Goal: Task Accomplishment & Management: Manage account settings

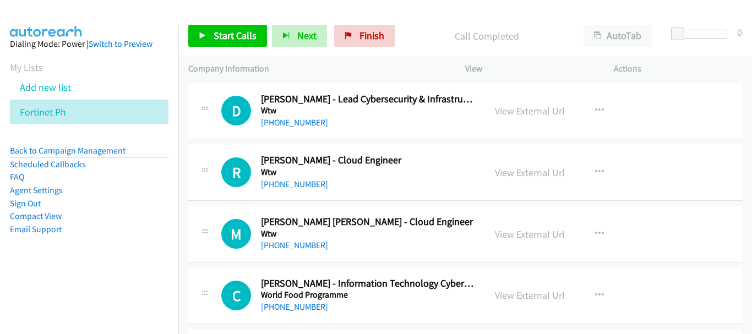
click at [86, 151] on link "Back to Campaign Management" at bounding box center [68, 150] width 116 height 10
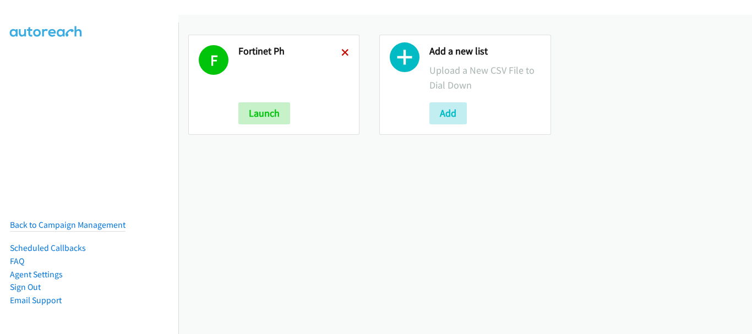
click at [341, 51] on icon at bounding box center [345, 54] width 8 height 8
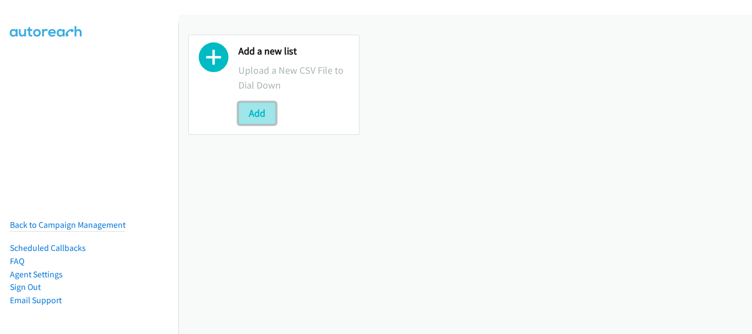
click at [246, 115] on button "Add" at bounding box center [256, 113] width 37 height 22
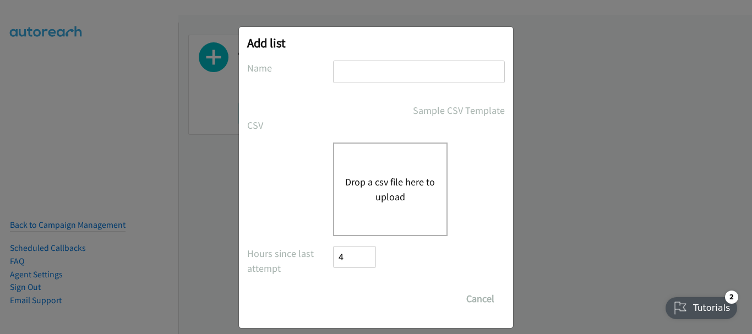
click at [374, 67] on input "text" at bounding box center [419, 72] width 172 height 23
type input "z"
type input "Zoomtopia"
click at [364, 150] on div "Drop a csv file here to upload" at bounding box center [390, 190] width 115 height 94
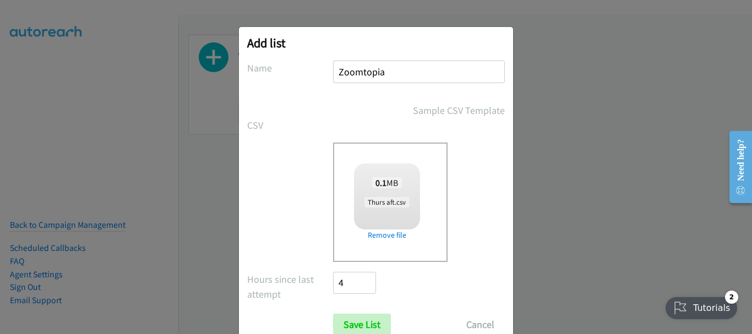
checkbox input "true"
click at [375, 321] on input "Save List" at bounding box center [362, 325] width 58 height 22
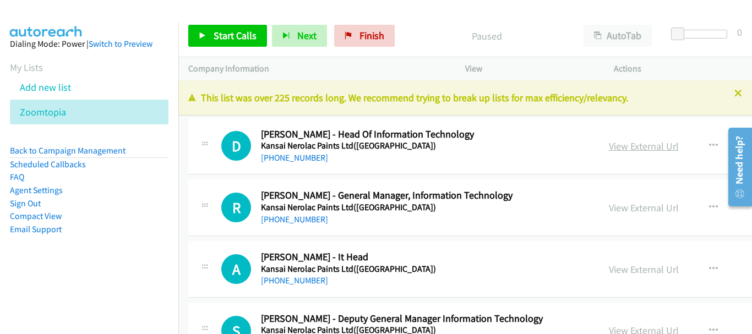
click at [609, 143] on link "View External Url" at bounding box center [644, 146] width 70 height 13
click at [293, 158] on link "+91 90289 66456" at bounding box center [294, 157] width 67 height 10
click at [318, 225] on div "+91 98925 20021" at bounding box center [422, 219] width 322 height 13
click at [310, 220] on link "+91 98925 20021" at bounding box center [294, 219] width 67 height 10
click at [298, 285] on link "+91 90040 84719" at bounding box center [294, 280] width 67 height 10
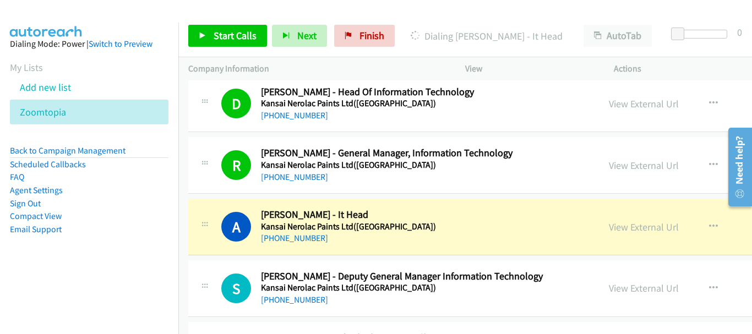
scroll to position [55, 0]
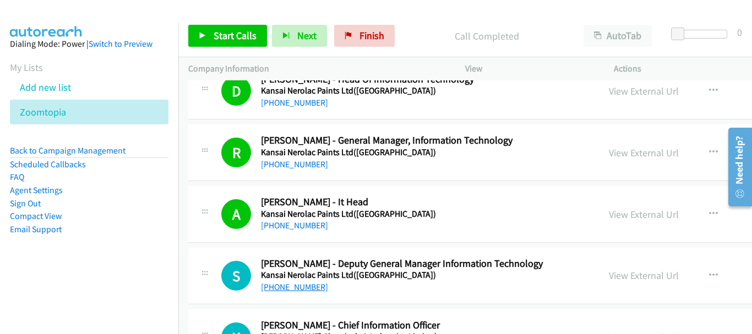
click at [304, 287] on link "+91 98209 49510" at bounding box center [294, 287] width 67 height 10
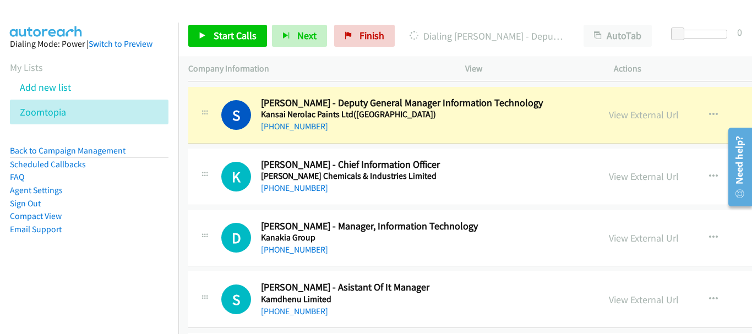
scroll to position [220, 0]
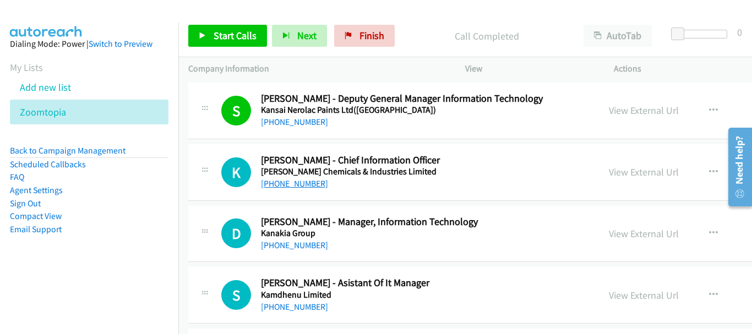
click at [284, 187] on link "+91 99309 30214" at bounding box center [294, 183] width 67 height 10
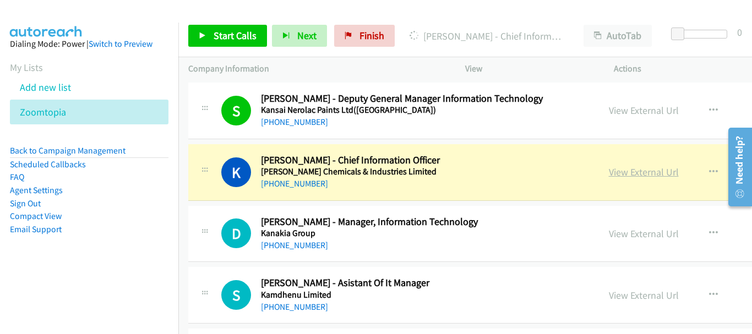
click at [609, 171] on link "View External Url" at bounding box center [644, 172] width 70 height 13
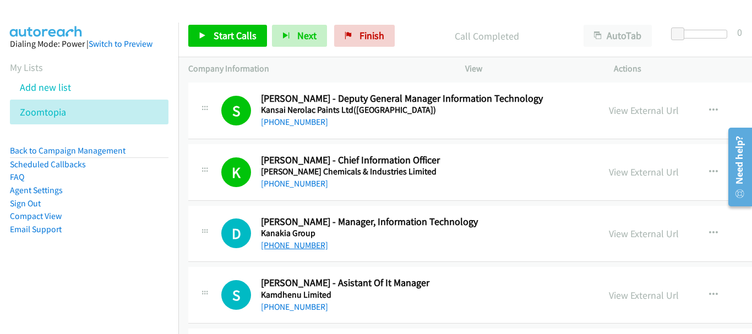
click at [301, 246] on link "+91 98676 00046" at bounding box center [294, 245] width 67 height 10
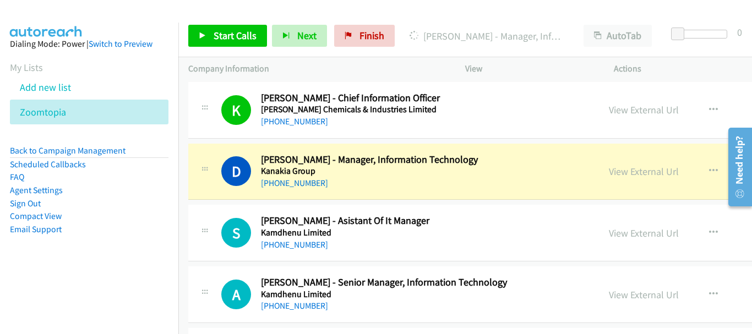
scroll to position [275, 0]
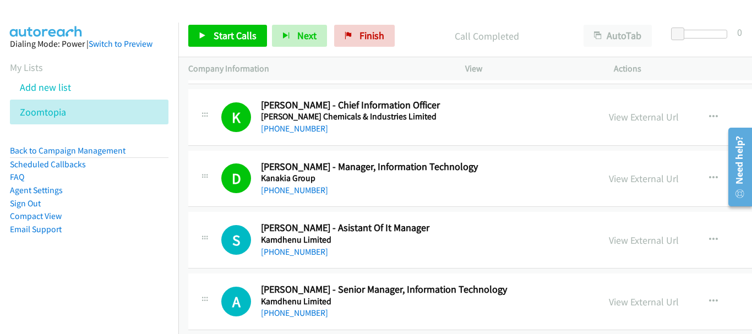
click at [313, 306] on h5 "Kamdhenu Limited" at bounding box center [422, 301] width 322 height 11
click at [307, 314] on link "+91 97174 99069" at bounding box center [294, 313] width 67 height 10
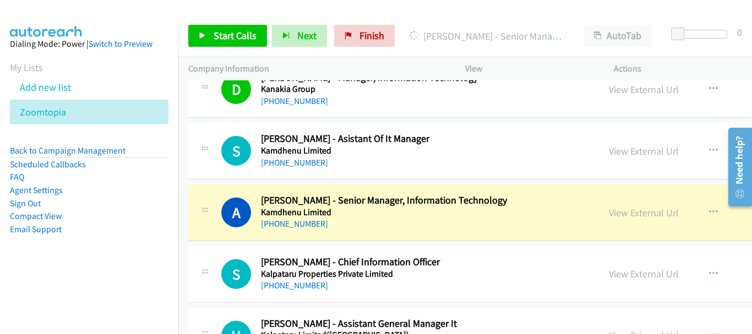
scroll to position [385, 0]
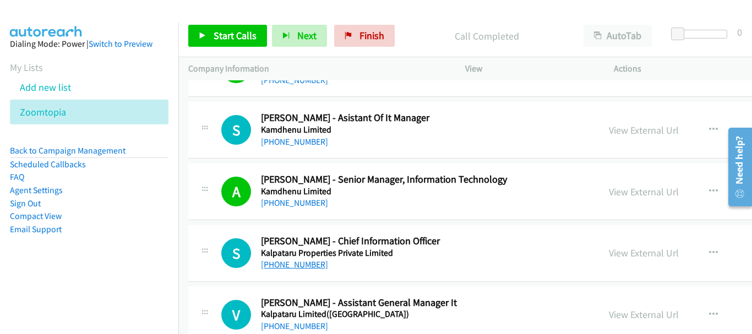
click at [297, 264] on link "+91 98924 12715" at bounding box center [294, 264] width 67 height 10
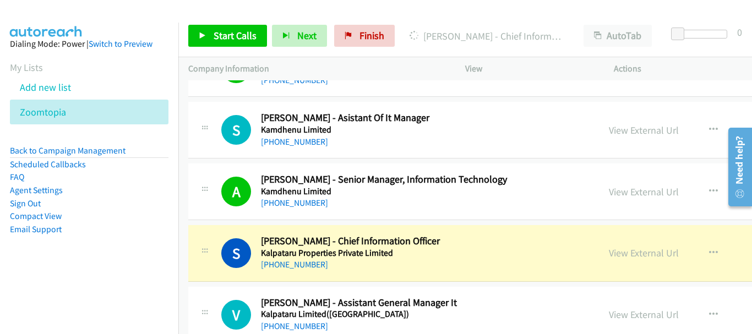
scroll to position [495, 0]
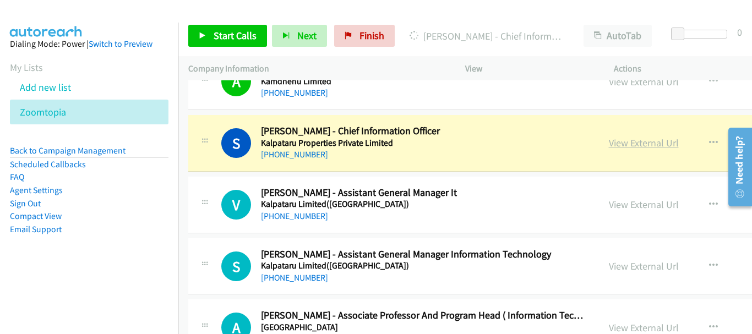
click at [609, 140] on link "View External Url" at bounding box center [644, 143] width 70 height 13
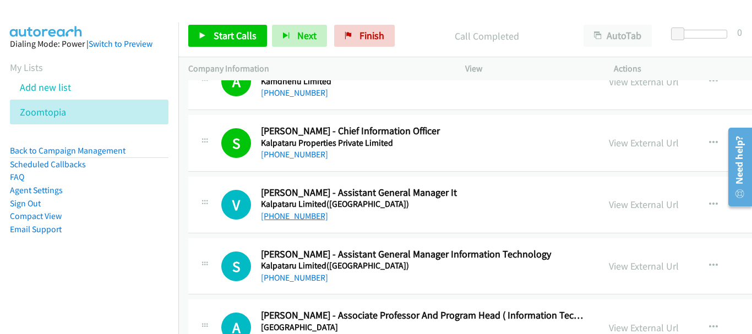
click at [281, 216] on link "+91 98331 14086" at bounding box center [294, 216] width 67 height 10
click at [312, 280] on link "+91 98993 12341" at bounding box center [294, 278] width 67 height 10
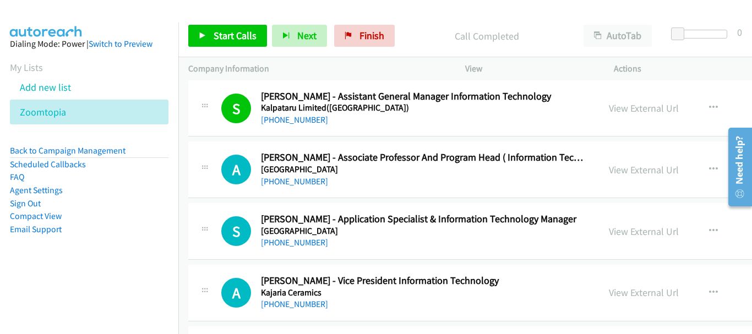
scroll to position [661, 0]
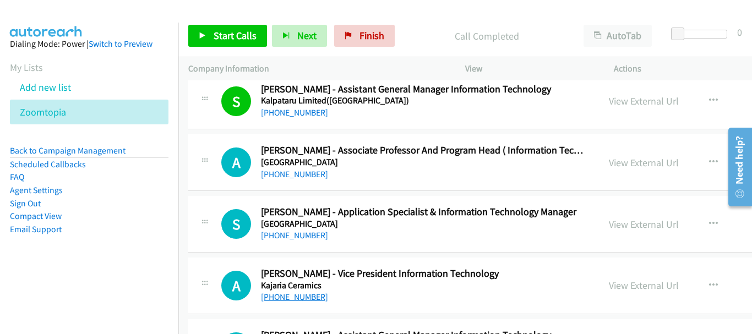
click at [295, 296] on link "+91 98106 08210" at bounding box center [294, 297] width 67 height 10
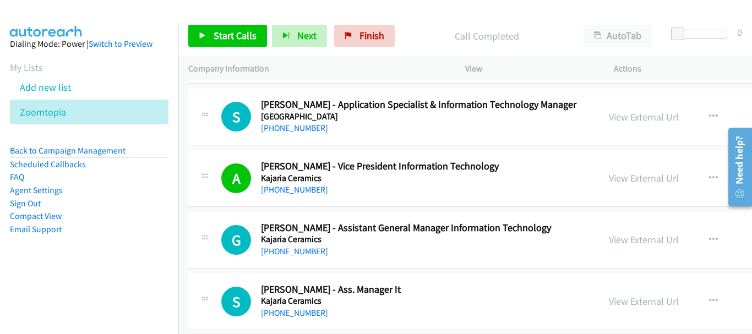
scroll to position [771, 0]
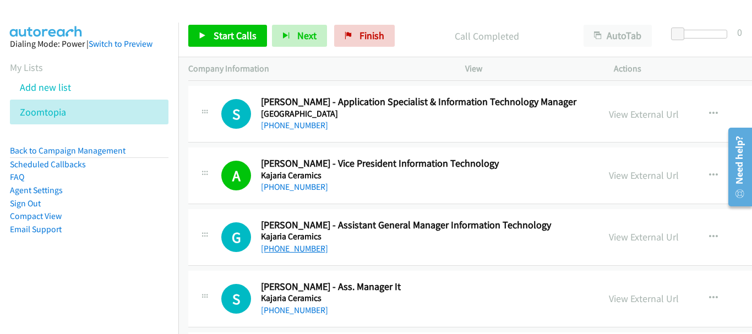
click at [296, 249] on link "+91 99717 59106" at bounding box center [294, 248] width 67 height 10
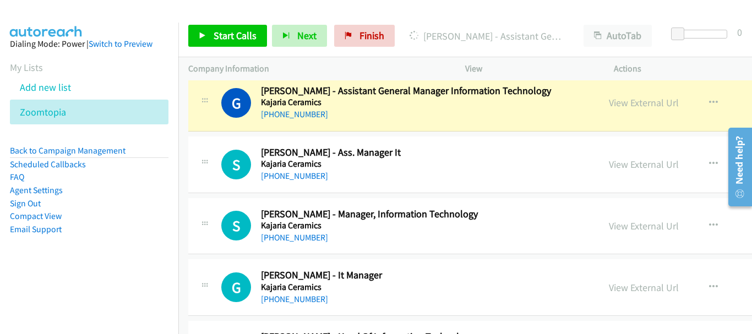
scroll to position [936, 0]
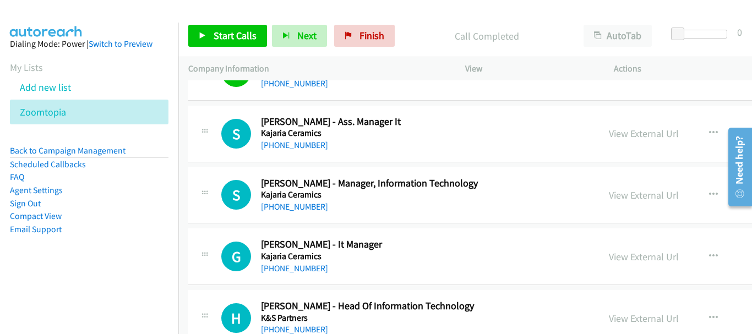
click at [309, 260] on h5 "Kajaria Ceramics" at bounding box center [422, 256] width 322 height 11
click at [308, 267] on link "+91 97177 95049" at bounding box center [294, 268] width 67 height 10
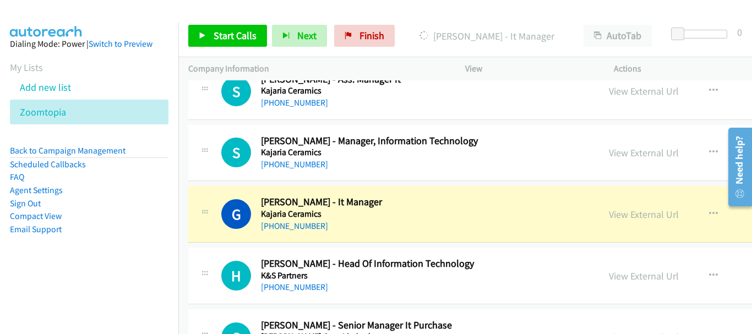
scroll to position [991, 0]
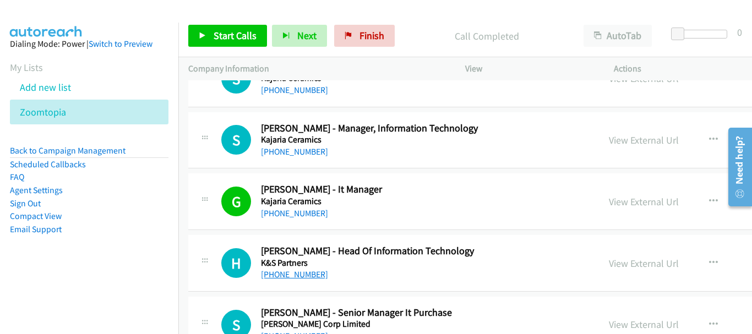
click at [301, 277] on link "+91 98184 22824" at bounding box center [294, 274] width 67 height 10
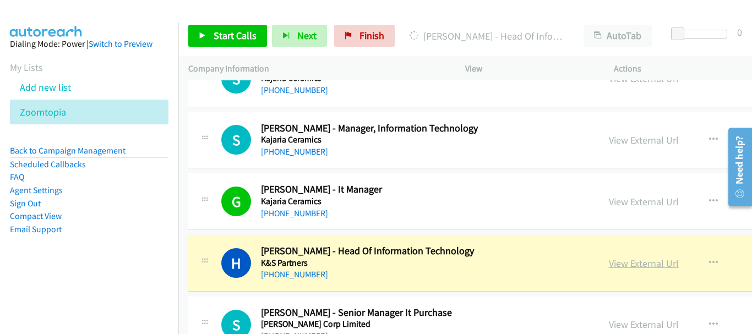
click at [609, 263] on link "View External Url" at bounding box center [644, 263] width 70 height 13
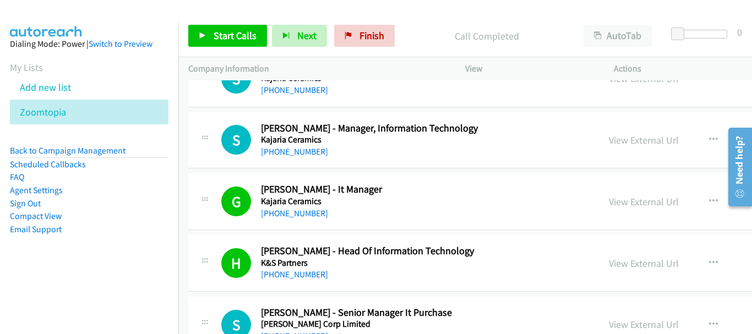
scroll to position [1101, 0]
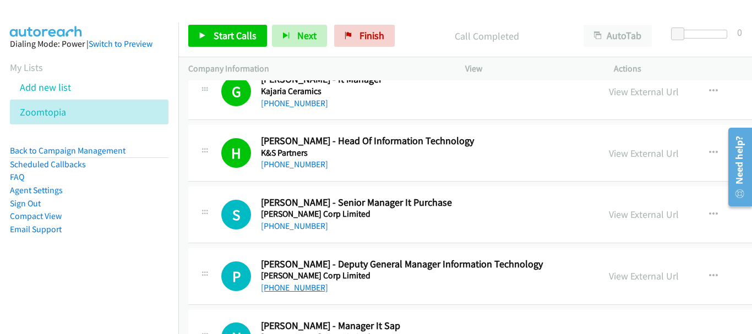
click at [301, 290] on link "+91 99209 04285" at bounding box center [294, 287] width 67 height 10
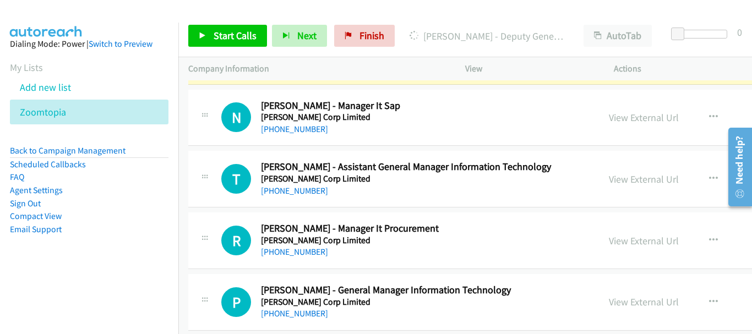
scroll to position [1266, 0]
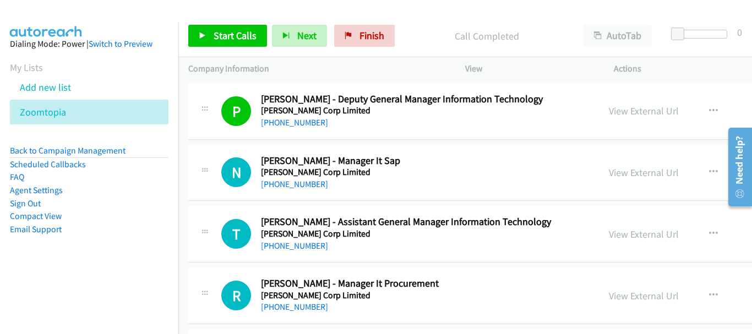
click at [269, 259] on div "T Callback Scheduled Tabrez Shaikh - Assistant General Manager Information Tech…" at bounding box center [578, 234] width 781 height 57
click at [273, 246] on link "+91 99303 61016" at bounding box center [294, 246] width 67 height 10
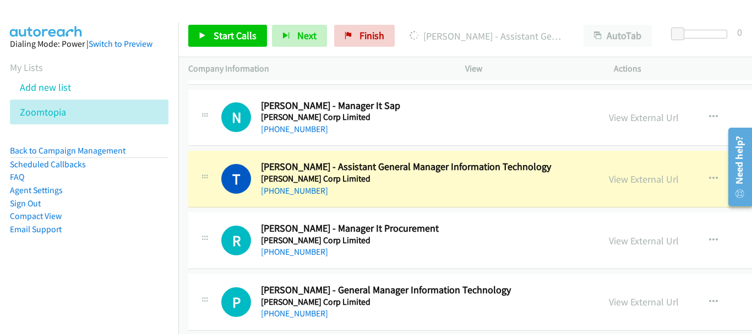
scroll to position [1376, 0]
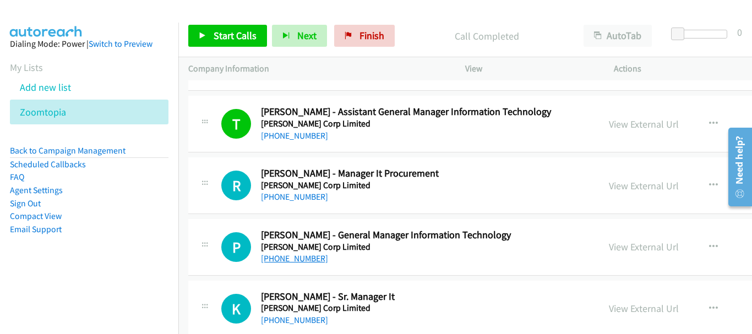
click at [296, 256] on link "+91 98202 96066" at bounding box center [294, 258] width 67 height 10
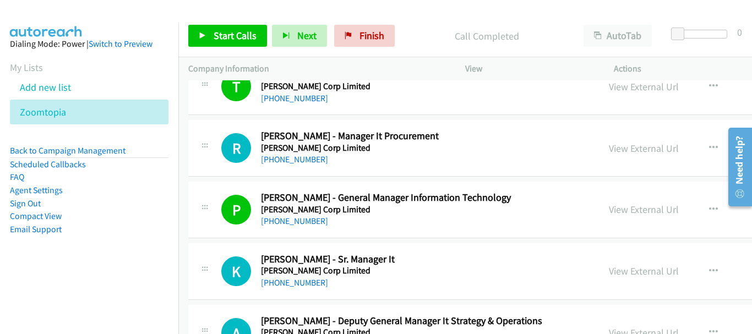
scroll to position [1431, 0]
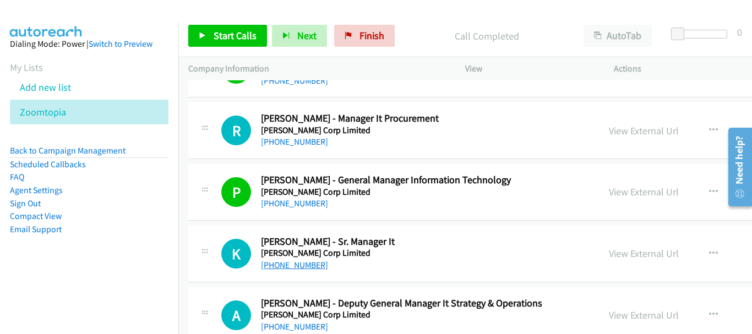
click at [302, 269] on link "+91 76660 72319" at bounding box center [294, 265] width 67 height 10
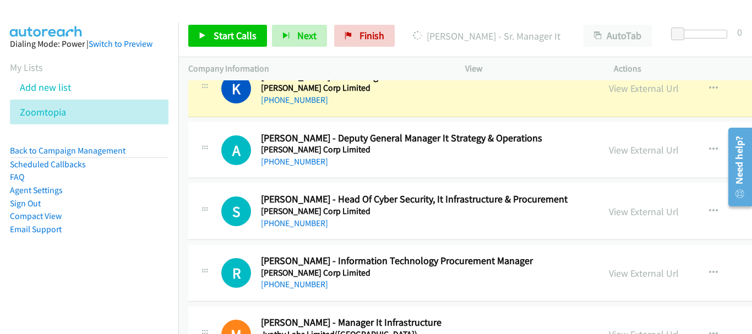
scroll to position [1541, 0]
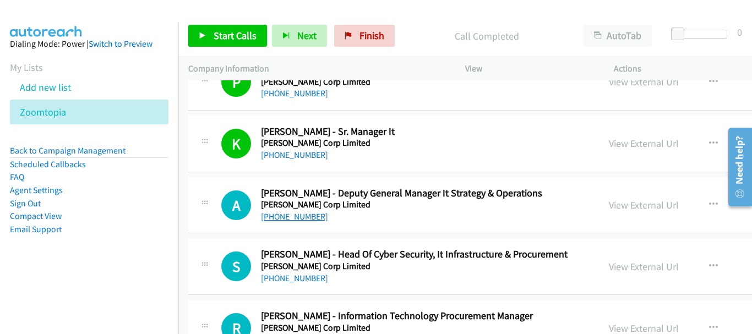
click at [301, 215] on link "+91 99878 69467" at bounding box center [294, 216] width 67 height 10
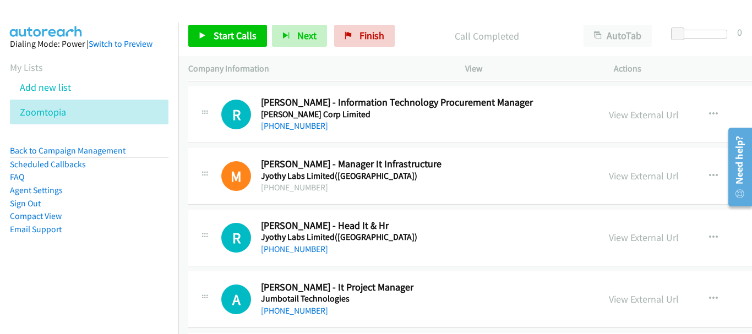
scroll to position [1762, 0]
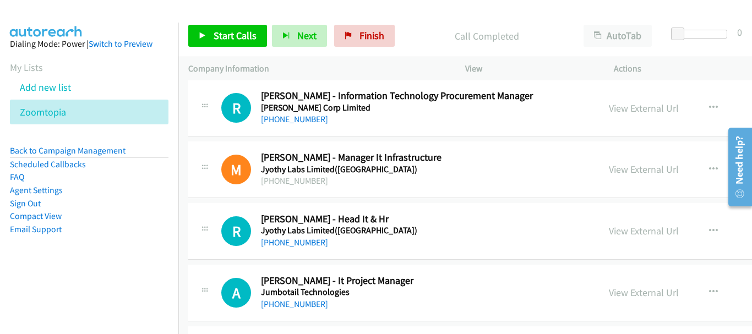
click at [288, 248] on link "+91 98205 46567" at bounding box center [294, 242] width 67 height 10
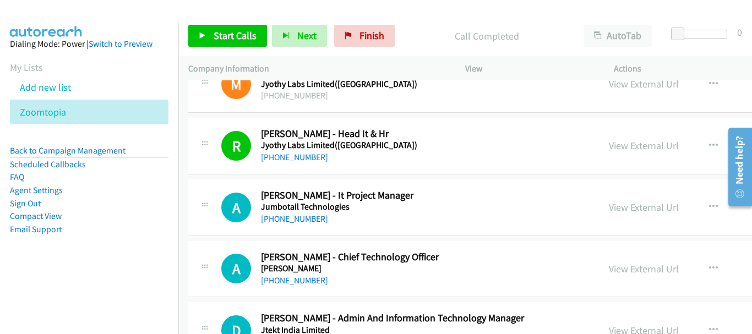
scroll to position [1872, 0]
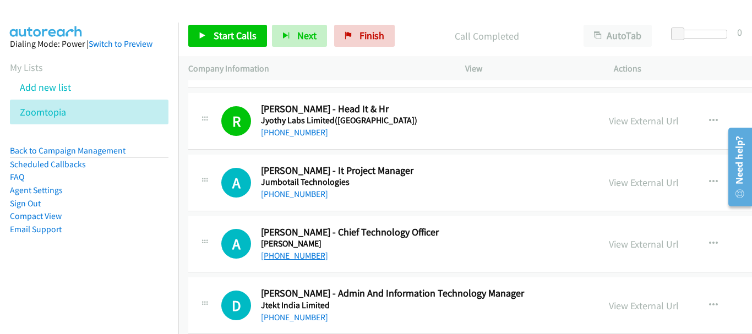
click at [303, 255] on link "+91 98201 54342" at bounding box center [294, 255] width 67 height 10
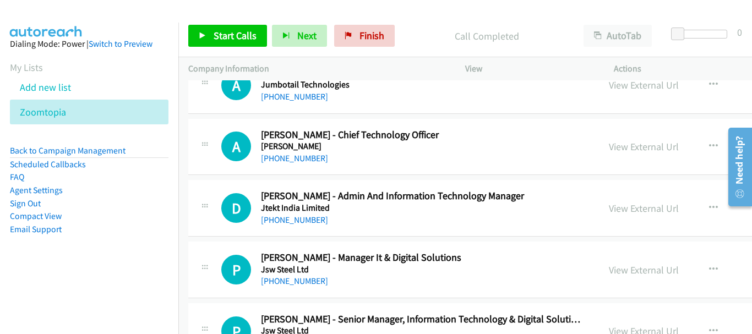
scroll to position [1982, 0]
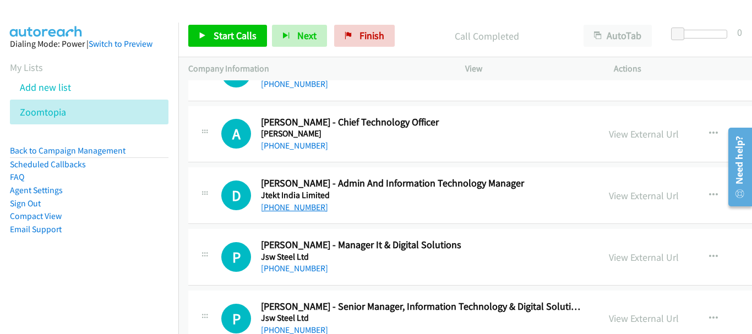
click at [315, 207] on link "+91 89407 57575" at bounding box center [294, 207] width 67 height 10
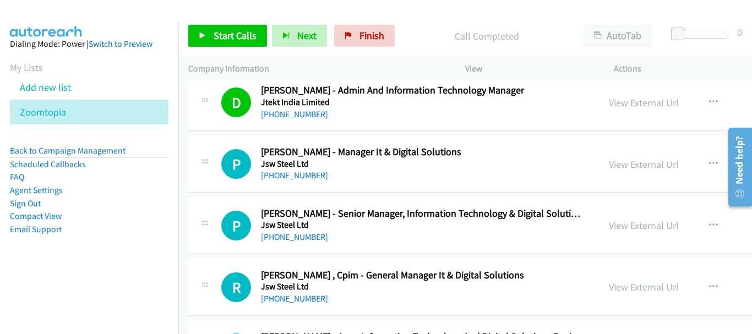
scroll to position [2092, 0]
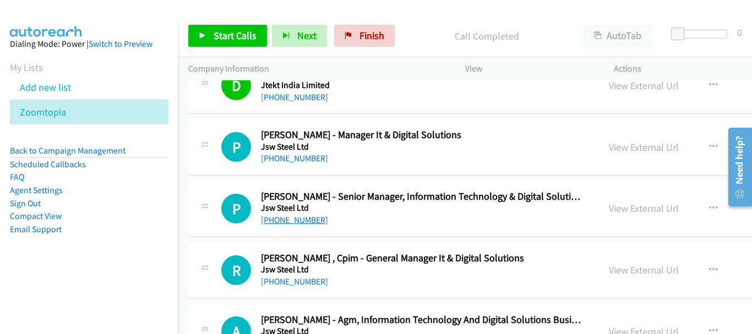
click at [307, 215] on link "+91 70158 56469" at bounding box center [294, 220] width 67 height 10
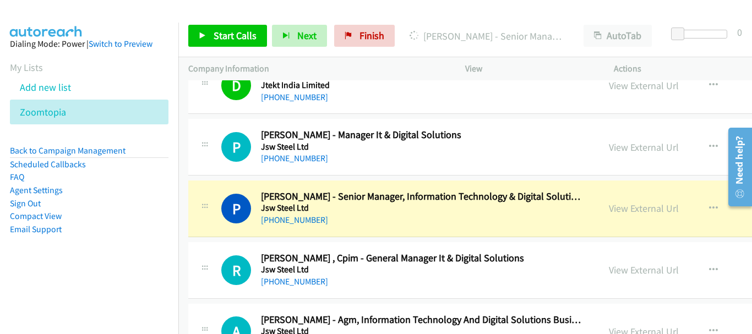
scroll to position [2147, 0]
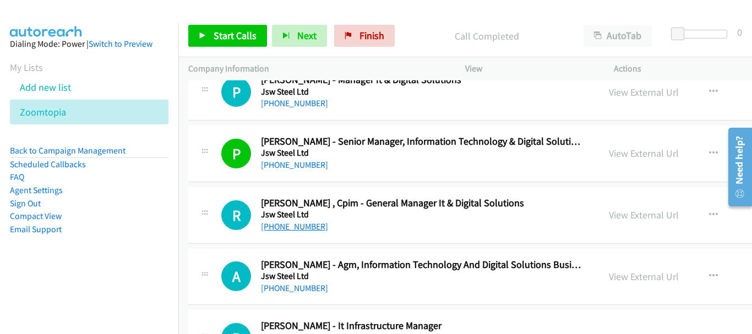
click at [315, 227] on link "+91 94295 10618" at bounding box center [294, 226] width 67 height 10
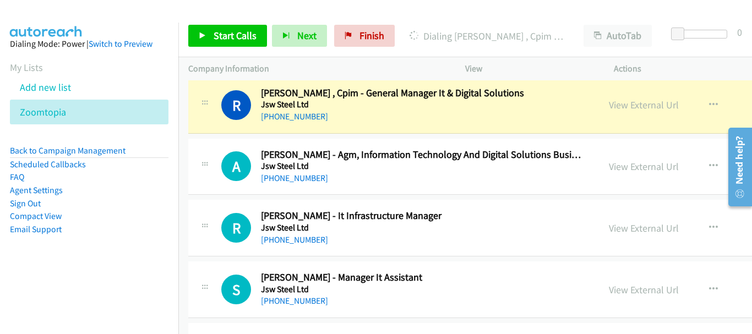
scroll to position [2202, 0]
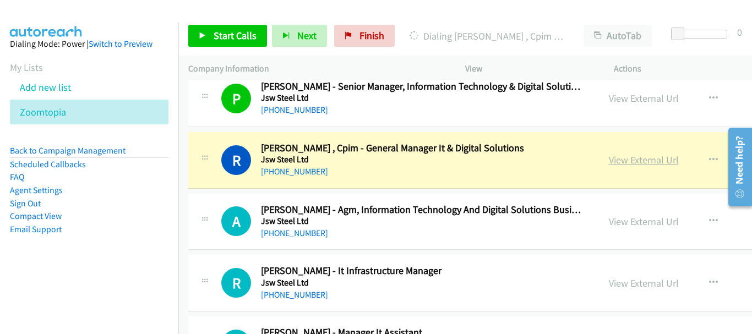
click at [609, 159] on link "View External Url" at bounding box center [644, 160] width 70 height 13
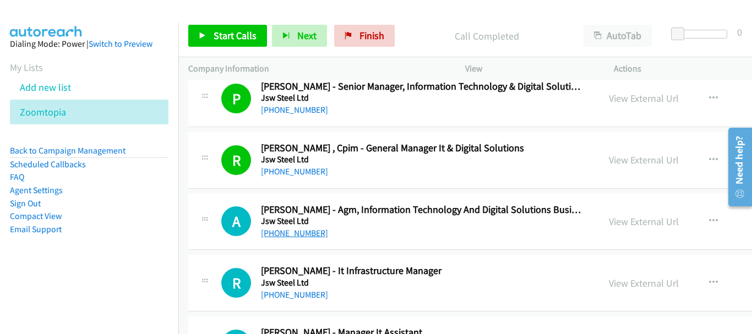
click at [300, 233] on link "+91 91676 22004" at bounding box center [294, 233] width 67 height 10
click at [290, 299] on link "+91 81081 63024" at bounding box center [294, 295] width 67 height 10
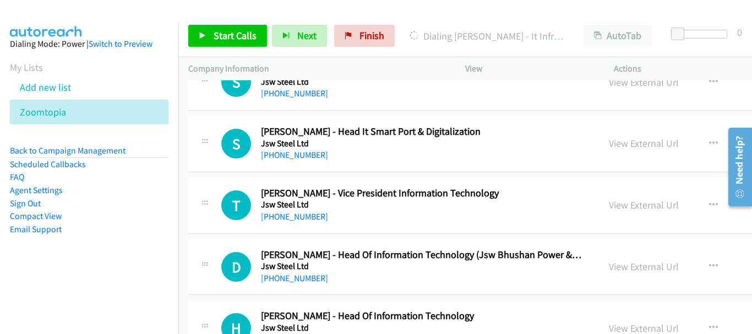
scroll to position [2532, 0]
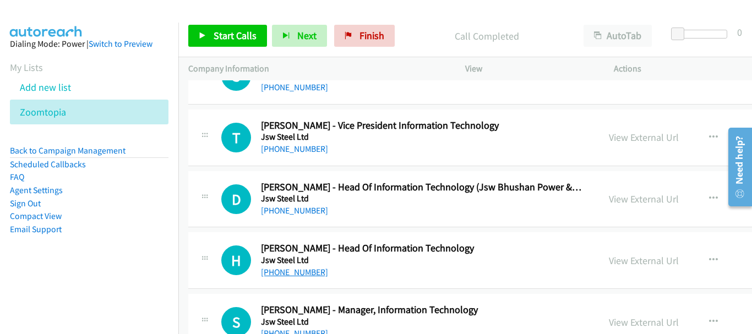
click at [302, 270] on link "+91 99224 13055" at bounding box center [294, 272] width 67 height 10
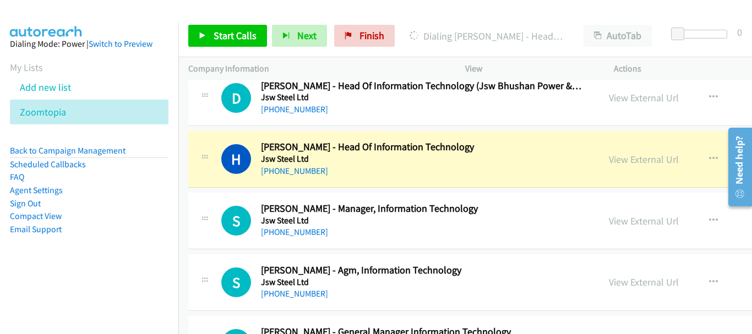
scroll to position [2642, 0]
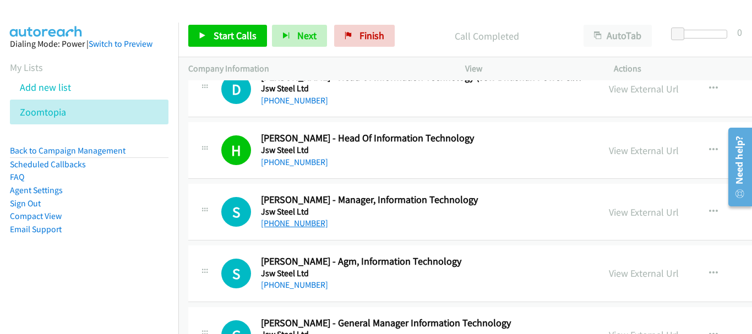
click at [287, 225] on link "+91 95525 77507" at bounding box center [294, 223] width 67 height 10
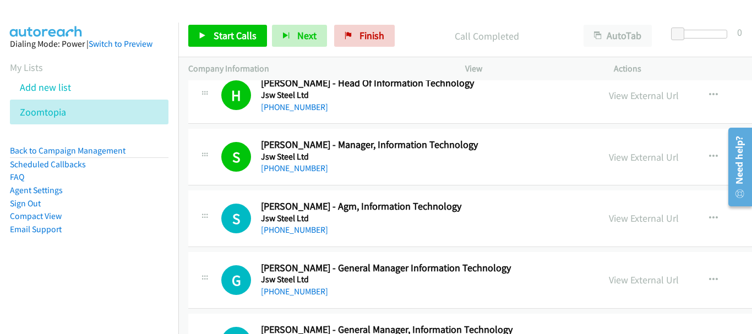
click at [313, 237] on div "S Callback Scheduled Satish Sushir - Agm, Information Technology Jsw Steel Ltd …" at bounding box center [578, 218] width 781 height 57
click at [311, 231] on link "+91 98221 33689" at bounding box center [294, 230] width 67 height 10
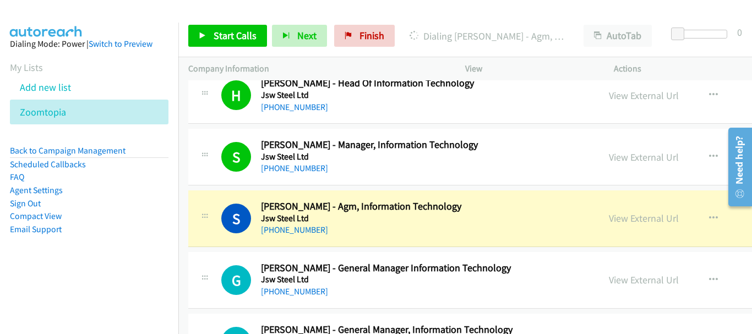
scroll to position [2753, 0]
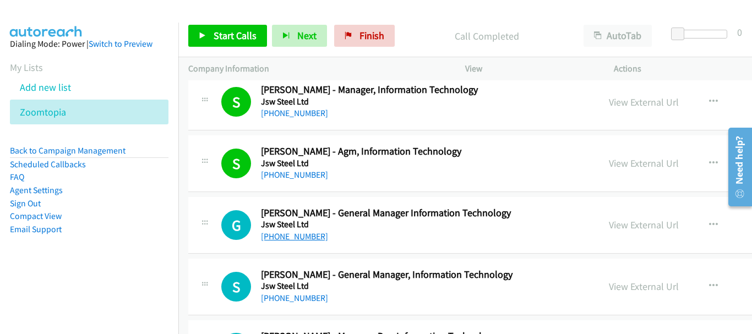
click at [297, 238] on link "+91 94495 98337" at bounding box center [294, 236] width 67 height 10
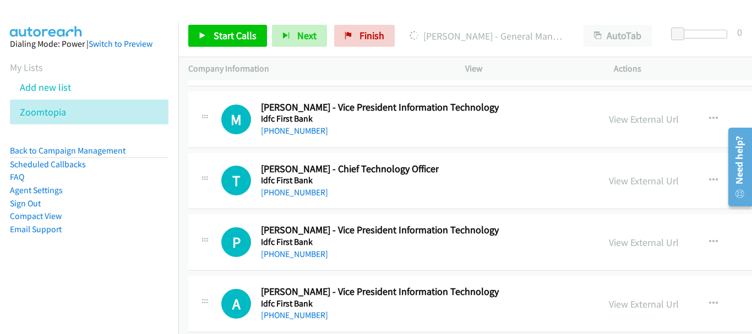
scroll to position [48116, 0]
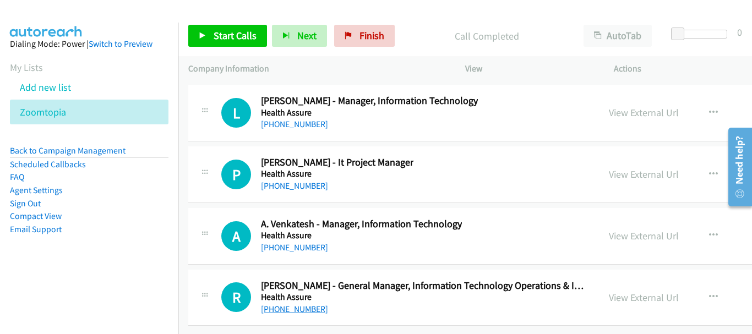
click at [305, 304] on link "+91 98800 44477" at bounding box center [294, 309] width 67 height 10
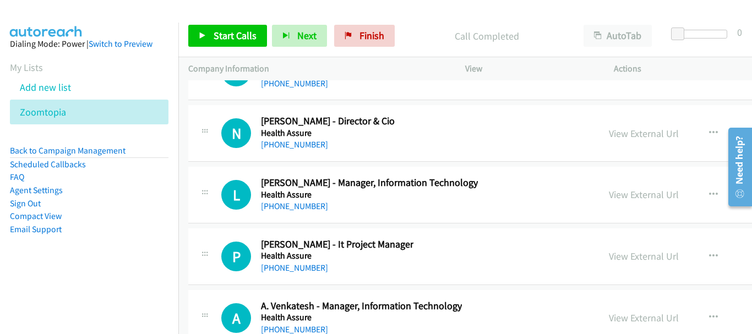
scroll to position [48006, 0]
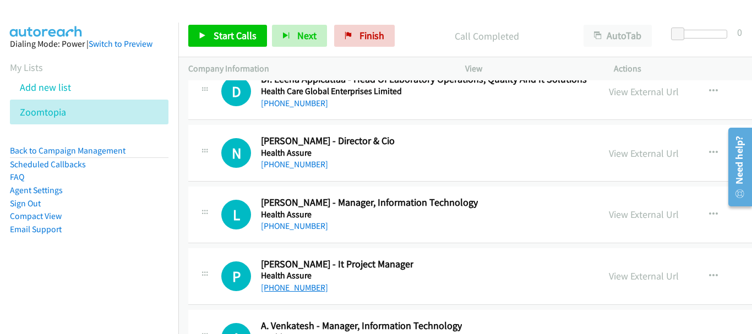
click at [304, 288] on link "+91 93118 33726" at bounding box center [294, 287] width 67 height 10
click at [317, 222] on link "+91 97699 72462" at bounding box center [294, 226] width 67 height 10
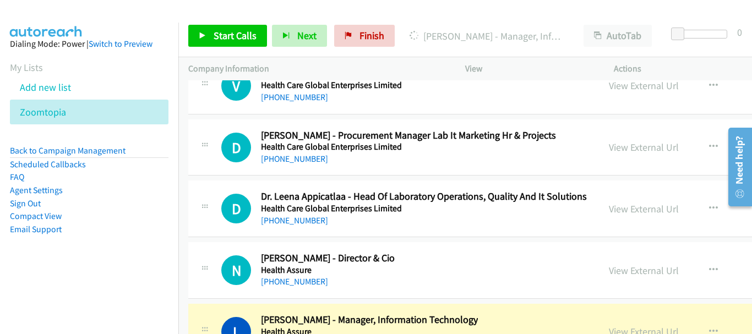
scroll to position [47896, 0]
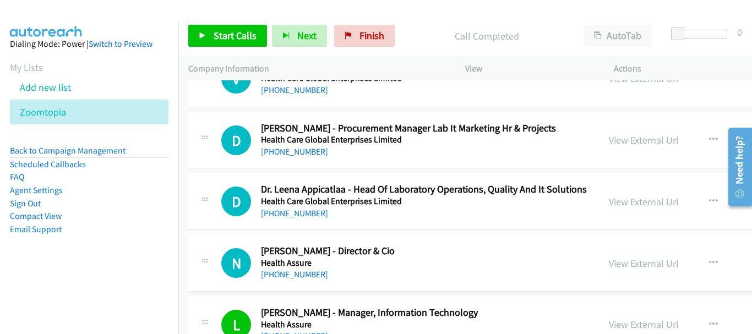
click at [296, 268] on h5 "Health Assure" at bounding box center [328, 263] width 134 height 11
click at [296, 274] on link "+91 98212 99693" at bounding box center [294, 274] width 67 height 10
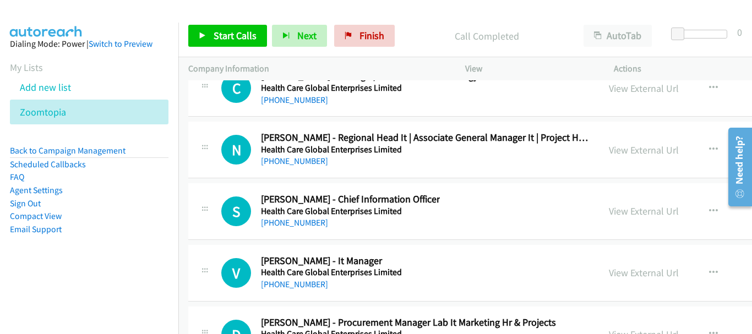
scroll to position [47676, 0]
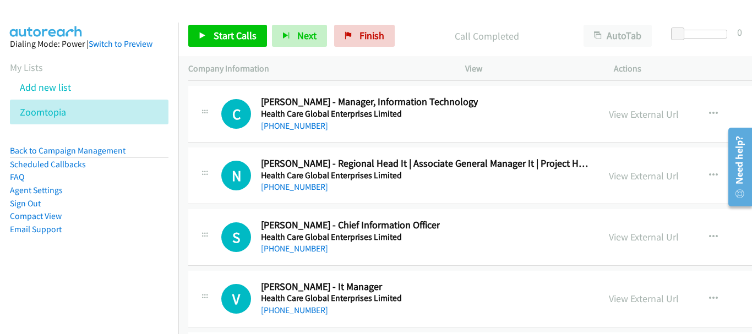
click at [276, 315] on div "+91 94824 14232" at bounding box center [331, 310] width 141 height 13
click at [283, 313] on link "+91 94824 14232" at bounding box center [294, 310] width 67 height 10
click at [299, 250] on link "+91 98184 42630" at bounding box center [294, 248] width 67 height 10
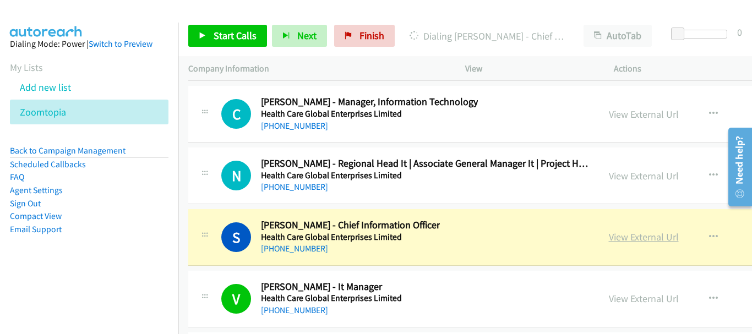
click at [609, 241] on link "View External Url" at bounding box center [644, 237] width 70 height 13
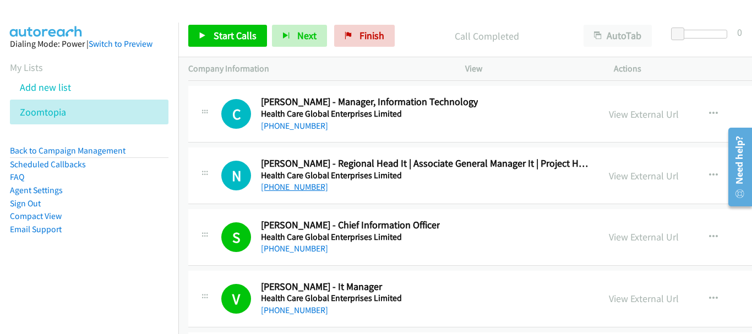
click at [310, 189] on link "+91 99099 60353" at bounding box center [294, 187] width 67 height 10
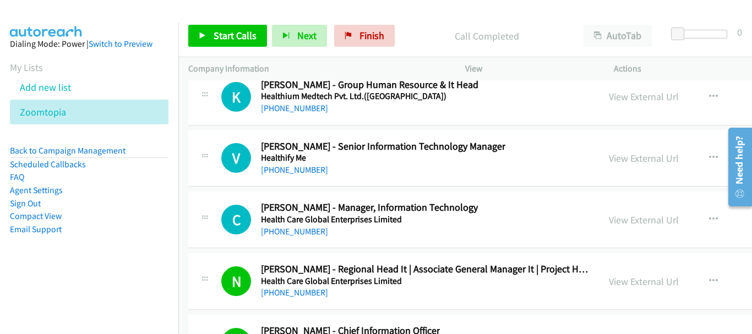
scroll to position [47565, 0]
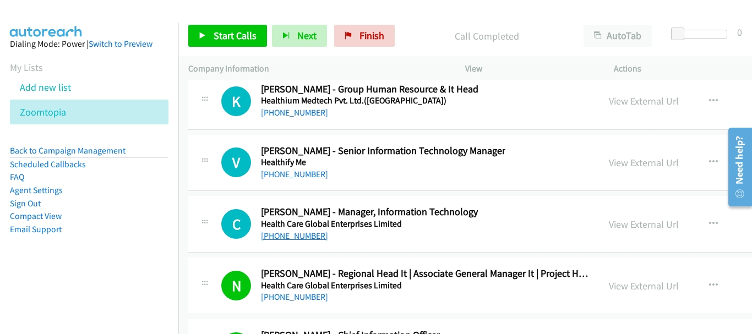
click at [267, 238] on link "+91 90350 60685" at bounding box center [294, 236] width 67 height 10
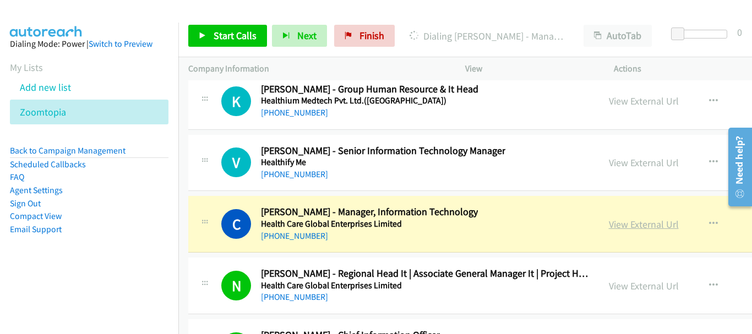
click at [609, 226] on link "View External Url" at bounding box center [644, 224] width 70 height 13
click at [298, 175] on link "+91 96639 09661" at bounding box center [294, 174] width 67 height 10
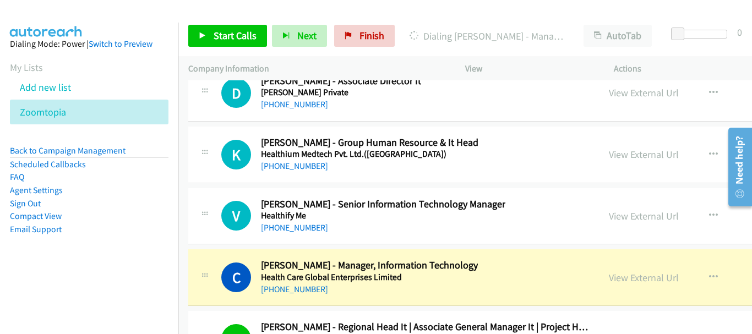
scroll to position [47455, 0]
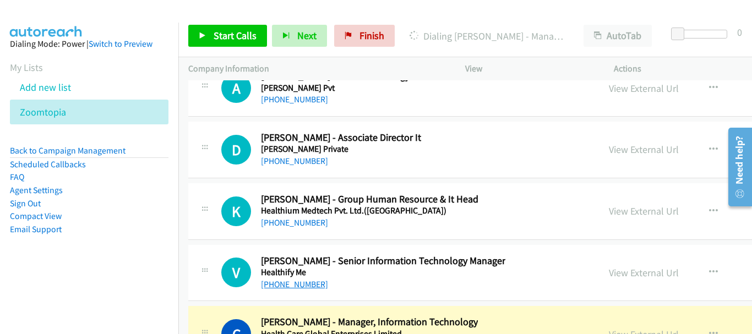
click at [307, 287] on link "+91 96639 09661" at bounding box center [294, 284] width 67 height 10
click at [296, 287] on link "+91 96639 09661" at bounding box center [294, 284] width 67 height 10
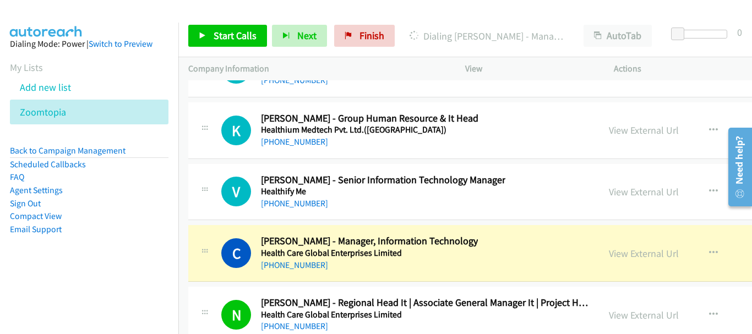
scroll to position [47510, 0]
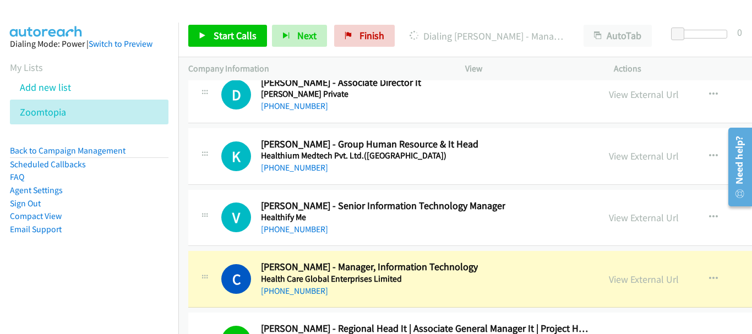
click at [289, 221] on h5 "Healthify Me" at bounding box center [383, 217] width 244 height 11
click at [289, 230] on link "+91 96639 09661" at bounding box center [294, 229] width 67 height 10
click at [297, 228] on link "+91 96639 09661" at bounding box center [294, 229] width 67 height 10
click at [609, 224] on div "View External Url" at bounding box center [644, 217] width 70 height 15
click at [609, 217] on link "View External Url" at bounding box center [644, 217] width 70 height 13
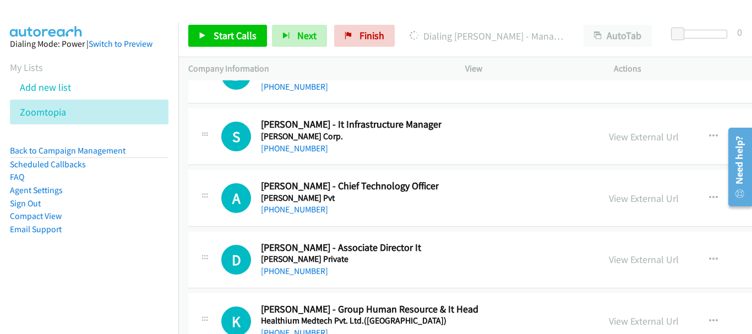
scroll to position [47400, 0]
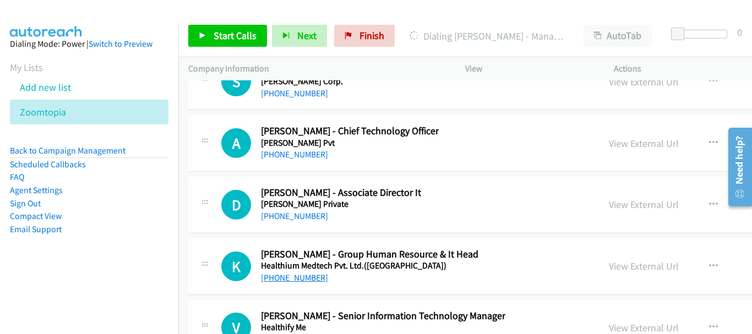
click at [305, 277] on link "+91 98455 23671" at bounding box center [294, 278] width 67 height 10
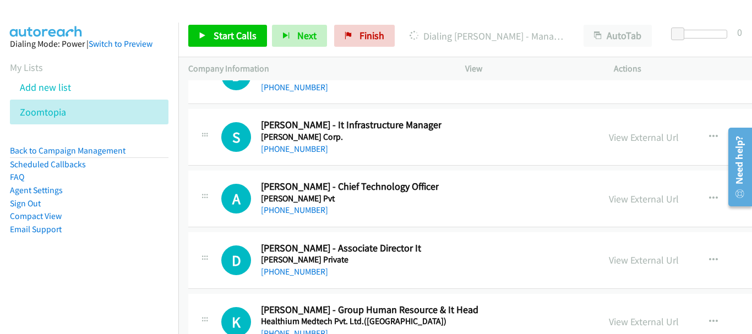
scroll to position [47345, 0]
click at [292, 270] on link "+91 96775 64433" at bounding box center [294, 271] width 67 height 10
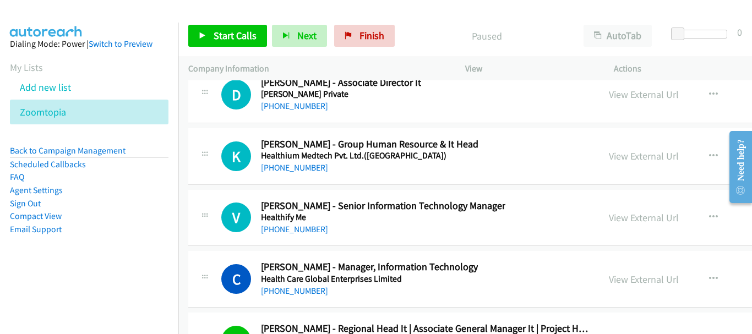
scroll to position [47455, 0]
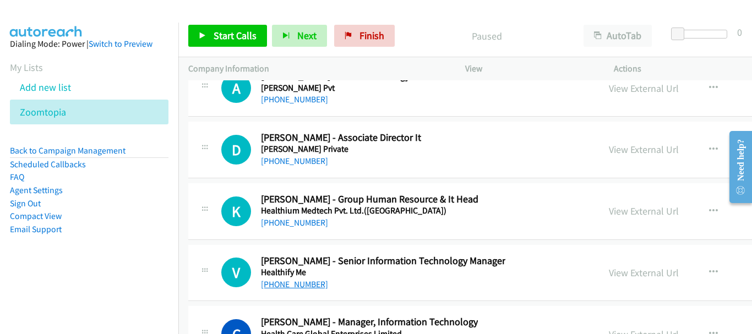
click at [295, 286] on link "+91 96639 09661" at bounding box center [294, 284] width 67 height 10
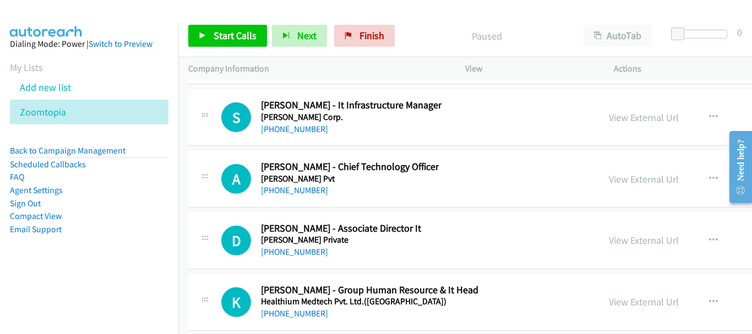
scroll to position [47345, 0]
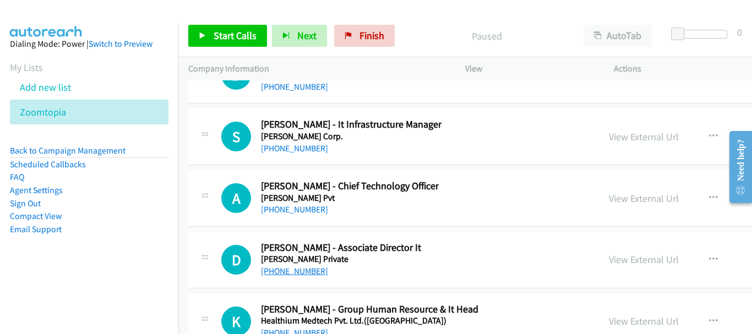
click at [286, 273] on link "+91 96775 64433" at bounding box center [294, 271] width 67 height 10
click at [272, 206] on link "+91 90101 75600" at bounding box center [294, 209] width 67 height 10
click at [609, 201] on link "View External Url" at bounding box center [644, 198] width 70 height 13
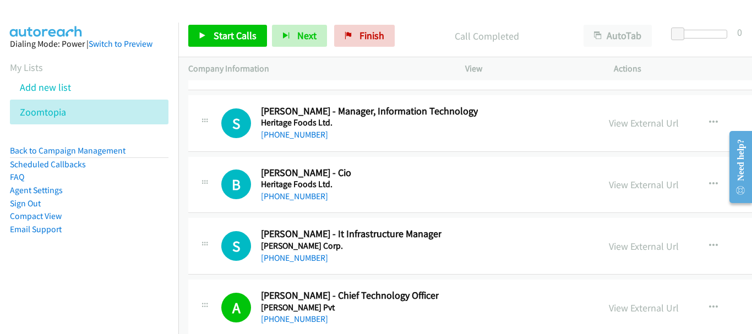
scroll to position [47235, 0]
click at [305, 257] on link "+91 93202 89794" at bounding box center [294, 258] width 67 height 10
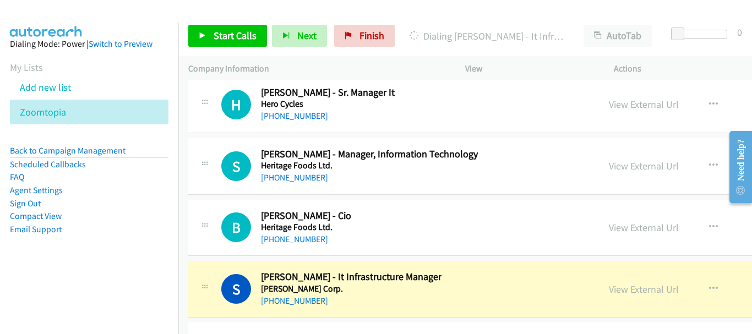
scroll to position [47180, 0]
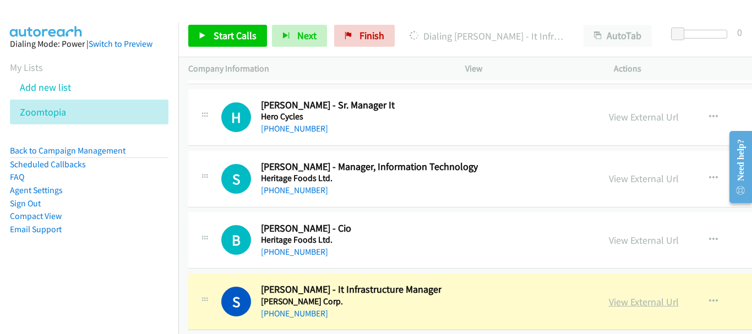
click at [609, 306] on link "View External Url" at bounding box center [644, 302] width 70 height 13
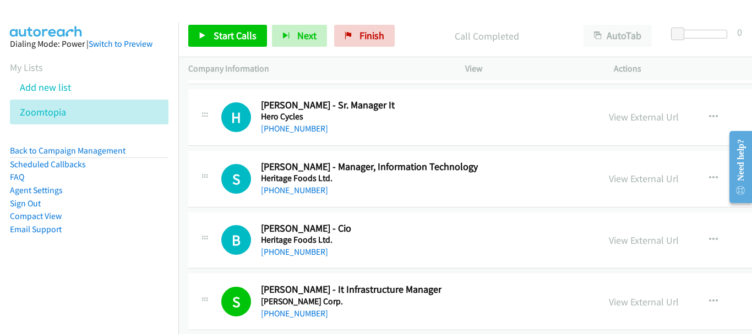
click at [306, 258] on div "+91 98851 56661" at bounding box center [306, 252] width 90 height 13
click at [306, 252] on link "+91 98851 56661" at bounding box center [294, 252] width 67 height 10
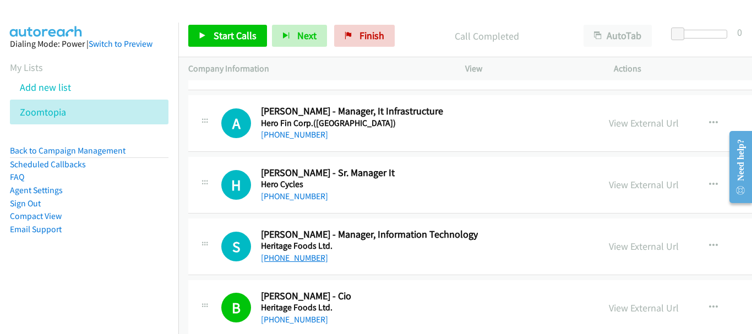
scroll to position [47125, 0]
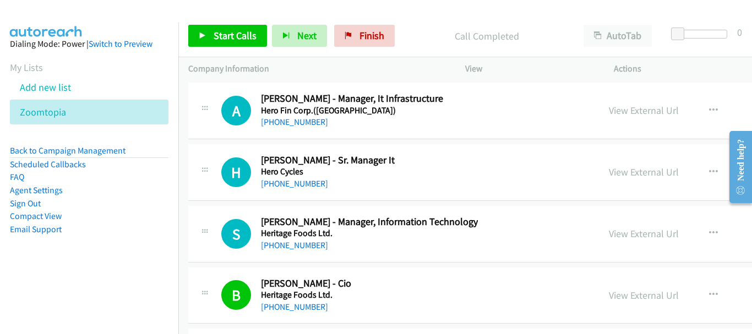
click at [300, 252] on div "S Callback Scheduled Surendar Reddy - Manager, Information Technology Heritage …" at bounding box center [578, 234] width 781 height 57
click at [301, 243] on link "+91 96188 42345" at bounding box center [294, 245] width 67 height 10
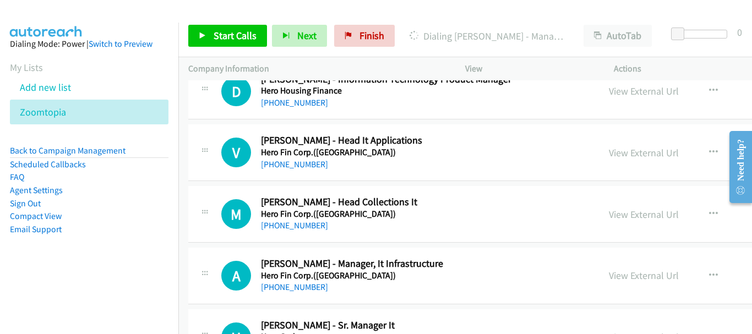
scroll to position [47015, 0]
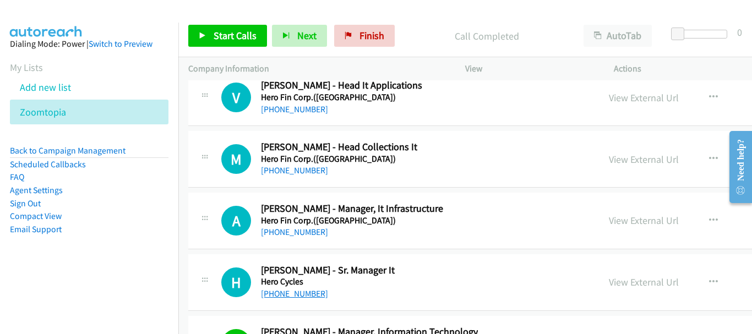
click at [293, 299] on link "+91 80591 11895" at bounding box center [294, 293] width 67 height 10
click at [272, 231] on link "+91 78989 15296" at bounding box center [294, 232] width 67 height 10
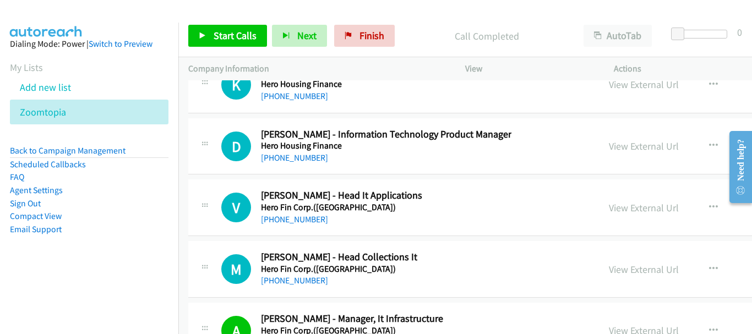
scroll to position [46850, 0]
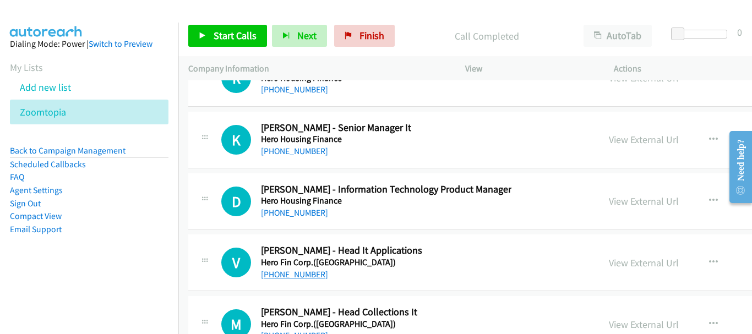
click at [293, 274] on link "+91 99993 44409" at bounding box center [294, 274] width 67 height 10
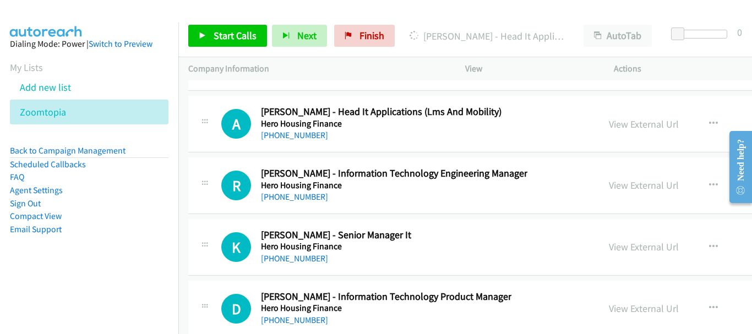
scroll to position [46740, 0]
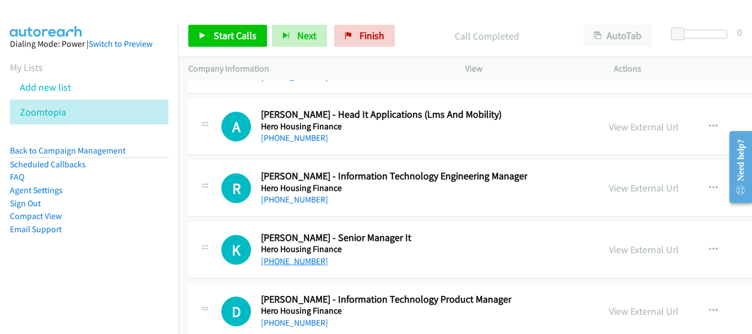
click at [285, 257] on link "+91 99993 49766" at bounding box center [294, 261] width 67 height 10
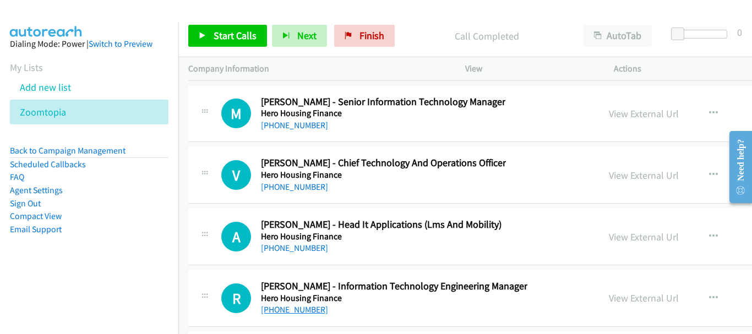
click at [304, 309] on link "+91 90133 49603" at bounding box center [294, 309] width 67 height 10
click at [303, 250] on link "+91 99102 94890" at bounding box center [294, 248] width 67 height 10
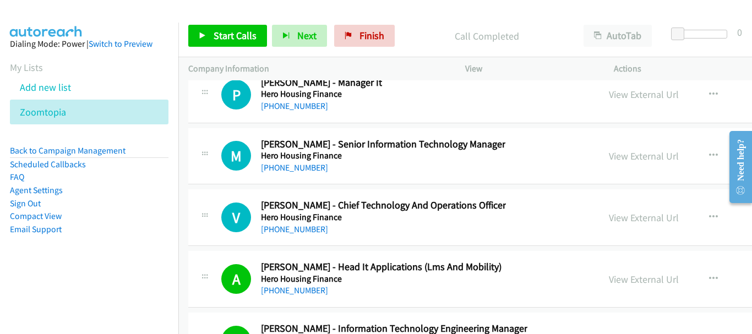
scroll to position [46575, 0]
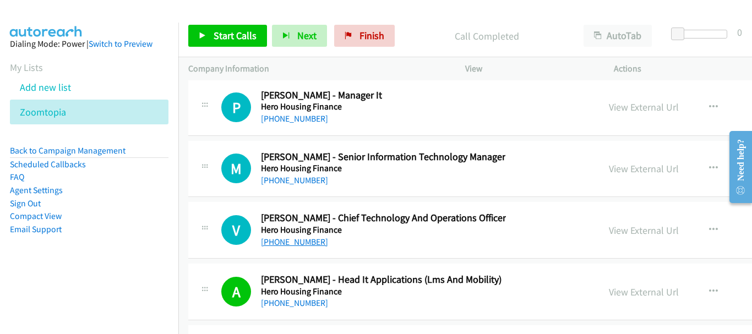
click at [301, 246] on link "+91 98994 11445" at bounding box center [294, 242] width 67 height 10
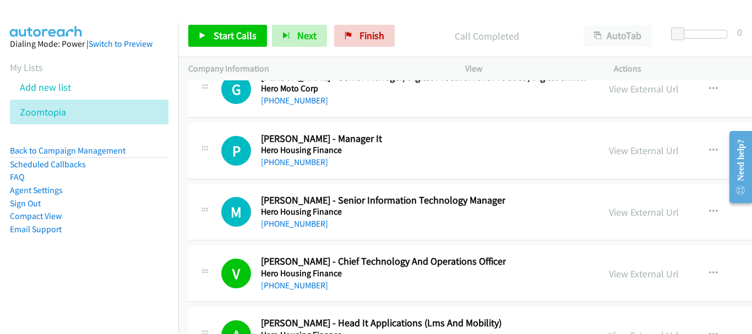
scroll to position [46519, 0]
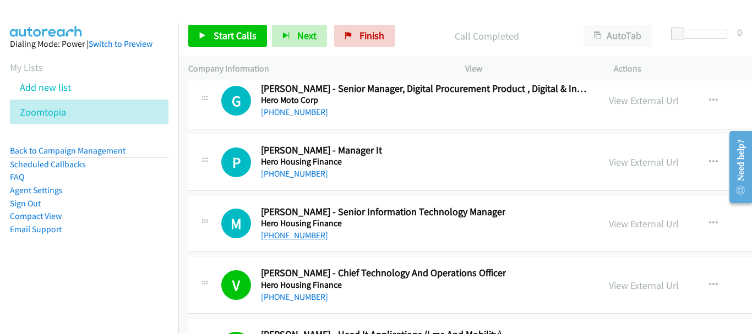
click at [276, 234] on link "+91 88289 79787" at bounding box center [294, 235] width 67 height 10
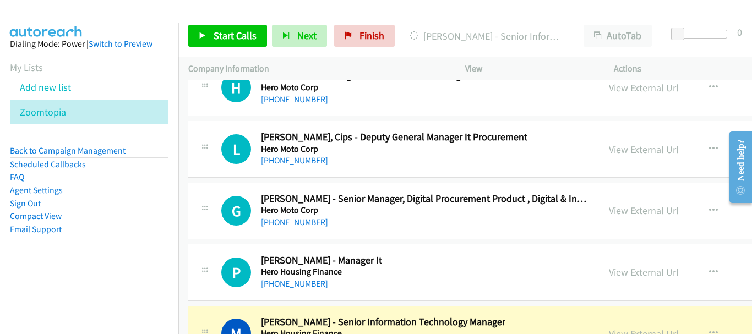
scroll to position [46464, 0]
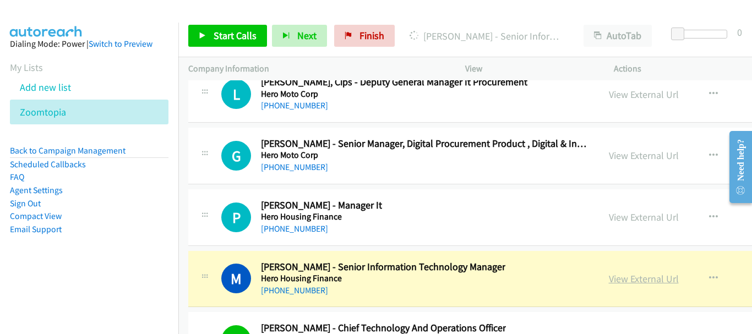
click at [609, 277] on link "View External Url" at bounding box center [644, 279] width 70 height 13
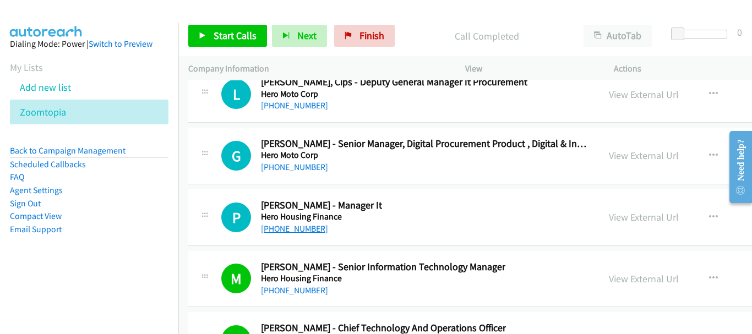
click at [310, 233] on link "+91 76966 99016" at bounding box center [294, 229] width 67 height 10
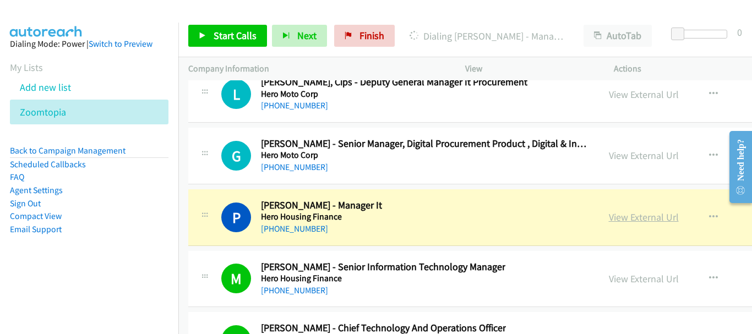
click at [609, 216] on link "View External Url" at bounding box center [644, 217] width 70 height 13
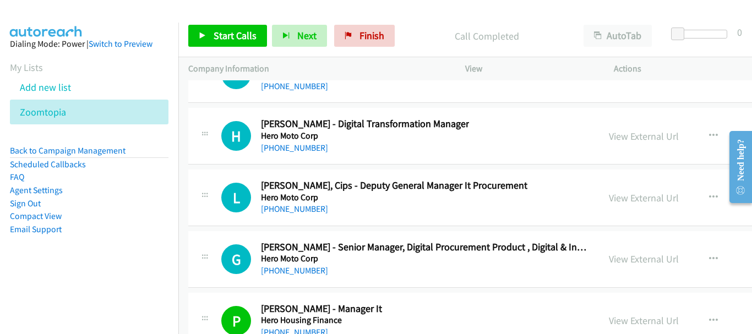
scroll to position [46354, 0]
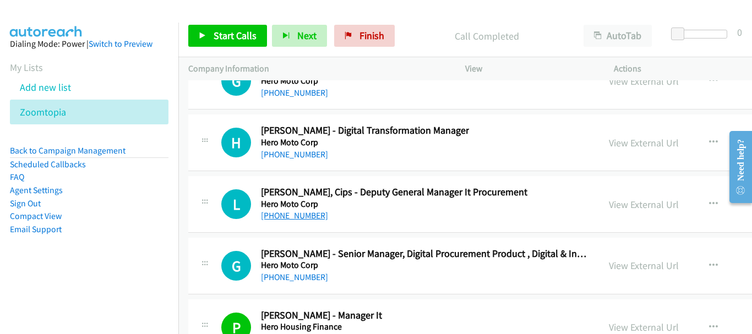
click at [301, 215] on link "+91 97117 75295" at bounding box center [294, 215] width 67 height 10
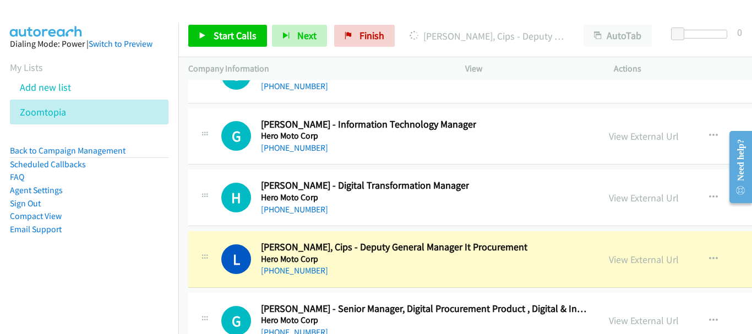
scroll to position [46244, 0]
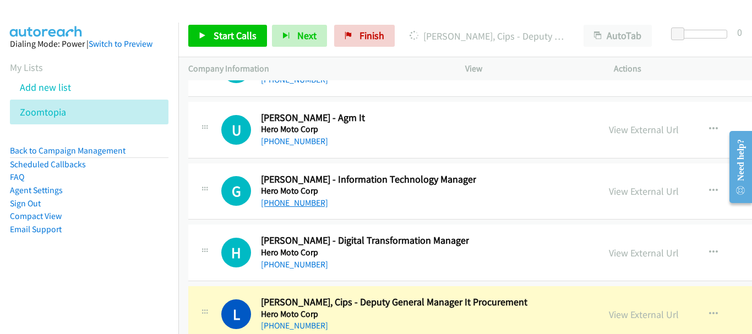
click at [294, 207] on link "+91 98180 12217" at bounding box center [294, 203] width 67 height 10
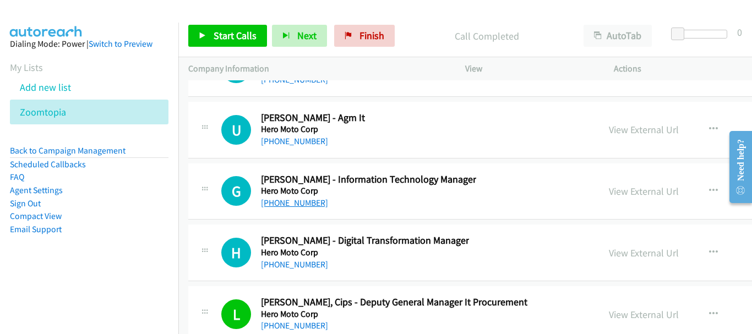
click at [306, 204] on link "+91 98180 12217" at bounding box center [294, 203] width 67 height 10
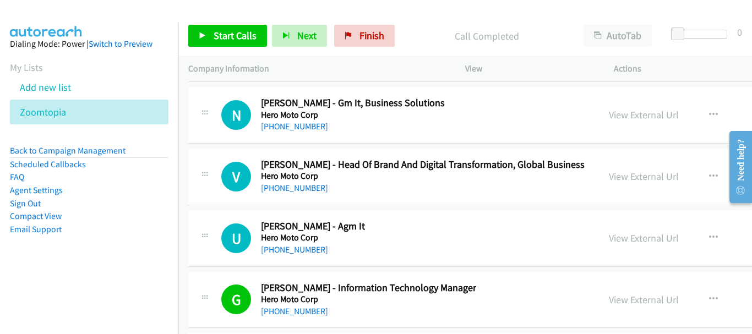
scroll to position [46134, 0]
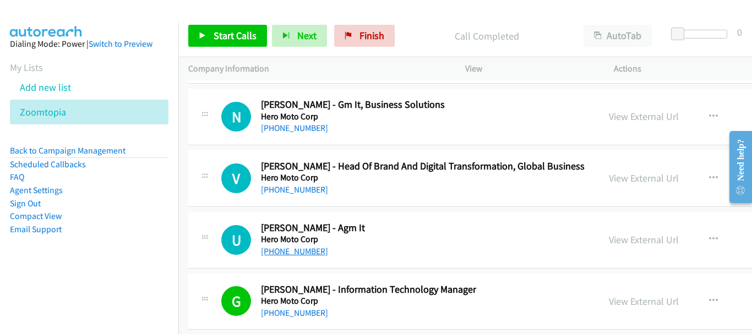
click at [288, 251] on link "+91 99119 75522" at bounding box center [294, 251] width 67 height 10
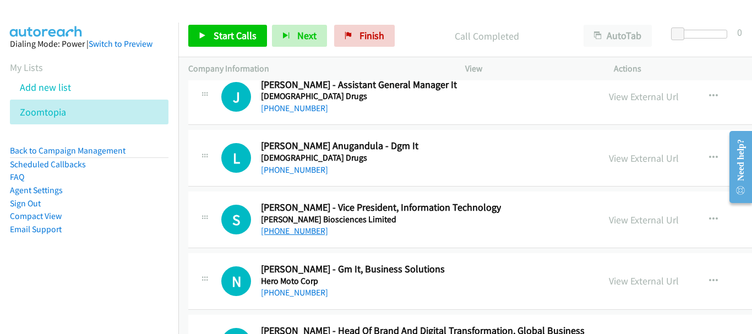
scroll to position [45969, 0]
click at [302, 230] on link "+91 99099 67390" at bounding box center [294, 231] width 67 height 10
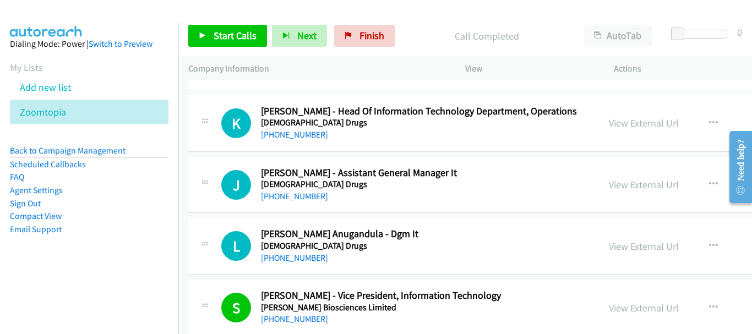
scroll to position [45859, 0]
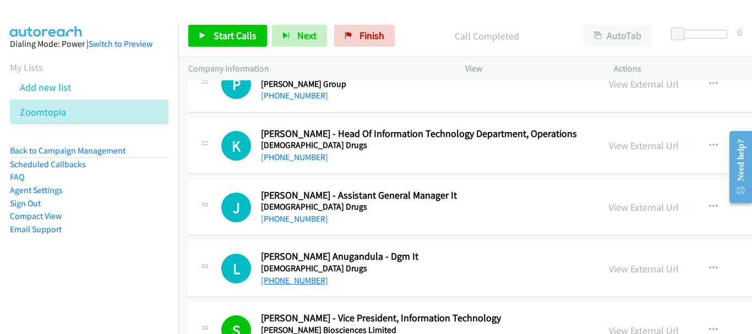
click at [301, 281] on link "+91 99898 58618" at bounding box center [294, 280] width 67 height 10
click at [290, 216] on link "+91 97013 61798" at bounding box center [294, 219] width 67 height 10
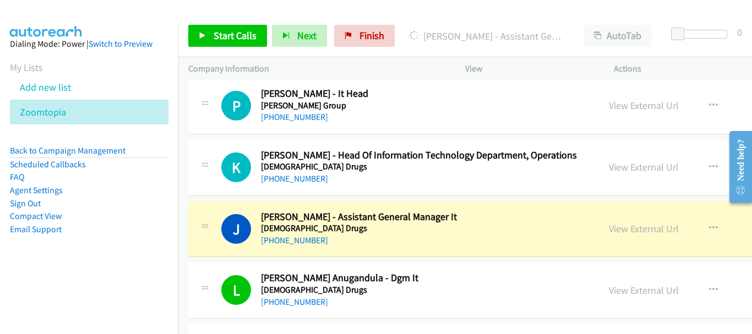
scroll to position [45749, 0]
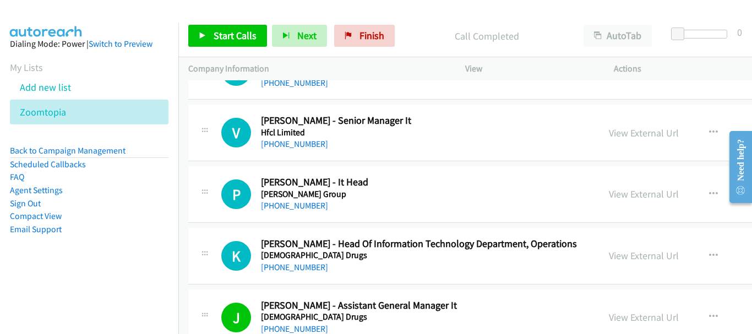
click at [319, 277] on div "K Callback Scheduled Kotagiri Vinod Kumar - Head Of Information Technology Depa…" at bounding box center [578, 256] width 781 height 57
click at [312, 269] on link "+91 99892 00882" at bounding box center [294, 267] width 67 height 10
click at [295, 205] on link "+91 99878 91492" at bounding box center [294, 205] width 67 height 10
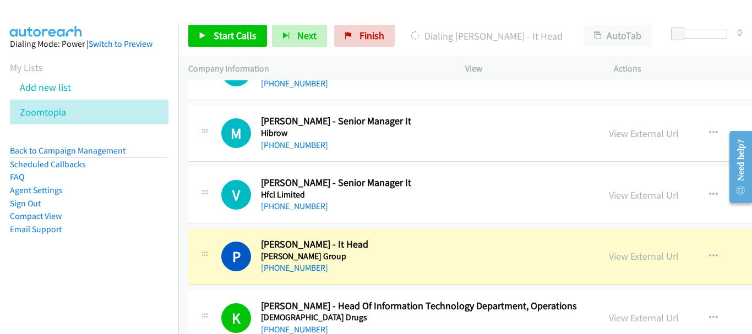
scroll to position [45694, 0]
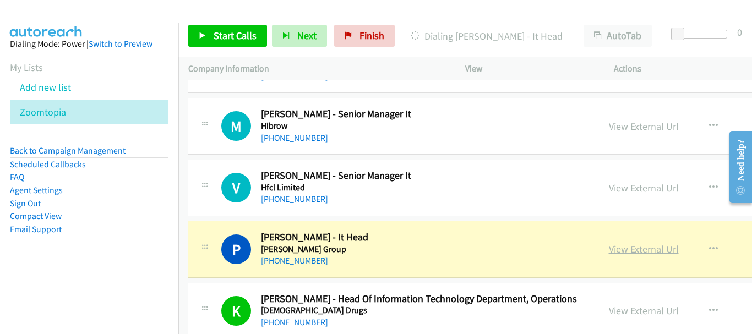
click at [609, 249] on link "View External Url" at bounding box center [644, 249] width 70 height 13
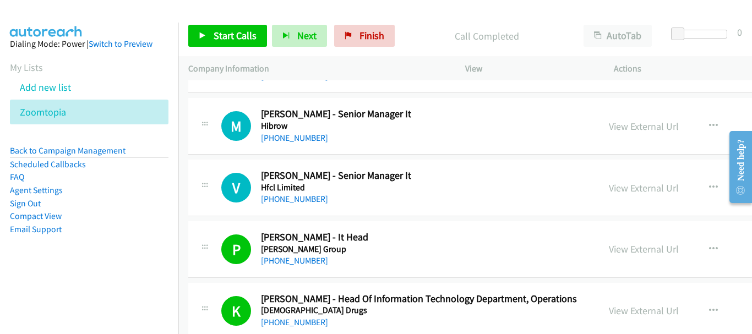
scroll to position [45639, 0]
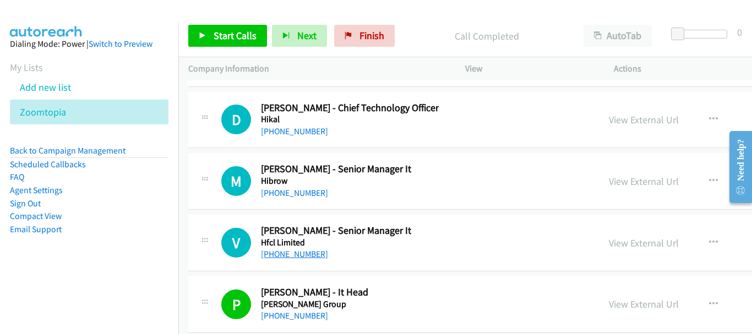
click at [290, 253] on link "+91 95827 98454" at bounding box center [294, 254] width 67 height 10
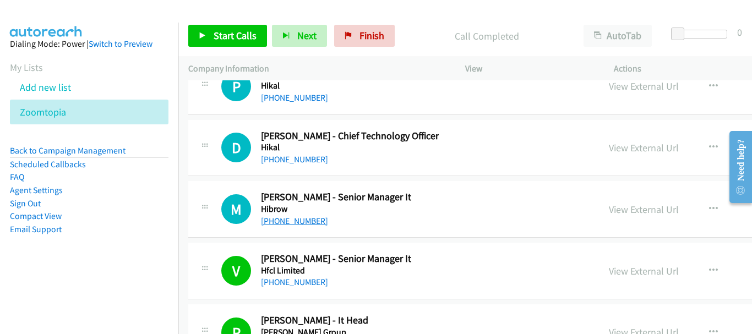
scroll to position [45584, 0]
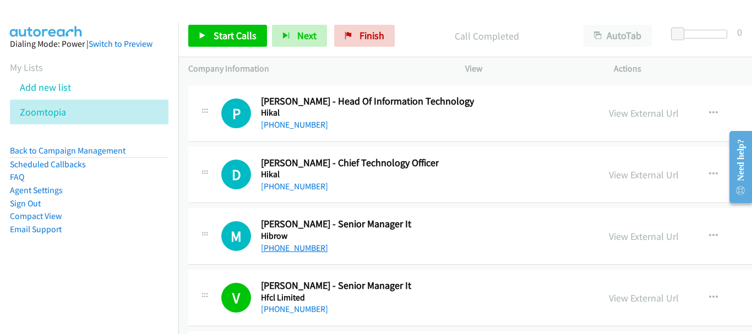
click at [301, 247] on link "+91 98119 09294" at bounding box center [294, 248] width 67 height 10
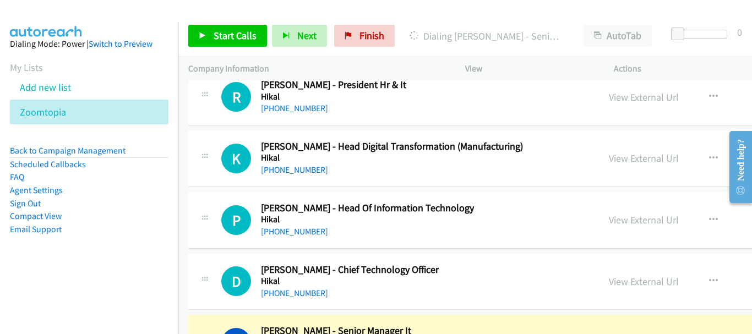
scroll to position [45473, 0]
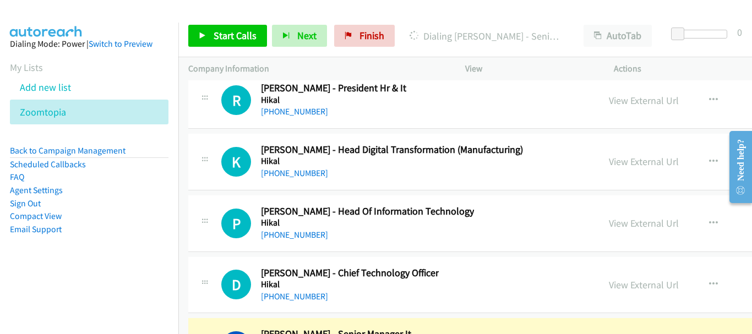
click at [293, 303] on div "+91 99166 00732" at bounding box center [350, 296] width 178 height 13
click at [293, 297] on link "+91 99166 00732" at bounding box center [294, 296] width 67 height 10
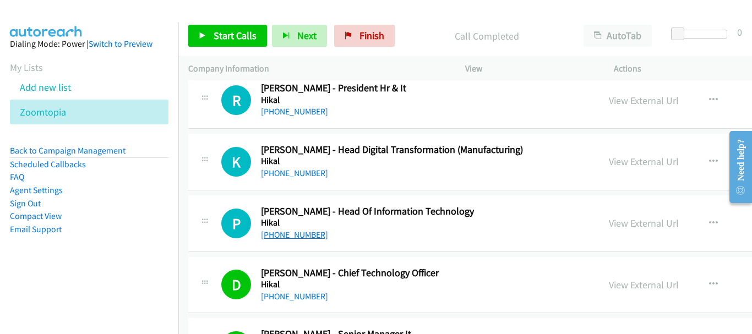
click at [292, 230] on link "+91 92143 37261" at bounding box center [294, 235] width 67 height 10
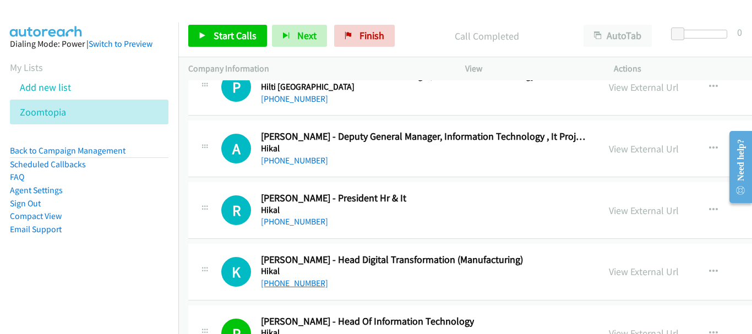
scroll to position [45308, 0]
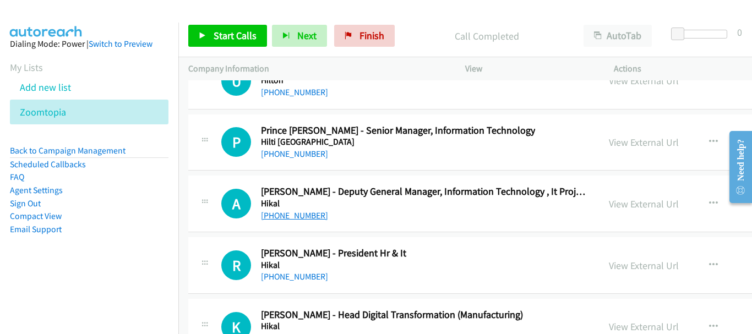
click at [290, 218] on link "+91 98336 63562" at bounding box center [294, 215] width 67 height 10
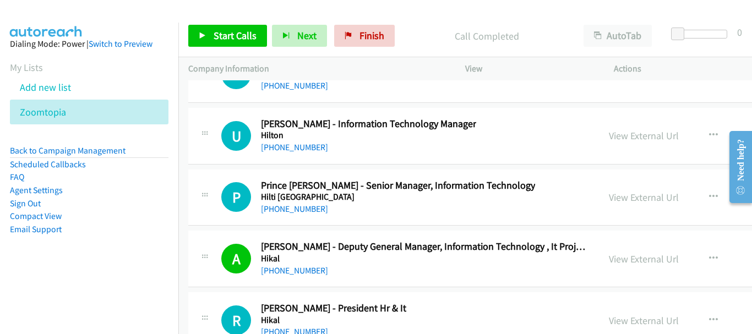
scroll to position [45198, 0]
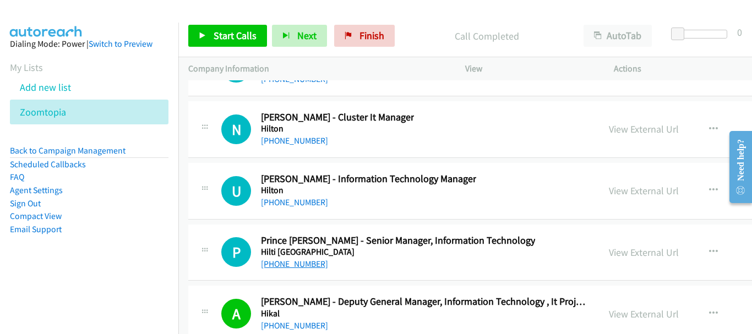
click at [298, 261] on link "+91 97116 01520" at bounding box center [294, 264] width 67 height 10
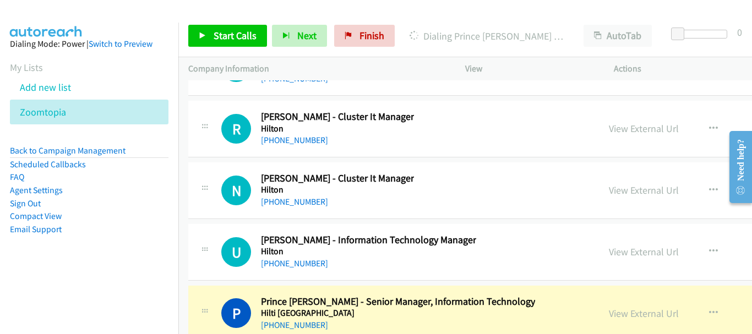
scroll to position [45143, 0]
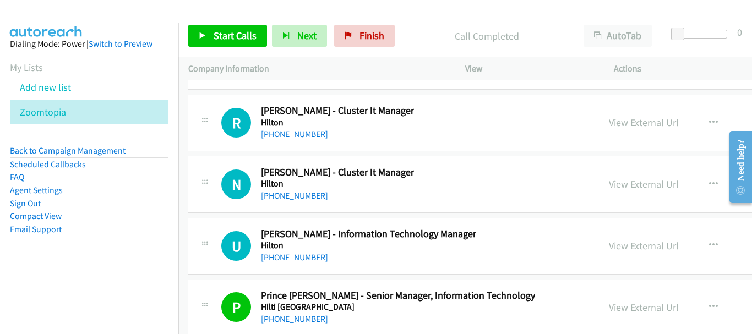
click at [308, 254] on link "+91 98975 87071" at bounding box center [294, 257] width 67 height 10
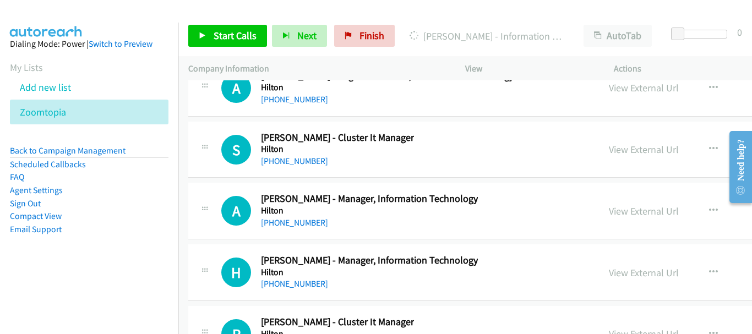
scroll to position [44923, 0]
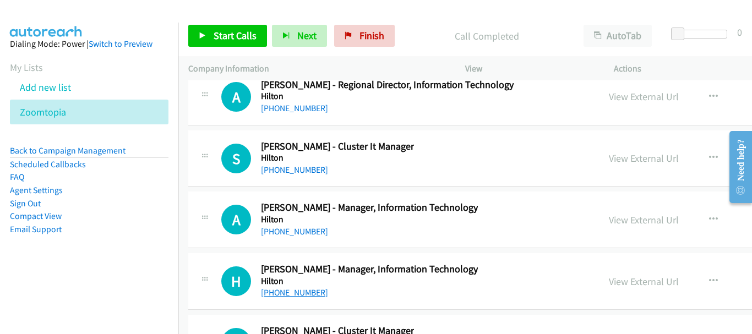
click at [295, 291] on link "+91 75100 03663" at bounding box center [294, 292] width 67 height 10
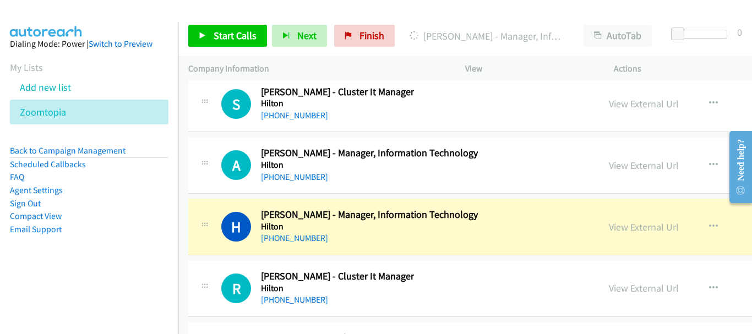
scroll to position [44978, 0]
click at [609, 227] on link "View External Url" at bounding box center [644, 226] width 70 height 13
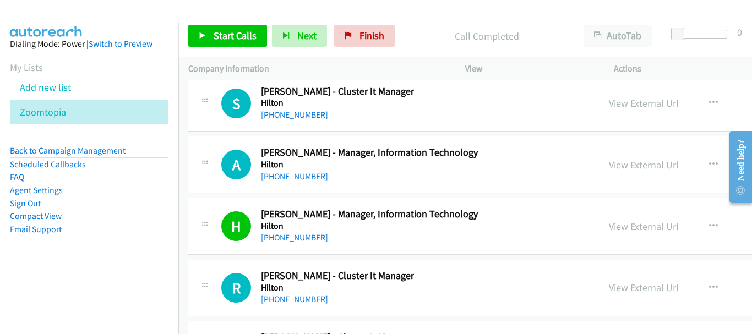
scroll to position [44923, 0]
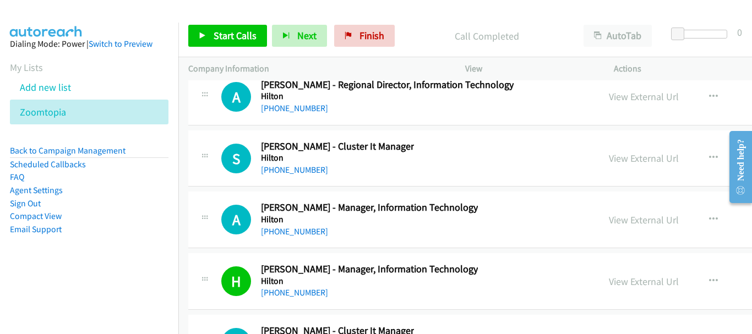
click at [313, 237] on div "+91 73537 59078" at bounding box center [369, 231] width 217 height 13
click at [312, 233] on link "+91 73537 59078" at bounding box center [294, 231] width 67 height 10
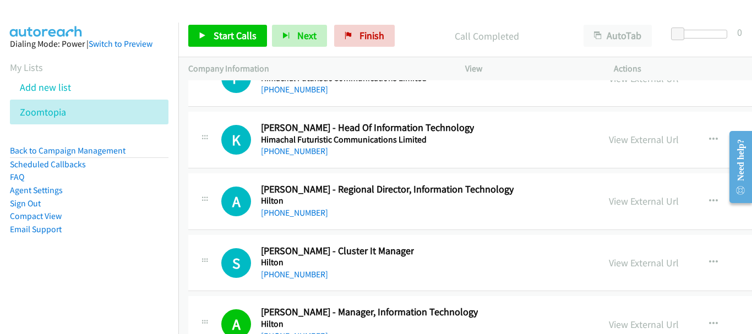
scroll to position [44813, 0]
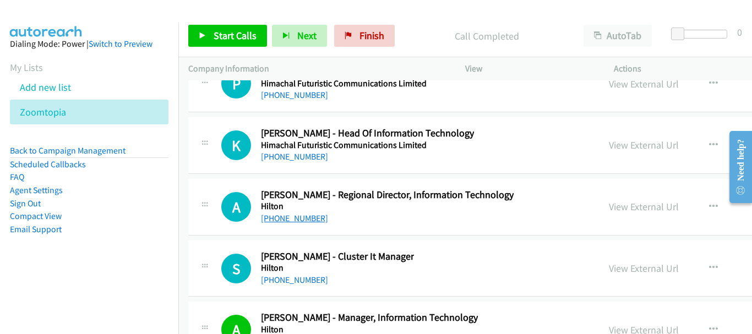
click at [308, 218] on link "+91 73035 09494" at bounding box center [294, 218] width 67 height 10
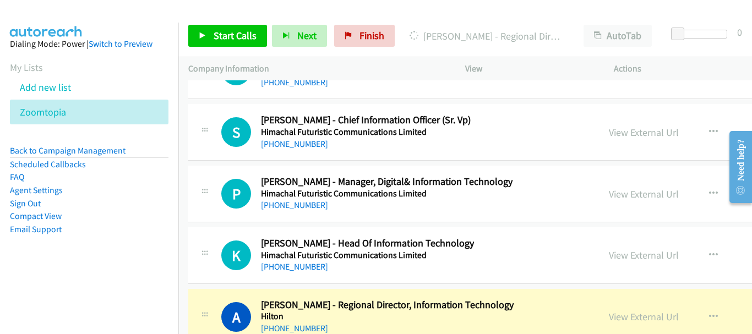
scroll to position [44758, 0]
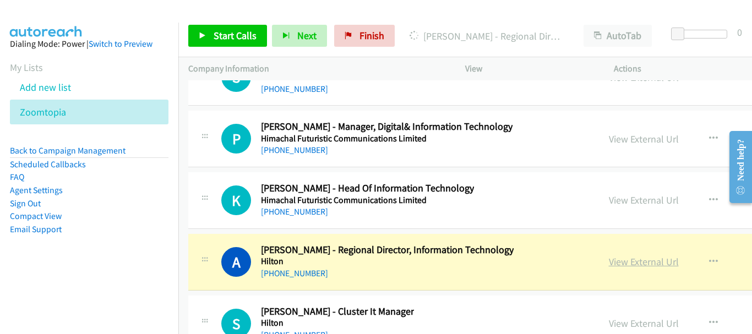
click at [609, 263] on link "View External Url" at bounding box center [644, 261] width 70 height 13
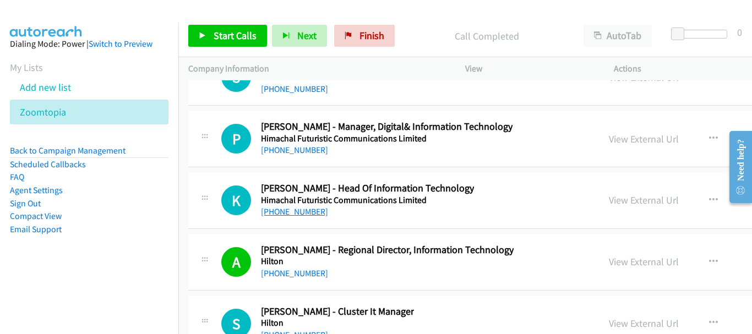
click at [290, 214] on link "+91 99898 77606" at bounding box center [294, 211] width 67 height 10
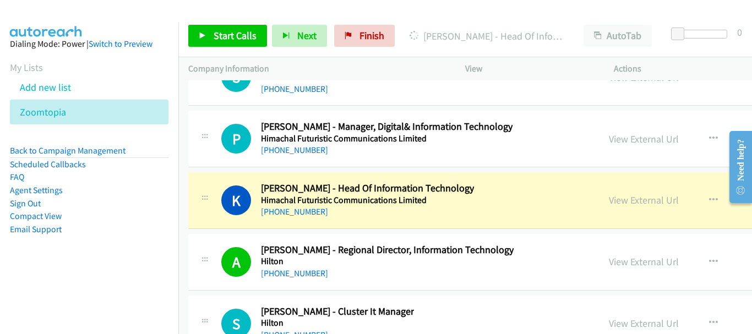
click at [609, 193] on div "View External Url" at bounding box center [644, 200] width 70 height 15
click at [609, 198] on link "View External Url" at bounding box center [644, 200] width 70 height 13
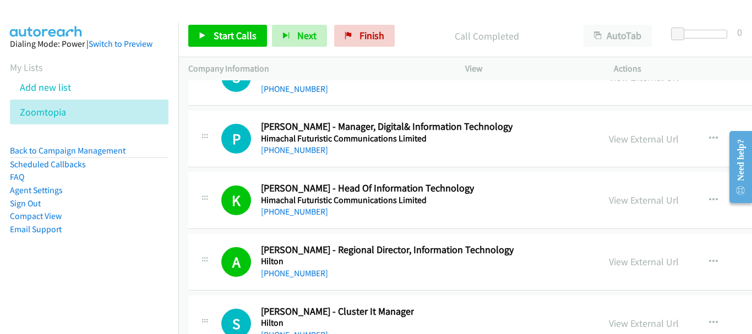
scroll to position [44703, 0]
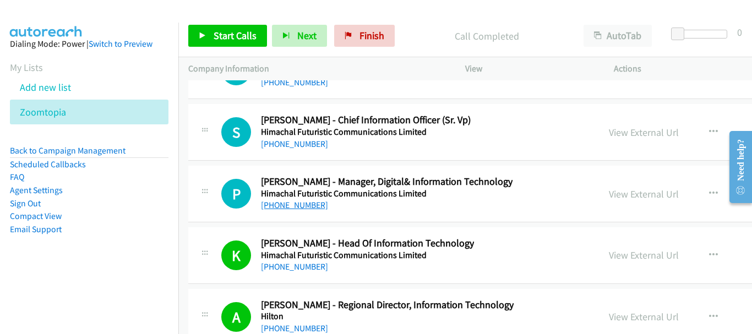
click at [317, 208] on link "+91 98710 92252" at bounding box center [294, 205] width 67 height 10
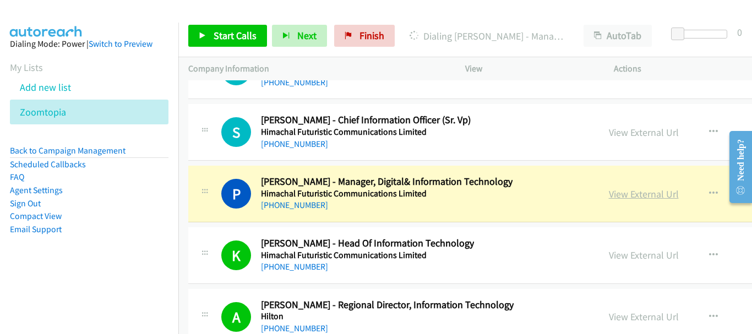
click at [609, 193] on link "View External Url" at bounding box center [644, 194] width 70 height 13
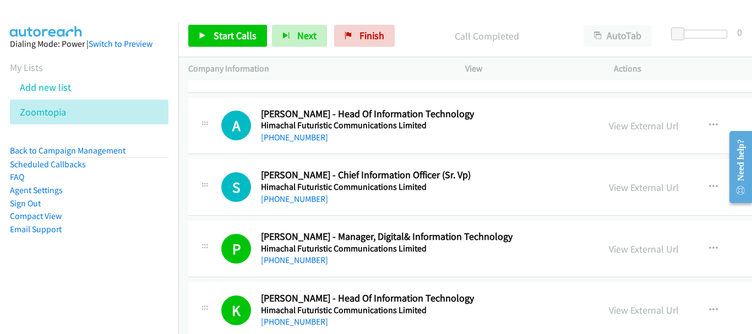
scroll to position [44593, 0]
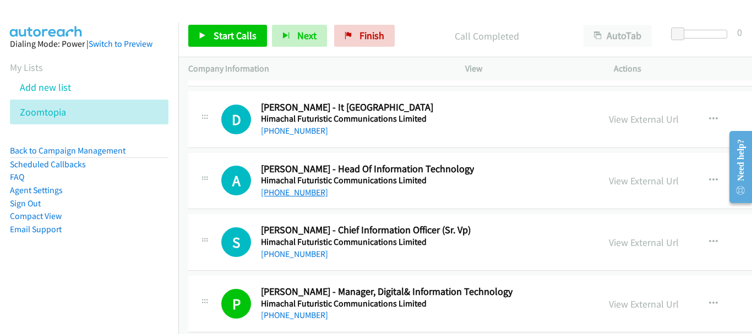
click at [297, 192] on link "+91 98104 06569" at bounding box center [294, 192] width 67 height 10
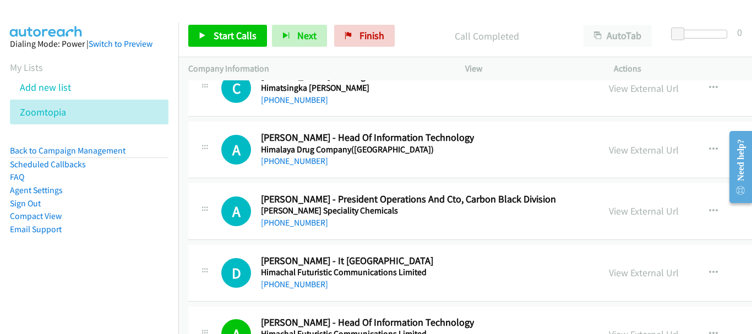
scroll to position [44427, 0]
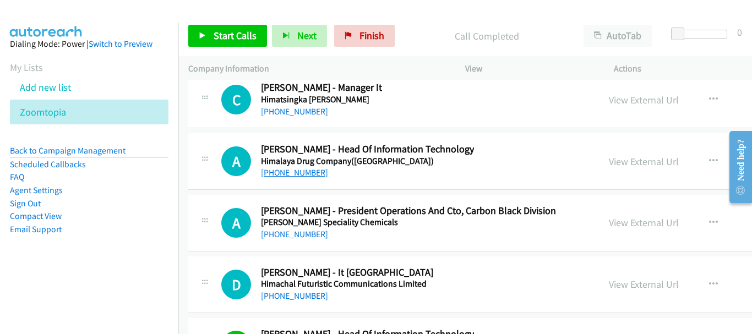
click at [303, 173] on link "+91 99808 00052" at bounding box center [294, 172] width 67 height 10
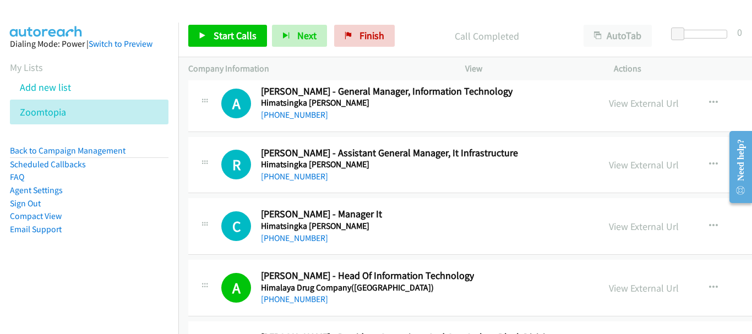
scroll to position [44317, 0]
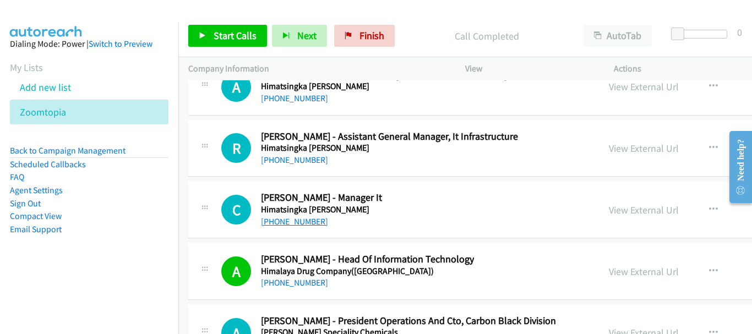
click at [308, 224] on link "+91 80 2237 8000" at bounding box center [294, 221] width 67 height 10
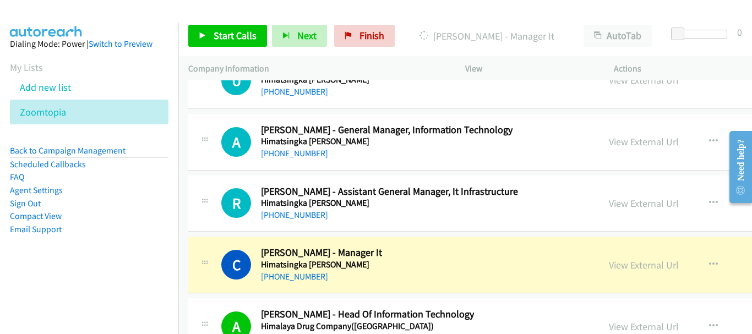
scroll to position [44207, 0]
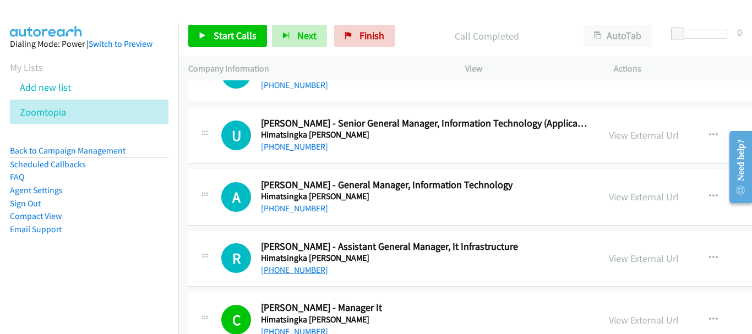
click at [307, 268] on link "+91 77609 72675" at bounding box center [294, 270] width 67 height 10
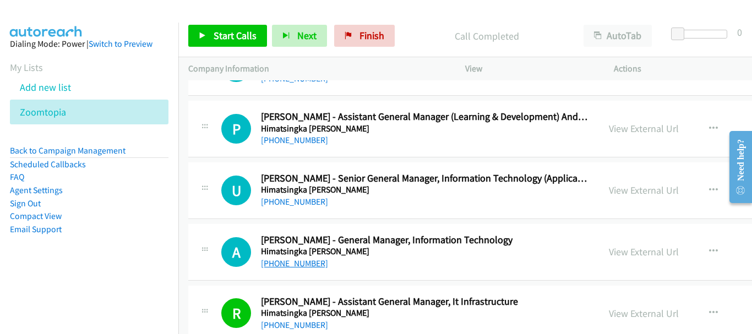
click at [303, 260] on link "+91 88613 86060" at bounding box center [294, 263] width 67 height 10
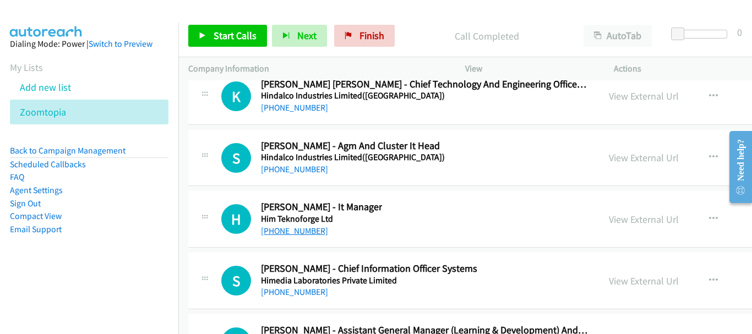
scroll to position [43932, 0]
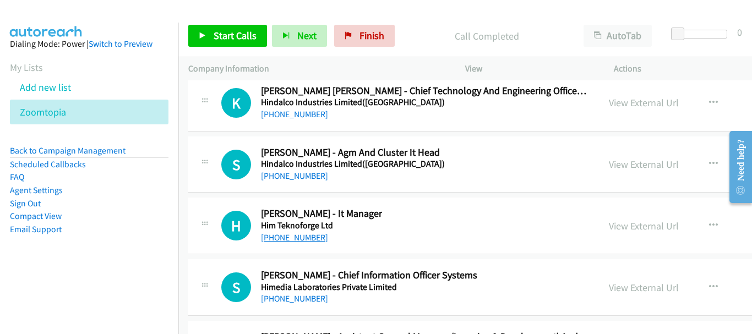
click at [295, 237] on link "+91 98050 03062" at bounding box center [294, 237] width 67 height 10
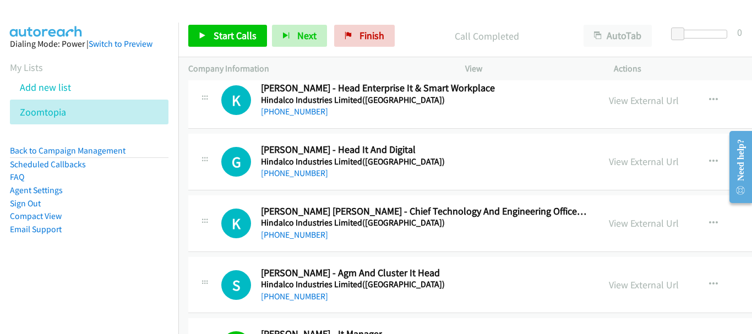
scroll to position [43767, 0]
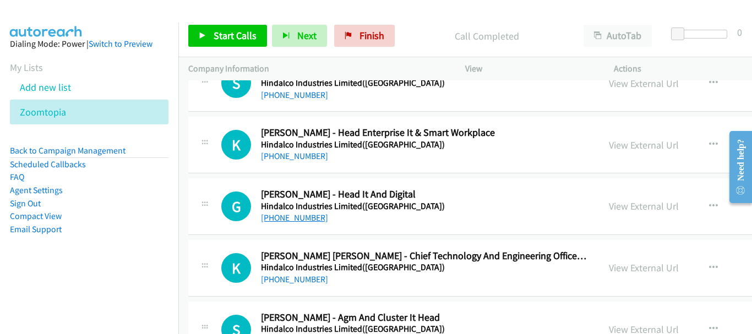
click at [317, 216] on link "+91 99044 02608" at bounding box center [294, 218] width 67 height 10
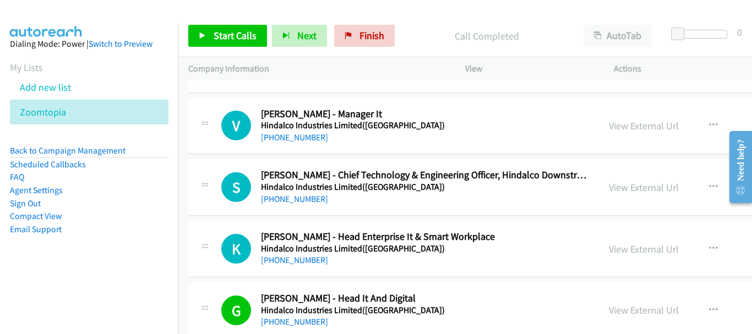
scroll to position [43657, 0]
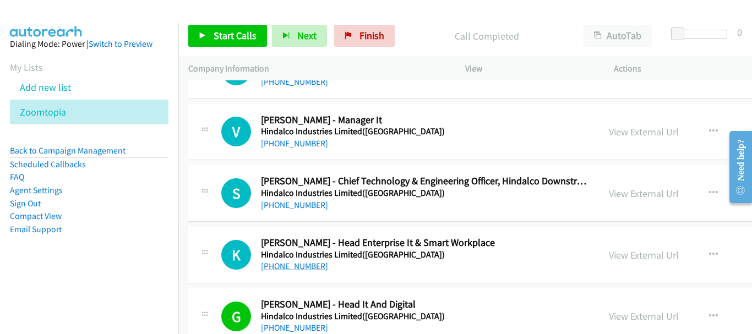
click at [287, 265] on link "+91 98926 10079" at bounding box center [294, 266] width 67 height 10
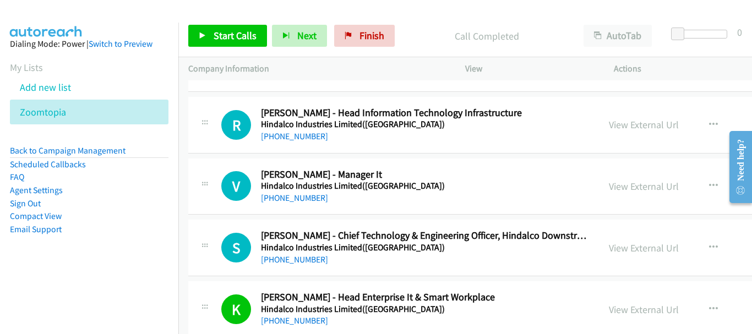
scroll to position [43602, 0]
click at [298, 255] on link "+91 75062 10078" at bounding box center [294, 260] width 67 height 10
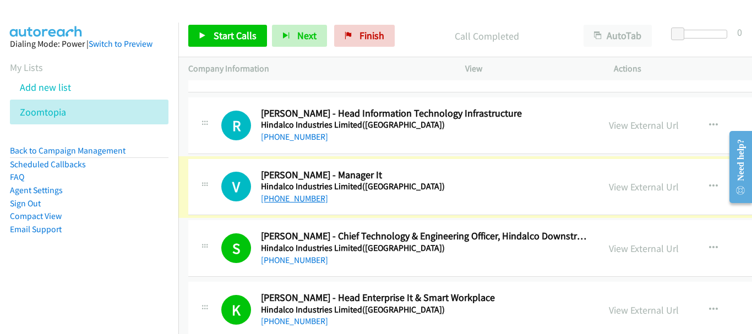
click at [303, 198] on link "+91 98443 16824" at bounding box center [294, 198] width 67 height 10
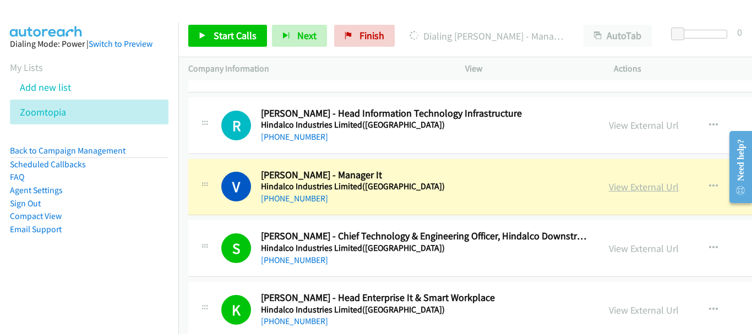
click at [609, 190] on link "View External Url" at bounding box center [644, 187] width 70 height 13
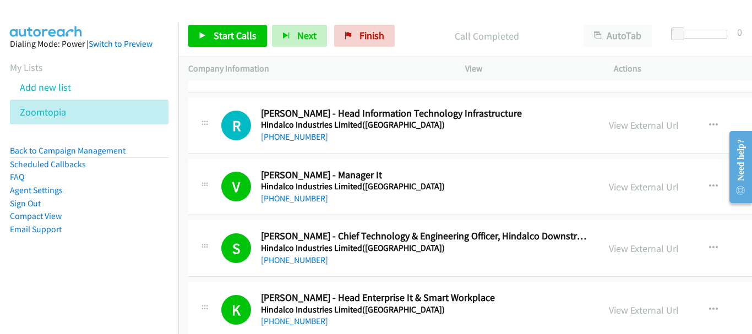
scroll to position [43492, 0]
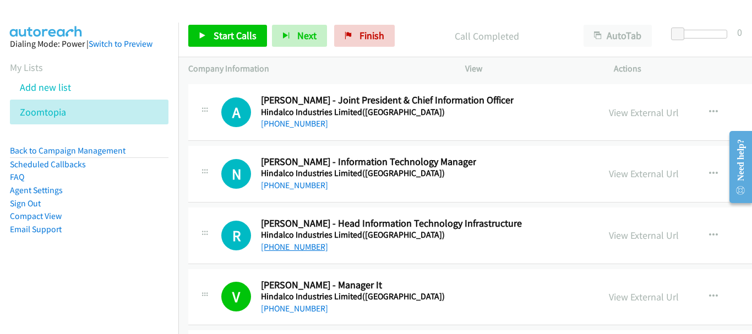
click at [315, 247] on link "+91 97935 80195" at bounding box center [294, 247] width 67 height 10
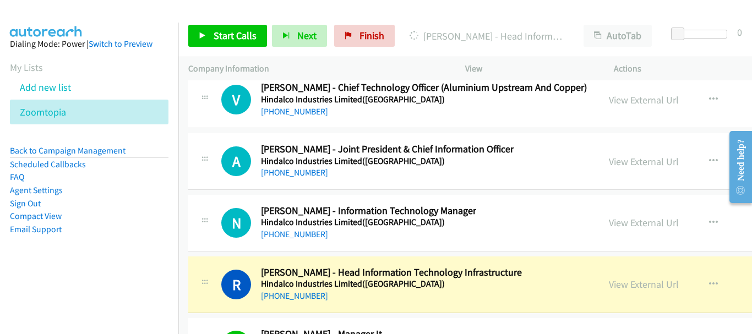
scroll to position [43437, 0]
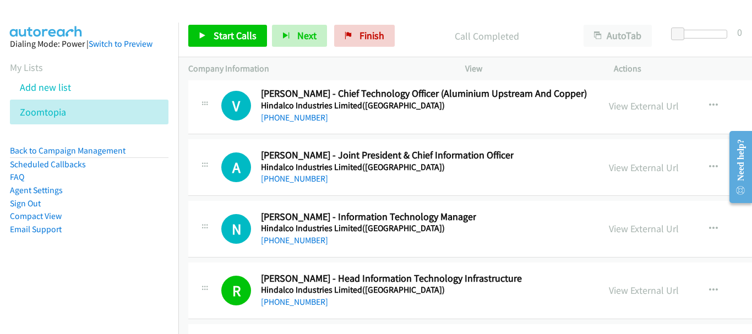
click at [313, 247] on div "N Callback Scheduled Nikhil Shukla - Information Technology Manager Hindalco In…" at bounding box center [578, 229] width 781 height 57
click at [311, 242] on link "+91 97235 56889" at bounding box center [294, 240] width 67 height 10
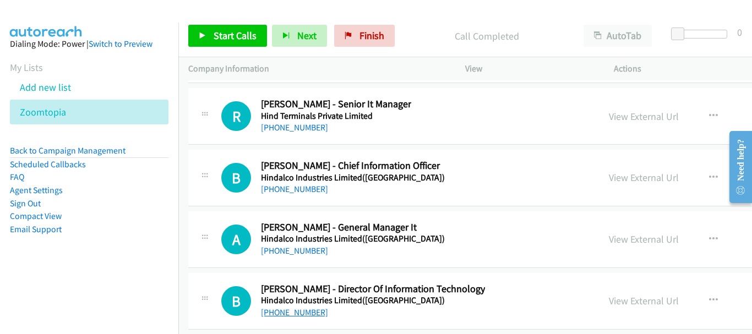
scroll to position [43106, 0]
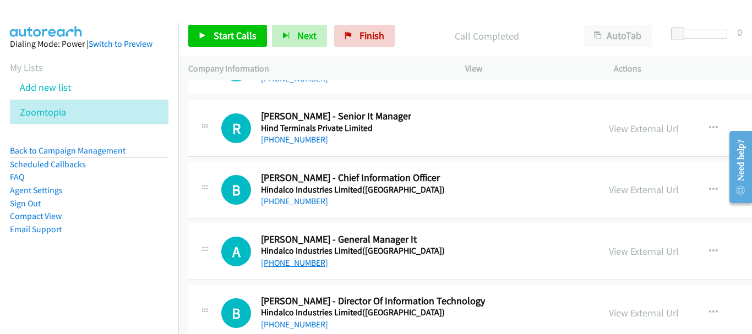
click at [299, 258] on link "+91 97020 52428" at bounding box center [294, 263] width 67 height 10
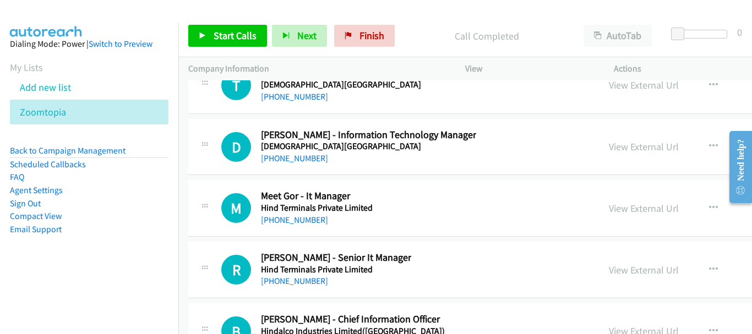
scroll to position [42941, 0]
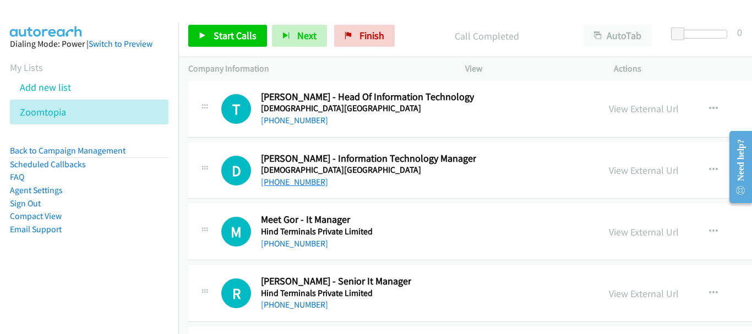
click at [308, 180] on link "+91 98215 98946" at bounding box center [294, 182] width 67 height 10
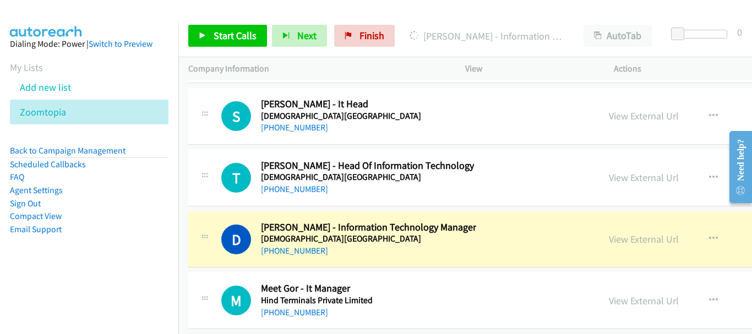
scroll to position [42831, 0]
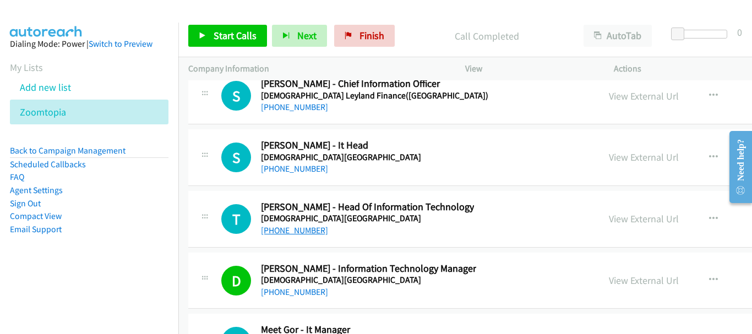
click at [302, 232] on link "+91 98213 17979" at bounding box center [294, 230] width 67 height 10
click at [286, 171] on link "+91 98202 43848" at bounding box center [294, 169] width 67 height 10
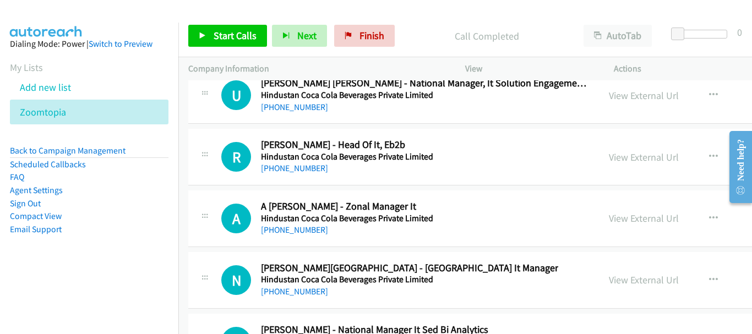
scroll to position [41730, 0]
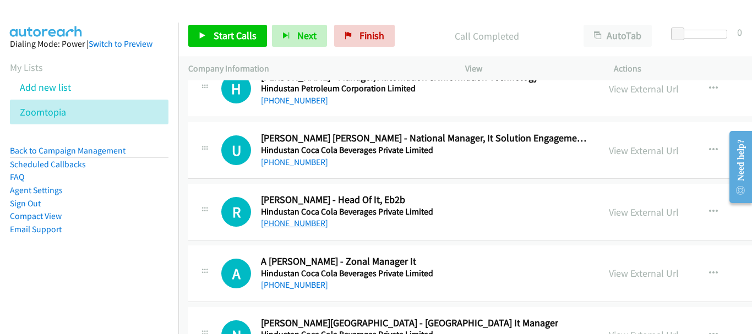
click at [310, 225] on link "+91 96204 44403" at bounding box center [294, 223] width 67 height 10
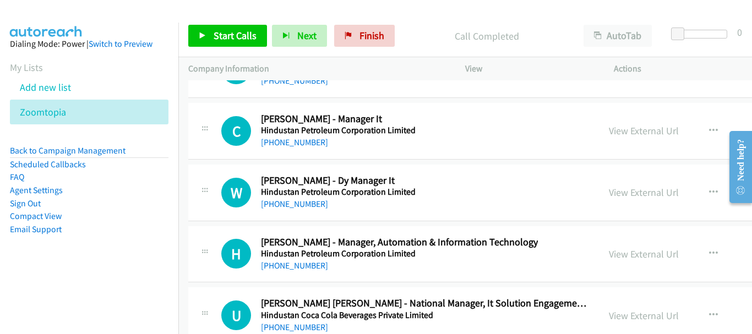
scroll to position [41510, 0]
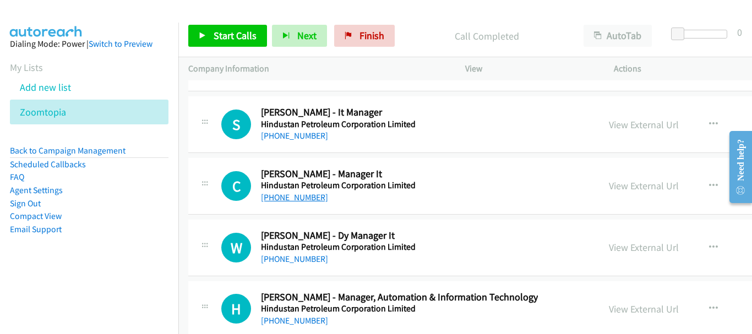
click at [311, 197] on link "+91 95739 77088" at bounding box center [294, 197] width 67 height 10
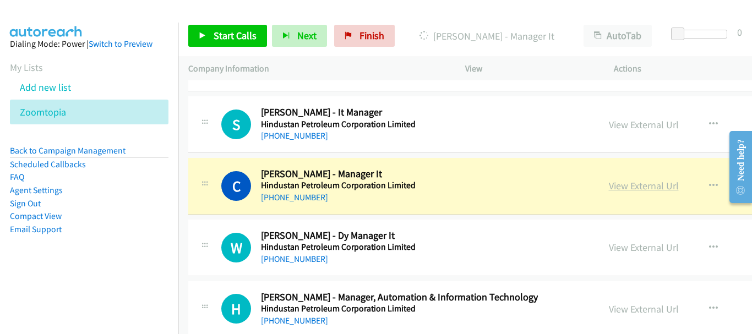
click at [609, 183] on link "View External Url" at bounding box center [644, 185] width 70 height 13
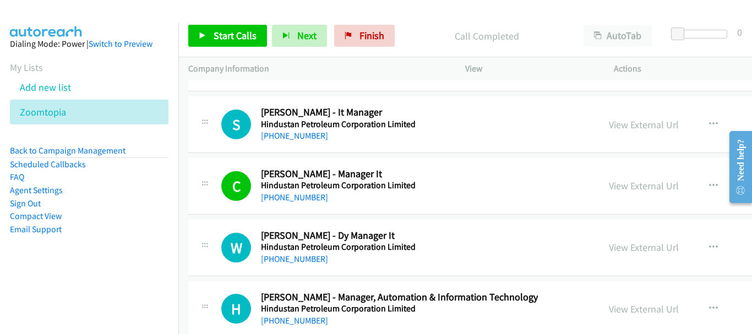
scroll to position [41455, 0]
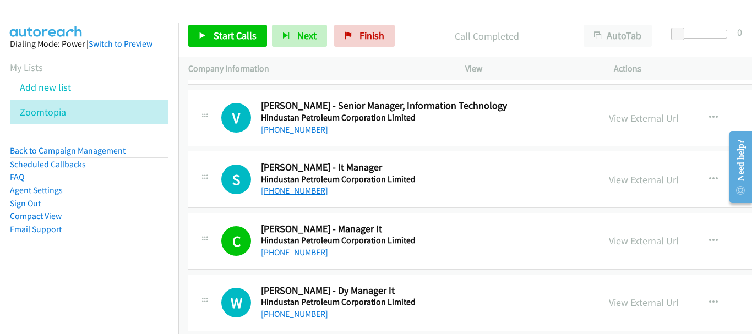
click at [298, 192] on link "+91 99202 92373" at bounding box center [294, 191] width 67 height 10
click at [447, 165] on div "S Callback Scheduled Sonali Prasad - It Manager Hindustan Petroleum Corporation…" at bounding box center [405, 179] width 368 height 36
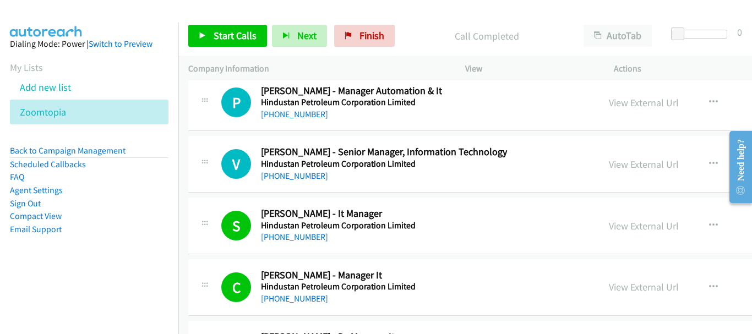
scroll to position [41400, 0]
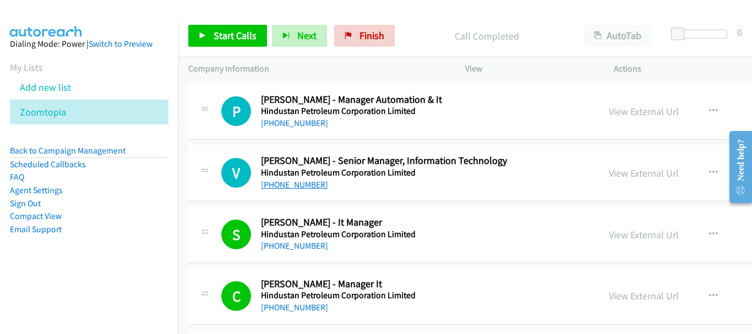
click at [308, 184] on link "+91 97035 10699" at bounding box center [294, 184] width 67 height 10
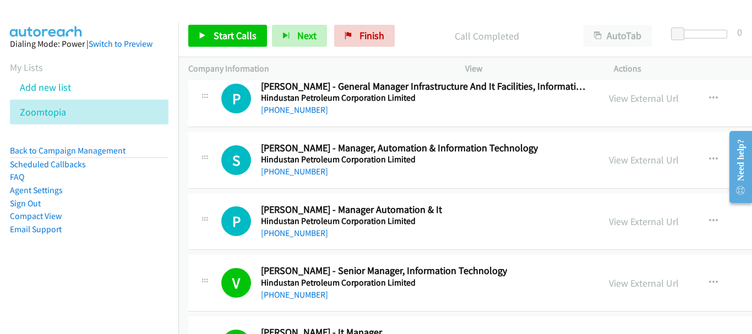
click at [297, 239] on div "+91 97486 15328" at bounding box center [351, 233] width 181 height 13
click at [298, 234] on link "+91 97486 15328" at bounding box center [294, 233] width 67 height 10
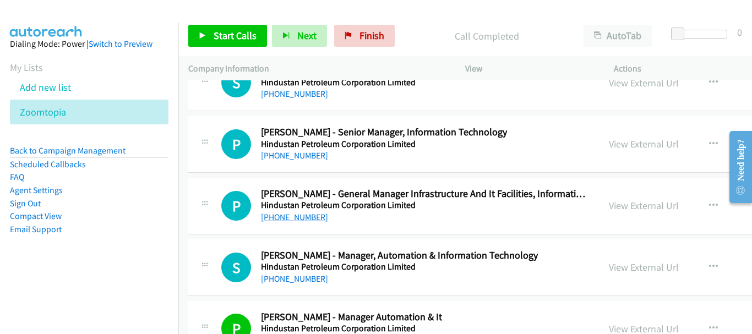
scroll to position [41179, 0]
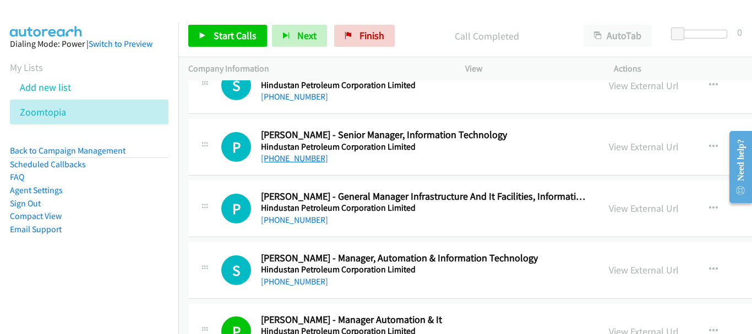
click at [298, 160] on link "+91 99306 04321" at bounding box center [294, 158] width 67 height 10
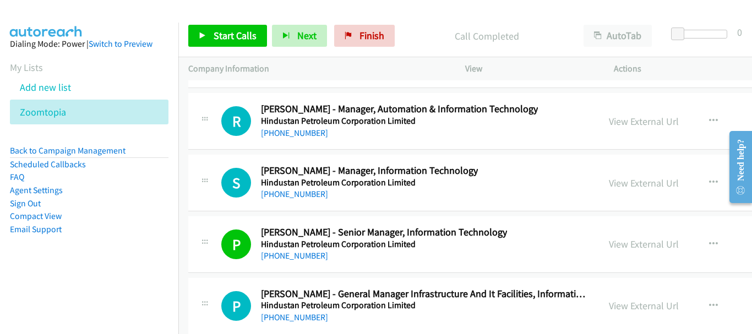
scroll to position [41069, 0]
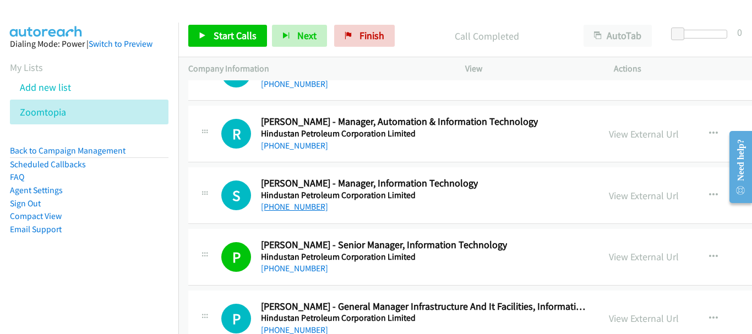
click at [302, 211] on link "+91 98690 38930" at bounding box center [294, 206] width 67 height 10
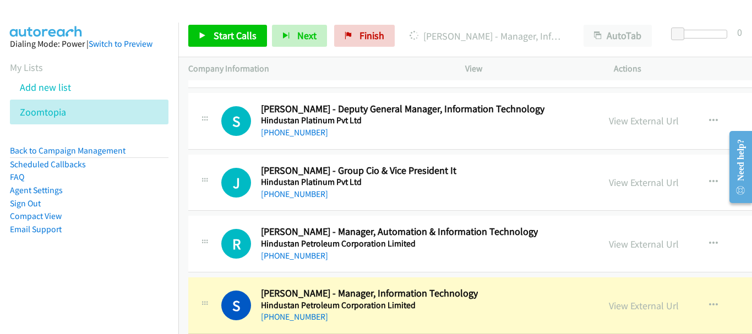
scroll to position [41014, 0]
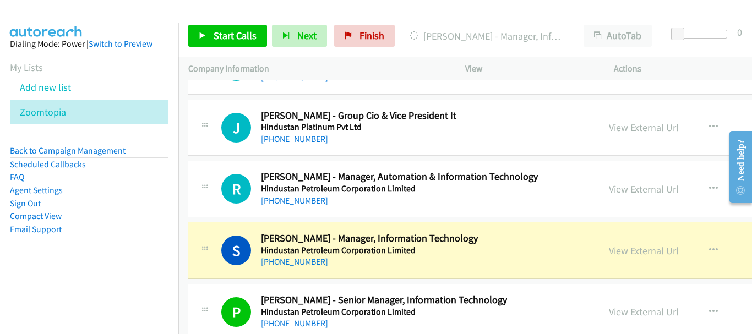
click at [609, 248] on link "View External Url" at bounding box center [644, 250] width 70 height 13
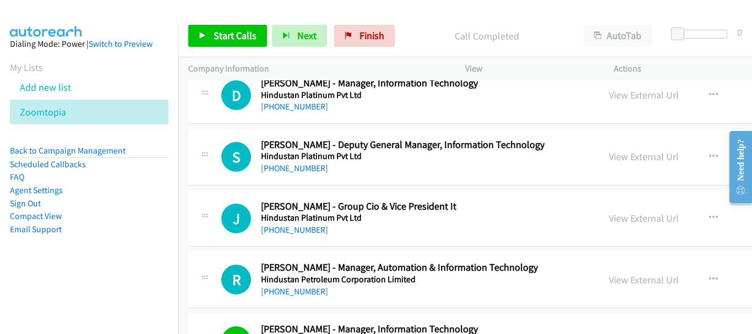
scroll to position [40904, 0]
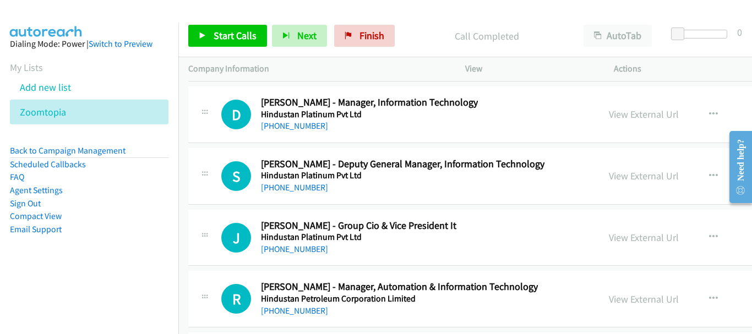
click at [291, 239] on h5 "Hindustan Platinum Pvt Ltd" at bounding box center [358, 237] width 195 height 11
click at [291, 247] on link "+91 97666 36752" at bounding box center [294, 249] width 67 height 10
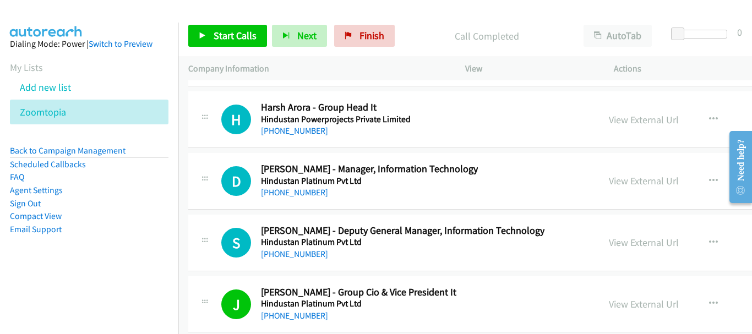
scroll to position [40849, 0]
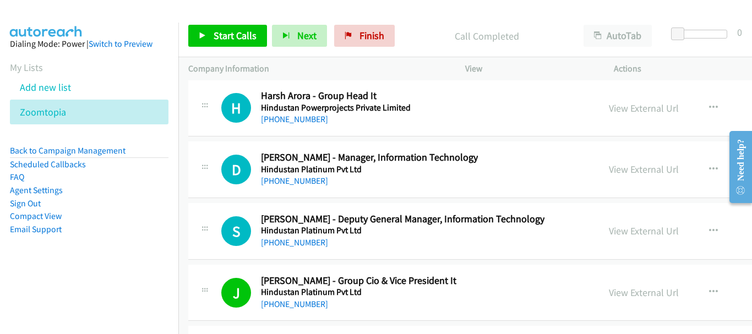
click at [308, 235] on h5 "Hindustan Platinum Pvt Ltd" at bounding box center [403, 230] width 284 height 11
click at [312, 241] on link "+91 98206 44446" at bounding box center [294, 242] width 67 height 10
click at [318, 181] on link "+91 99305 53347" at bounding box center [294, 181] width 67 height 10
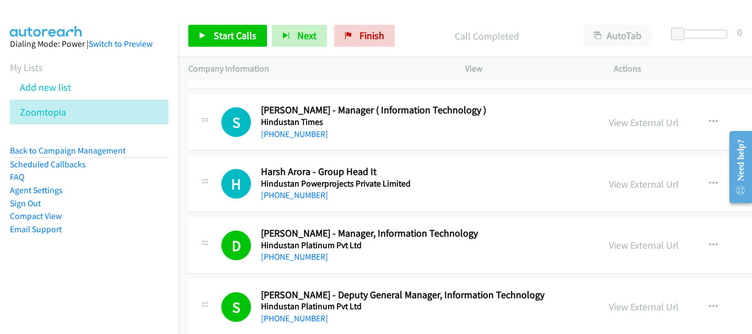
scroll to position [40739, 0]
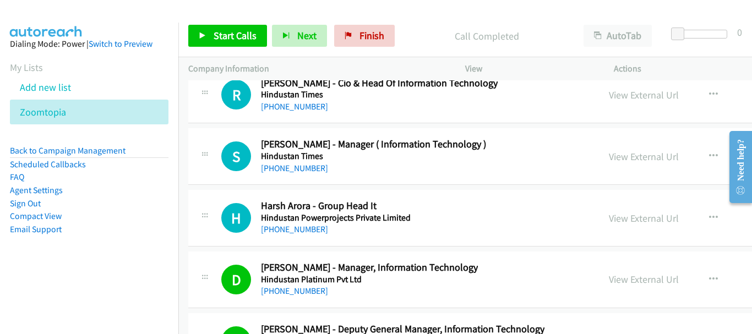
click at [274, 235] on div "+91 96507 77970" at bounding box center [336, 229] width 150 height 13
click at [277, 228] on link "+91 96507 77970" at bounding box center [294, 229] width 67 height 10
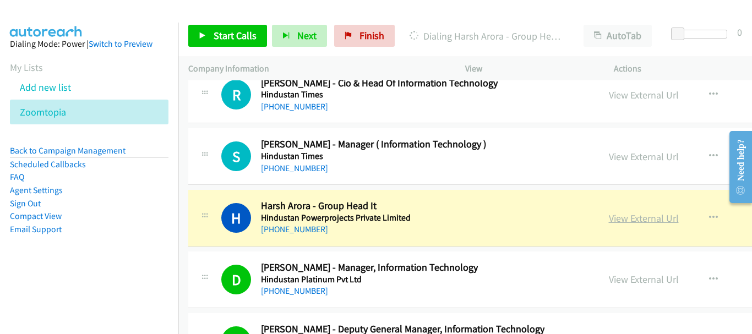
click at [609, 220] on link "View External Url" at bounding box center [644, 218] width 70 height 13
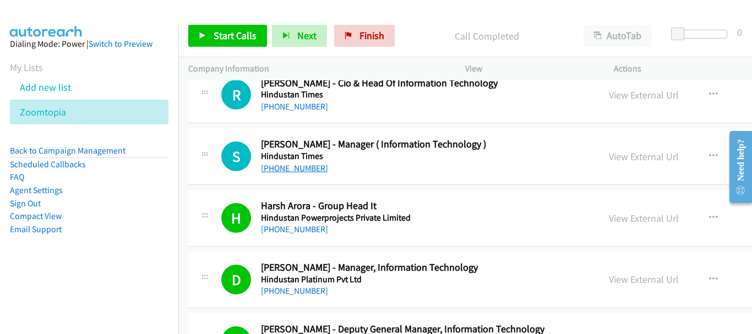
click at [297, 167] on link "+91 94552 54129" at bounding box center [294, 168] width 67 height 10
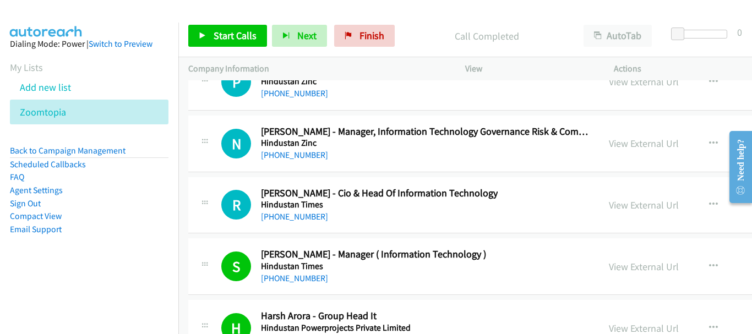
scroll to position [40574, 0]
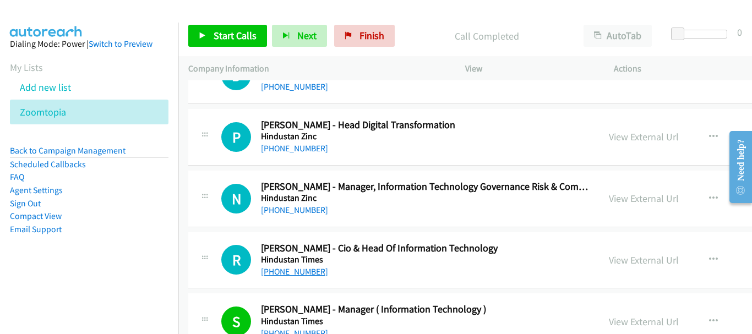
click at [306, 273] on link "+91 98106 07416" at bounding box center [294, 271] width 67 height 10
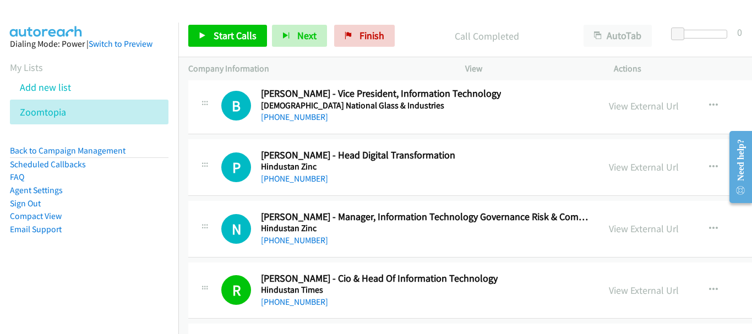
scroll to position [40519, 0]
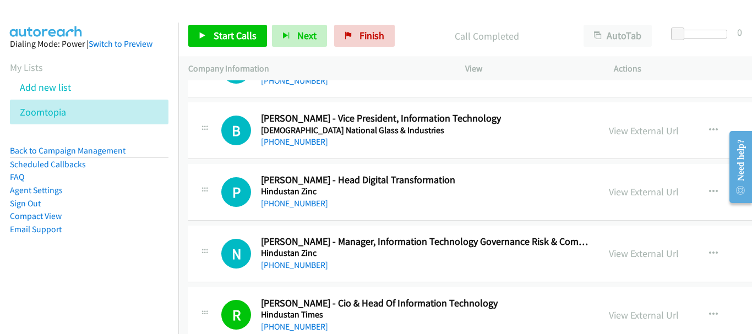
click at [308, 255] on h5 "Hindustan Zinc" at bounding box center [425, 253] width 328 height 11
click at [309, 262] on link "+91 98290 68708" at bounding box center [294, 265] width 67 height 10
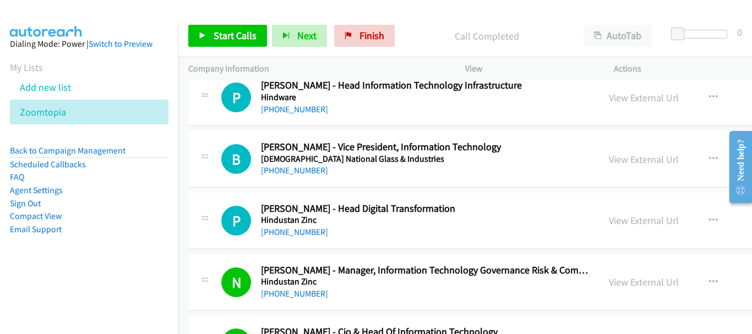
scroll to position [40464, 0]
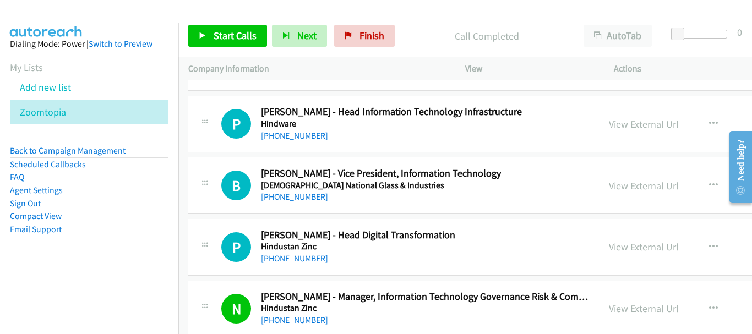
click at [314, 255] on link "+91 98290 77953" at bounding box center [294, 258] width 67 height 10
click at [312, 258] on link "+91 98290 77953" at bounding box center [294, 258] width 67 height 10
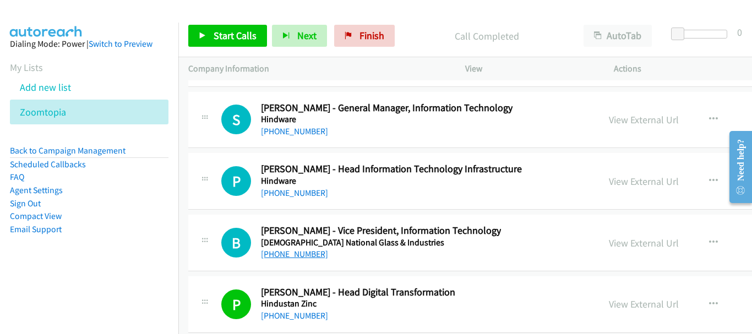
scroll to position [40409, 0]
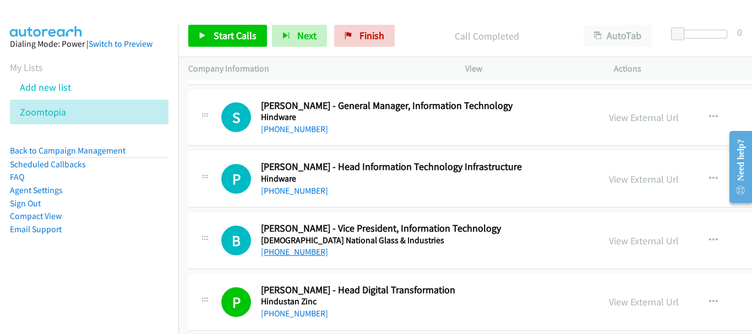
click at [318, 251] on link "+91 98101 41329" at bounding box center [294, 252] width 67 height 10
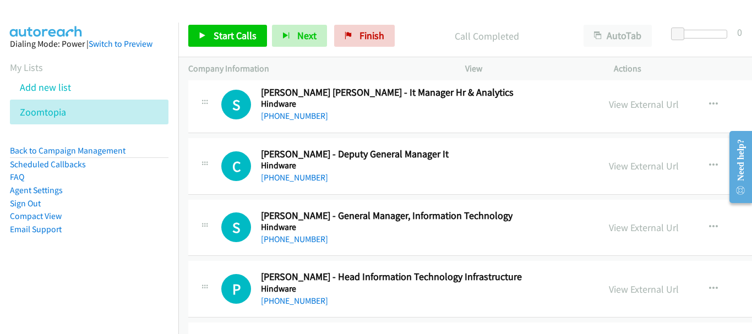
click at [288, 308] on div "P Callback Scheduled Pyla Vvss Narayana - Head Information Technology Infrastru…" at bounding box center [578, 289] width 781 height 57
click at [290, 303] on link "+91 99920 00885" at bounding box center [294, 301] width 67 height 10
click at [300, 239] on link "+91 99871 81159" at bounding box center [294, 239] width 67 height 10
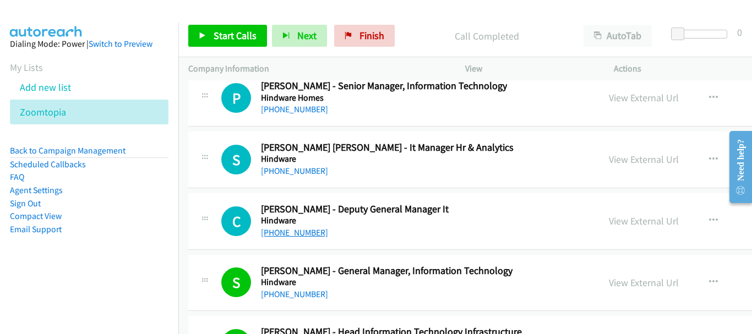
click at [296, 230] on link "+91 88970 73388" at bounding box center [294, 232] width 67 height 10
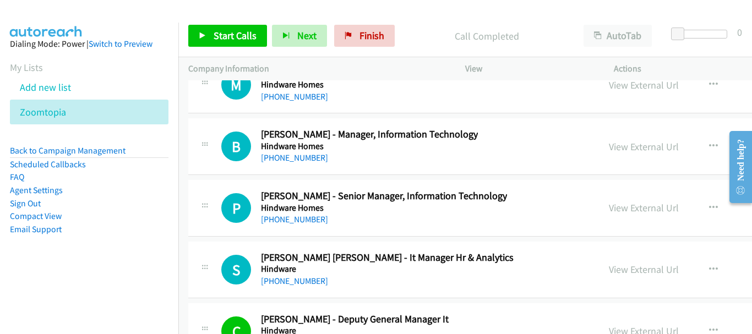
scroll to position [40078, 0]
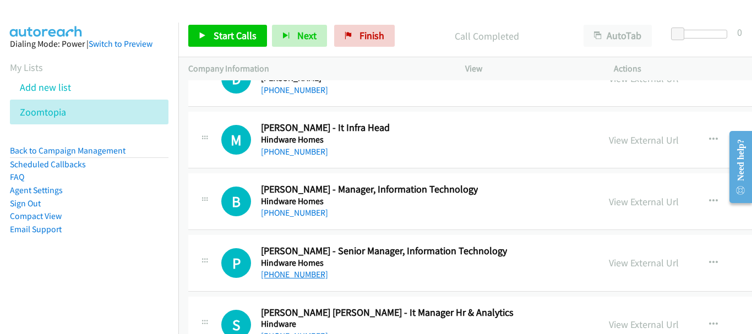
click at [287, 272] on link "+91 90019 00314" at bounding box center [294, 274] width 67 height 10
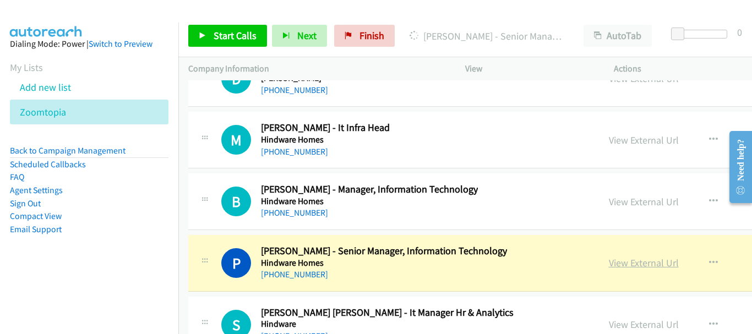
click at [609, 260] on link "View External Url" at bounding box center [644, 263] width 70 height 13
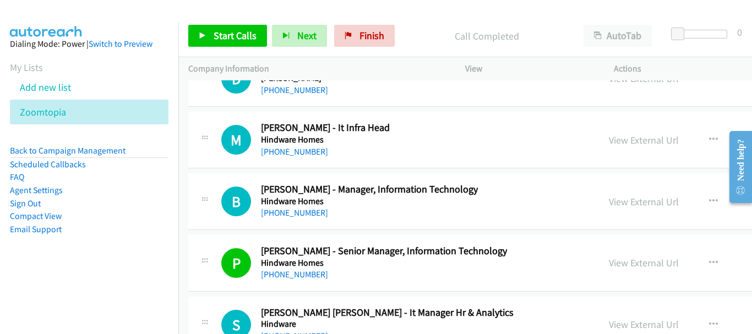
scroll to position [39968, 0]
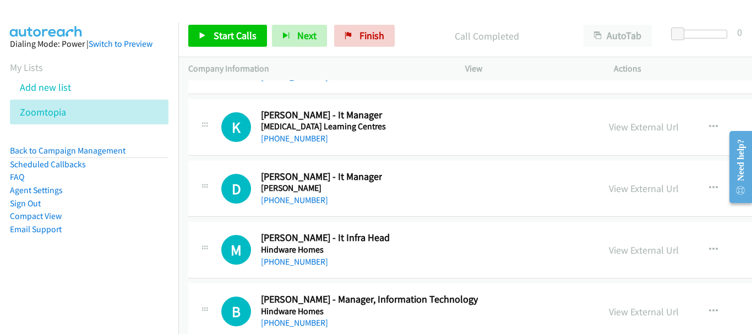
drag, startPoint x: 297, startPoint y: 273, endPoint x: 441, endPoint y: 244, distance: 147.0
click at [297, 318] on link "+91 90008 82507" at bounding box center [294, 323] width 67 height 10
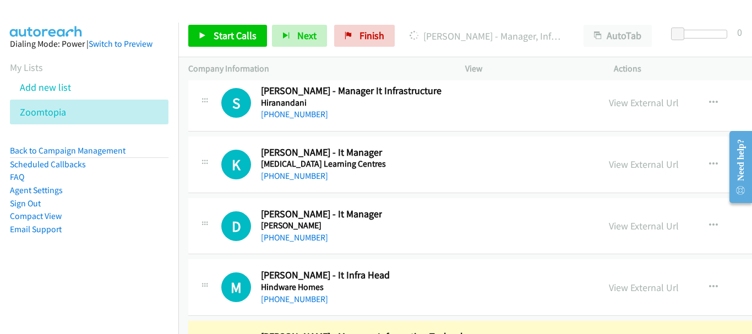
scroll to position [39913, 0]
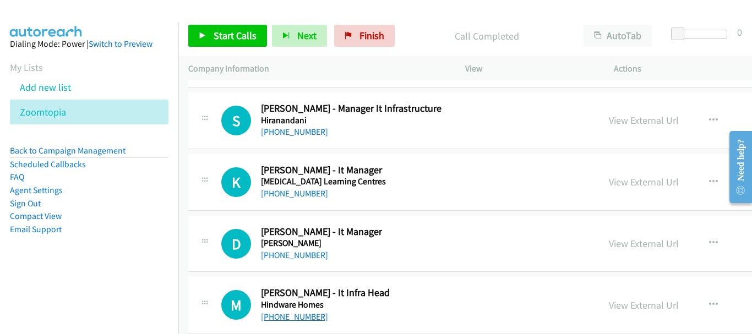
click at [301, 315] on link "+91 99403 52803" at bounding box center [294, 317] width 67 height 10
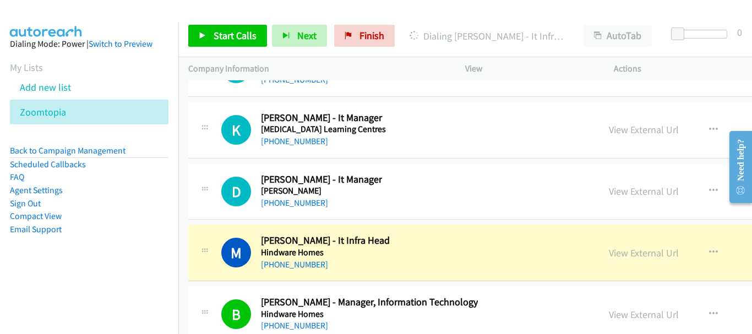
scroll to position [39968, 0]
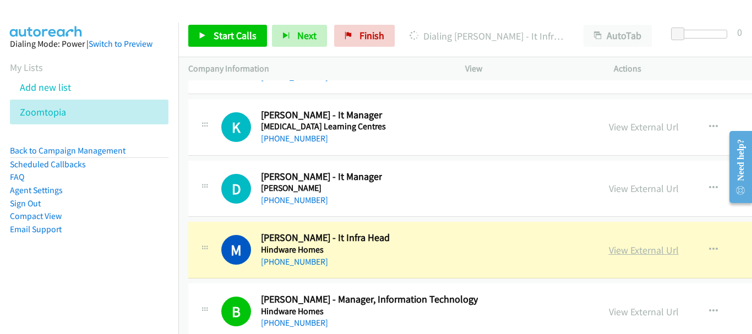
click at [609, 250] on link "View External Url" at bounding box center [644, 250] width 70 height 13
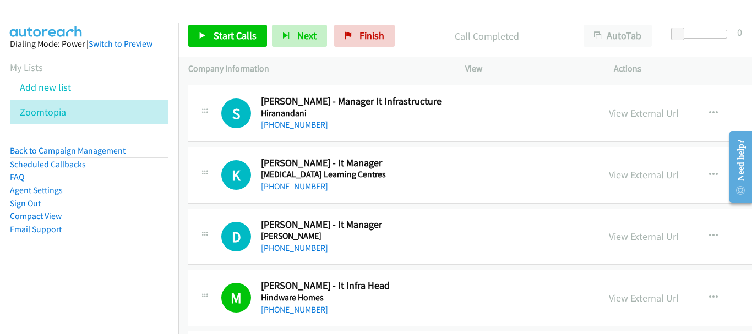
scroll to position [39913, 0]
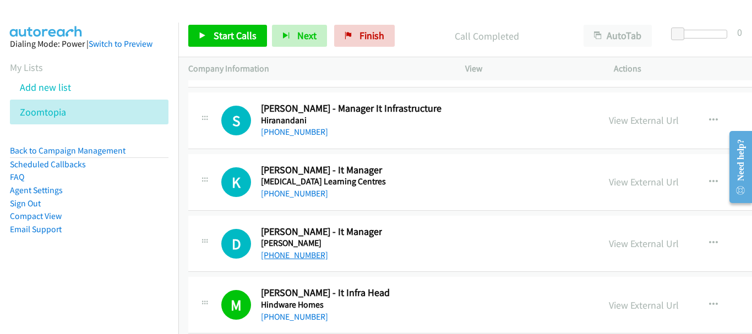
click at [306, 255] on link "+91 94569 58740" at bounding box center [294, 255] width 67 height 10
click at [312, 260] on link "+91 94569 58740" at bounding box center [294, 255] width 67 height 10
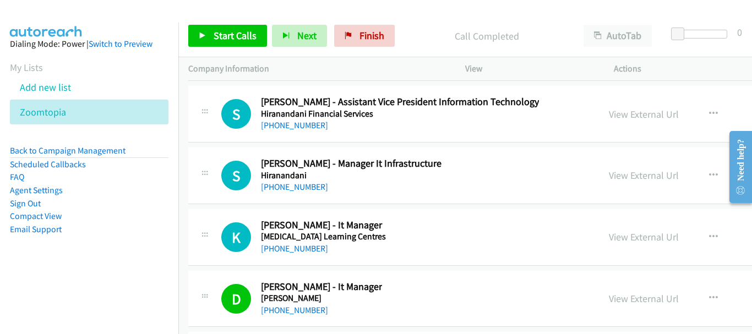
scroll to position [39803, 0]
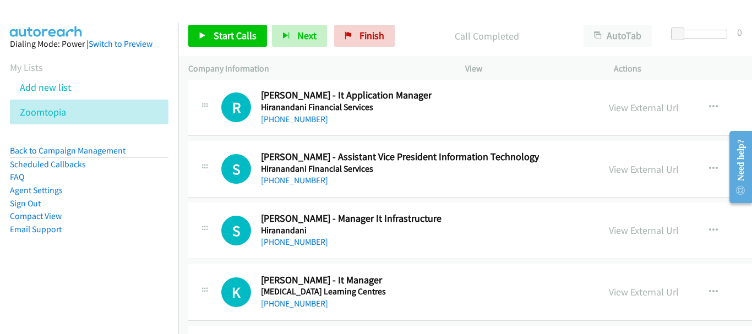
click at [286, 309] on div "+91 95919 11081" at bounding box center [323, 303] width 125 height 13
click at [306, 243] on link "+91 98193 98341" at bounding box center [294, 242] width 67 height 10
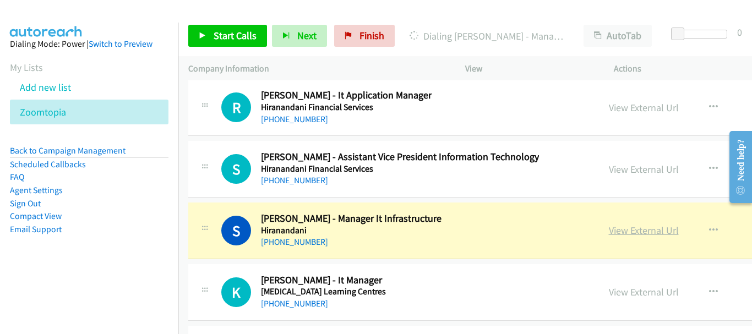
click at [609, 230] on link "View External Url" at bounding box center [644, 230] width 70 height 13
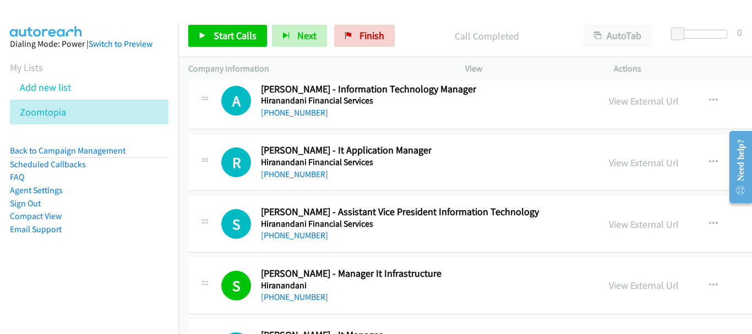
scroll to position [39693, 0]
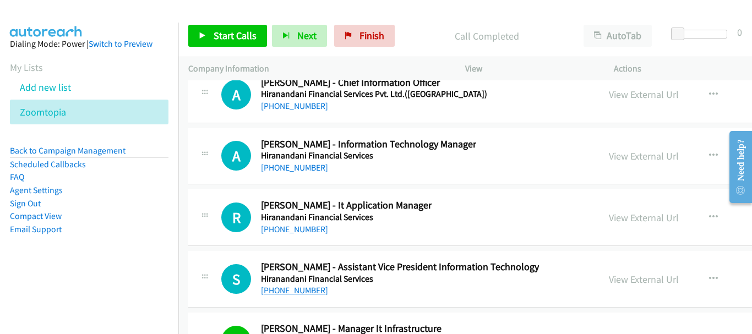
click at [277, 293] on link "+91 99308 60406" at bounding box center [294, 290] width 67 height 10
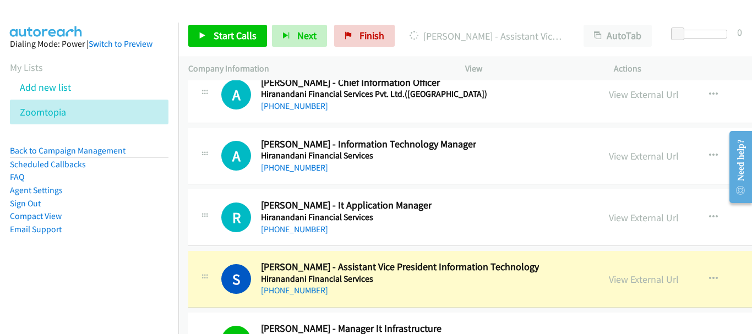
scroll to position [39748, 0]
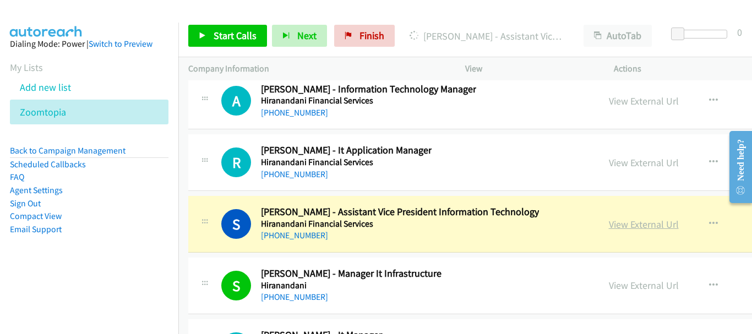
click at [609, 222] on link "View External Url" at bounding box center [644, 224] width 70 height 13
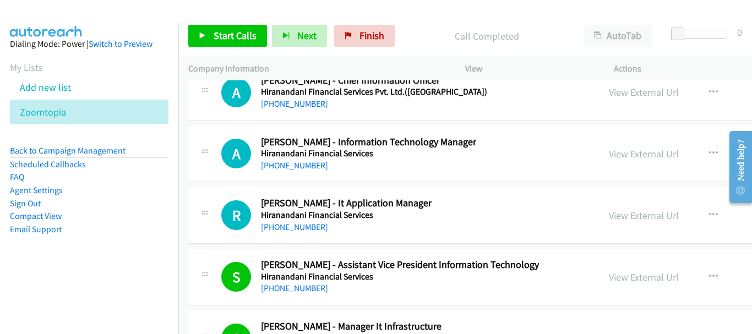
scroll to position [39693, 0]
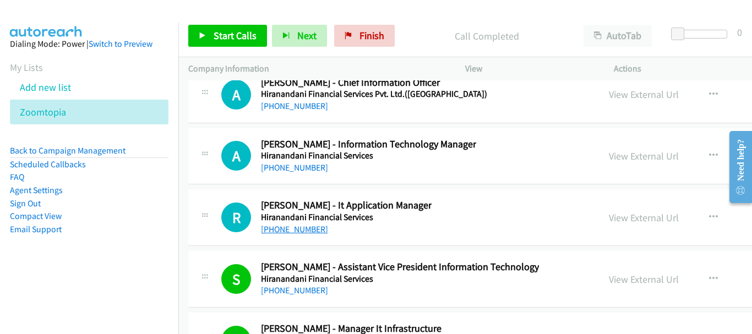
click at [285, 230] on link "+91 98217 11212" at bounding box center [294, 229] width 67 height 10
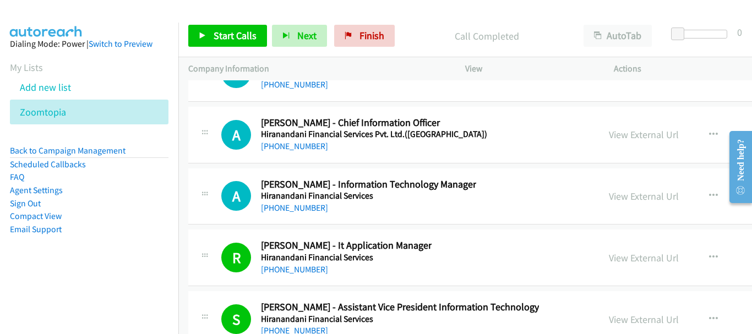
scroll to position [39638, 0]
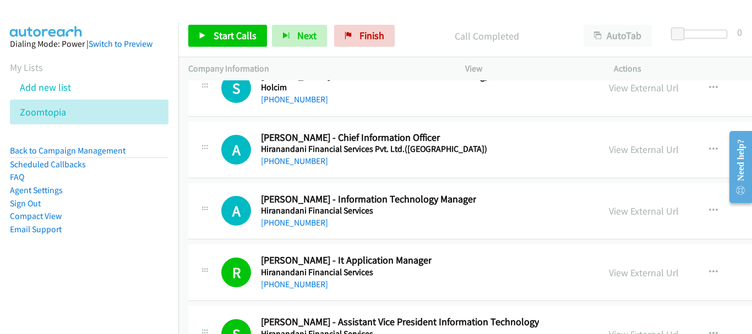
click at [302, 229] on div "+91 86691 02954" at bounding box center [368, 222] width 215 height 13
click at [309, 219] on link "+91 86691 02954" at bounding box center [294, 222] width 67 height 10
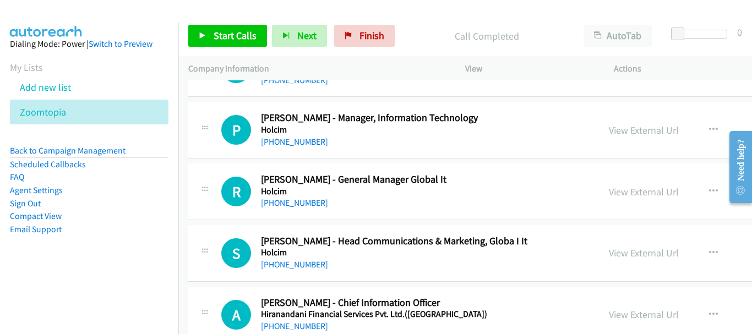
scroll to position [39528, 0]
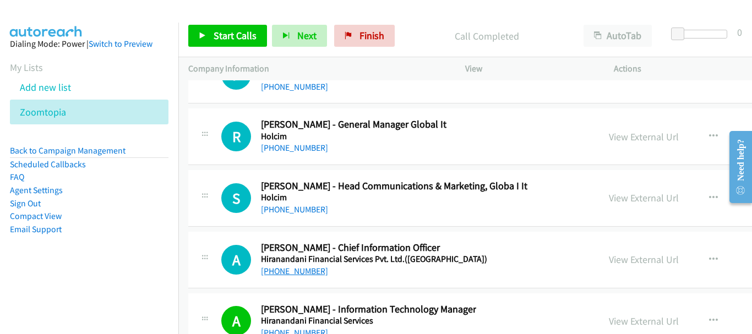
click at [317, 273] on link "+91 91360 90998" at bounding box center [294, 271] width 67 height 10
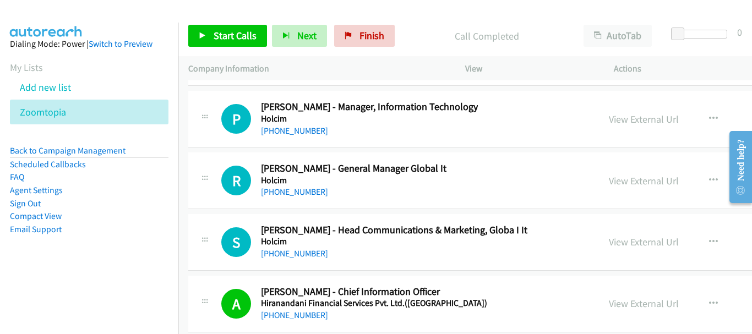
scroll to position [39473, 0]
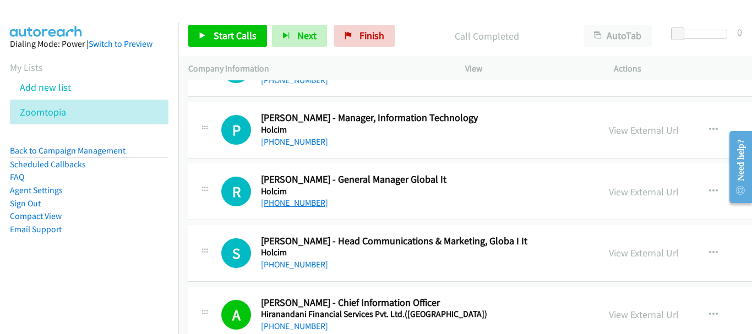
click at [309, 204] on link "+91 99909 29366" at bounding box center [294, 203] width 67 height 10
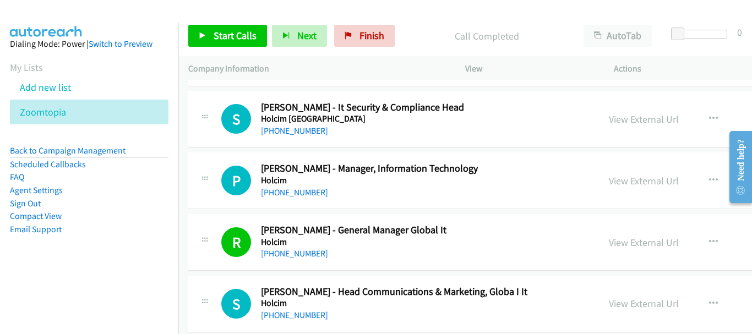
scroll to position [39363, 0]
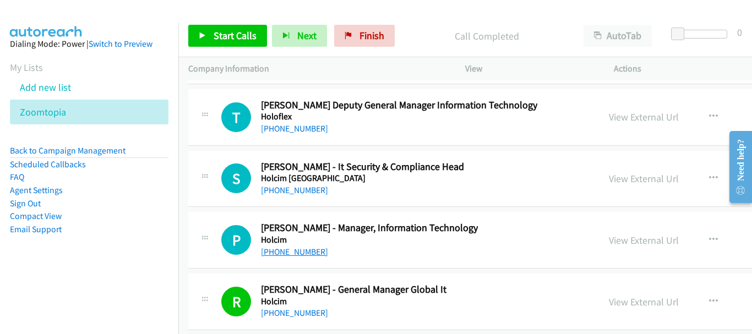
click at [269, 254] on link "+91 97484 34166" at bounding box center [294, 252] width 67 height 10
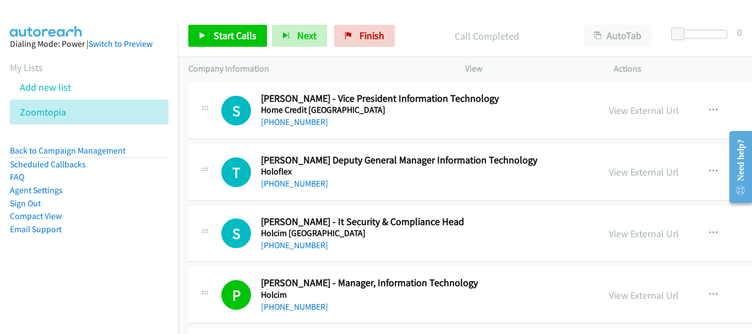
scroll to position [39253, 0]
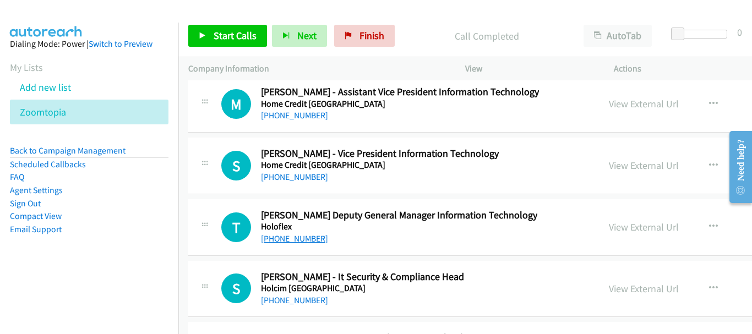
click at [282, 236] on link "+91 98310 56584" at bounding box center [294, 238] width 67 height 10
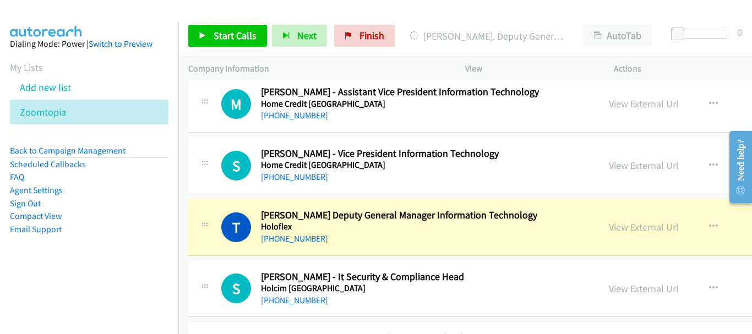
scroll to position [39143, 0]
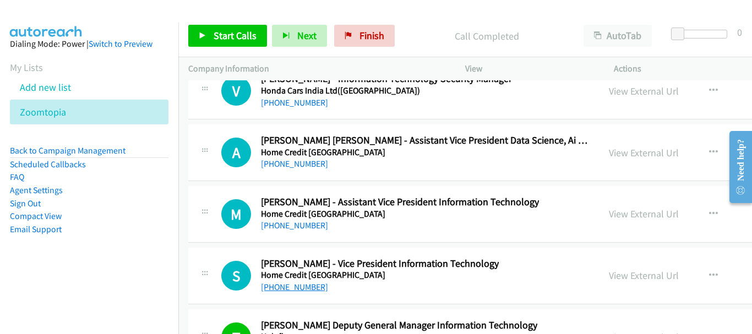
click at [298, 286] on link "+91 98109 00401" at bounding box center [294, 287] width 67 height 10
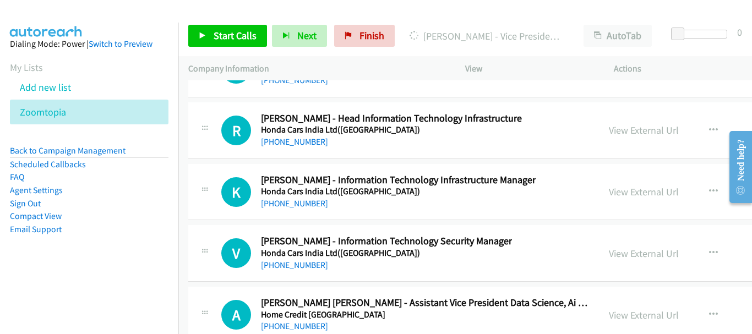
scroll to position [38977, 0]
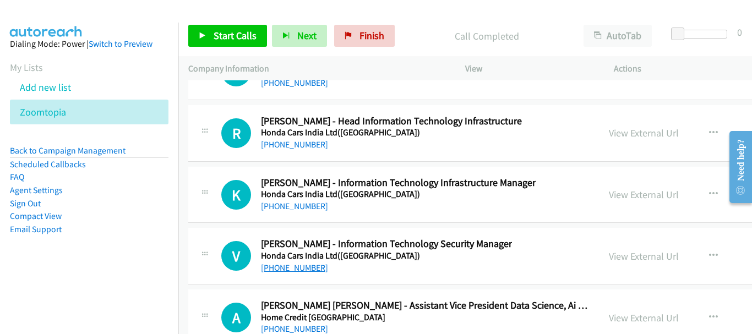
click at [291, 268] on link "+91 98103 42311" at bounding box center [294, 268] width 67 height 10
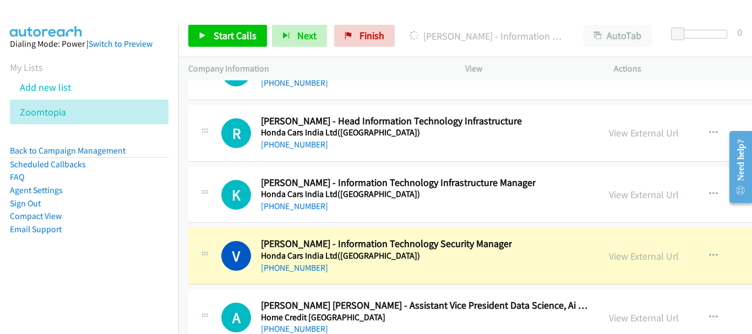
scroll to position [38922, 0]
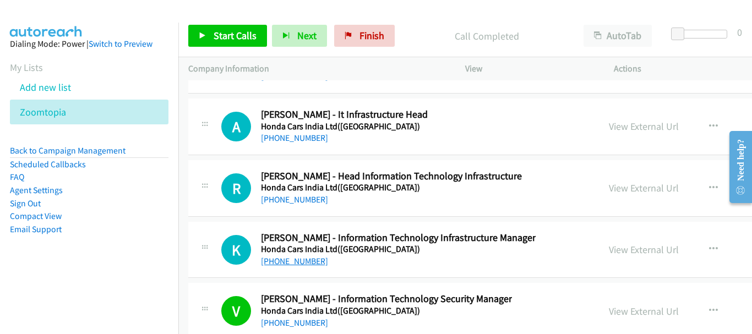
click at [287, 264] on link "+91 98996 21432" at bounding box center [294, 261] width 67 height 10
click at [307, 204] on link "+91 99906 13342" at bounding box center [294, 199] width 67 height 10
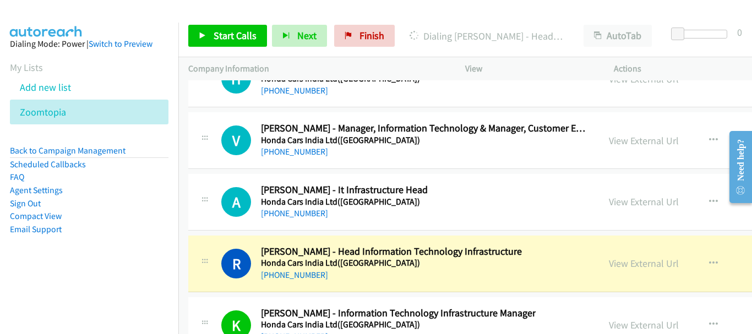
scroll to position [38812, 0]
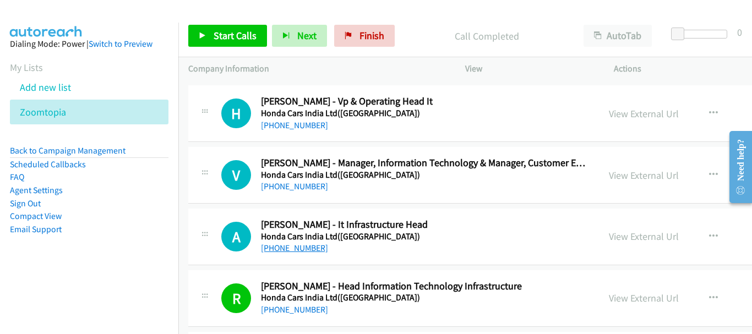
click at [314, 248] on link "+91 98102 26916" at bounding box center [294, 248] width 67 height 10
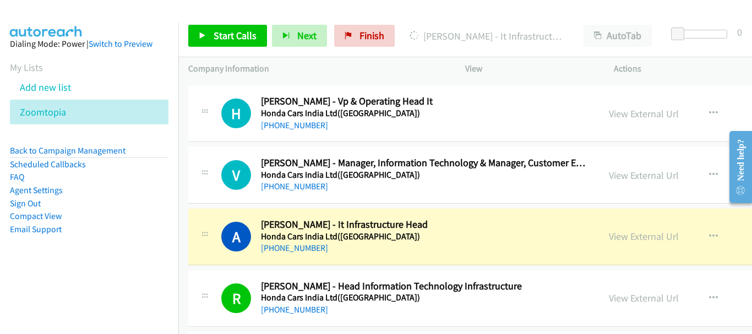
scroll to position [38702, 0]
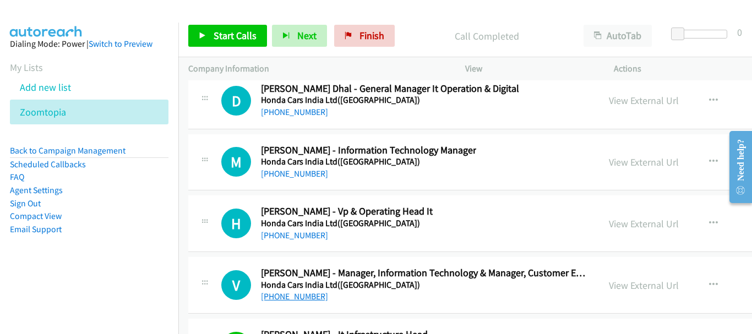
click at [297, 298] on link "+91 85639 51443" at bounding box center [294, 296] width 67 height 10
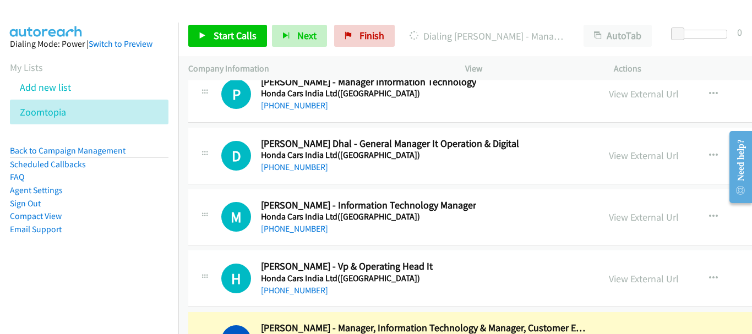
scroll to position [38757, 0]
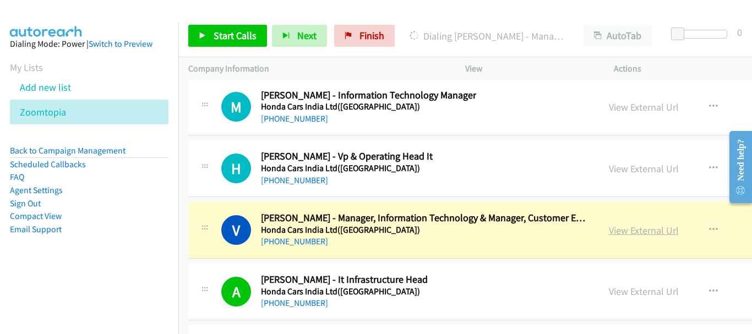
click at [609, 231] on link "View External Url" at bounding box center [644, 230] width 70 height 13
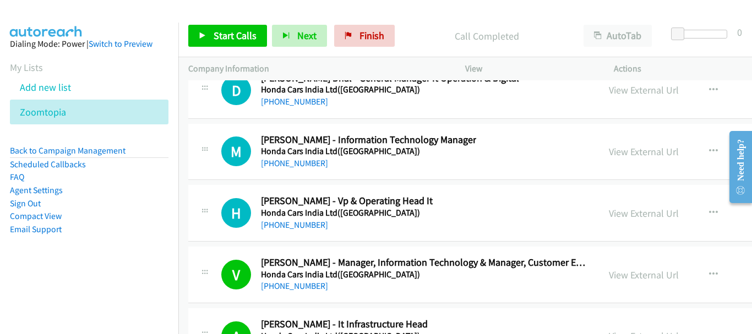
scroll to position [38702, 0]
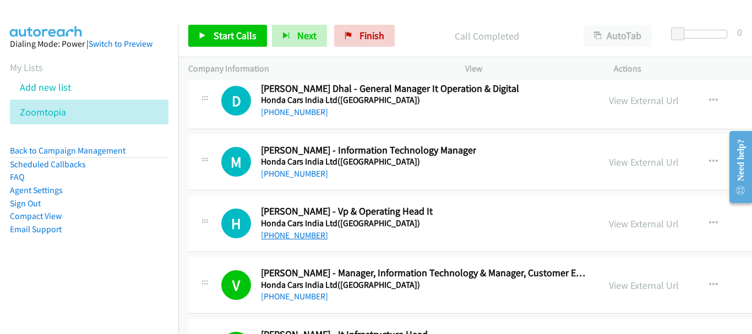
click at [308, 234] on link "+91 98101 83843" at bounding box center [294, 235] width 67 height 10
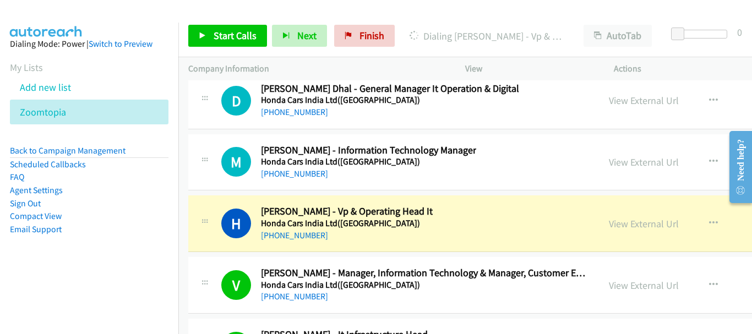
click at [609, 226] on link "View External Url" at bounding box center [644, 223] width 70 height 13
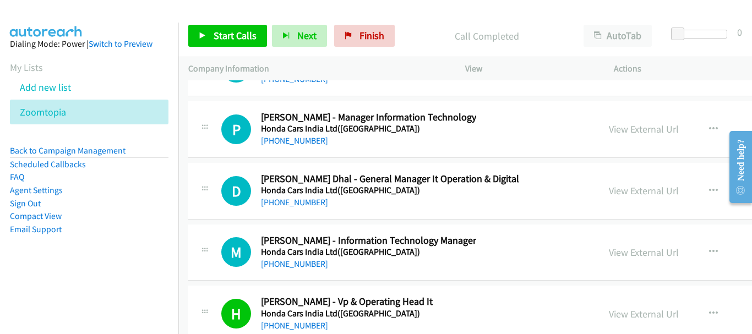
scroll to position [38592, 0]
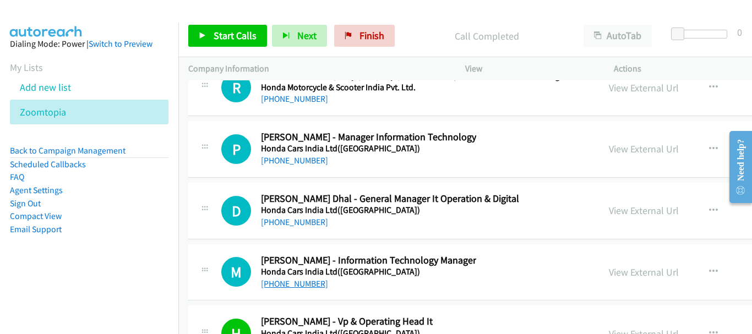
click at [301, 288] on link "+91 90333 35521" at bounding box center [294, 284] width 67 height 10
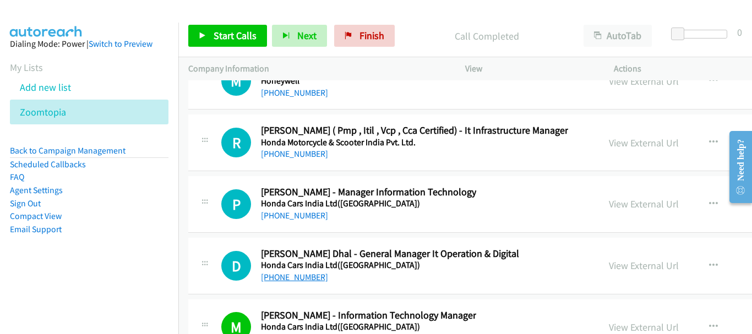
click at [308, 282] on link "+91 98184 22738" at bounding box center [294, 277] width 67 height 10
click at [294, 213] on link "+91 95990 09128" at bounding box center [294, 215] width 67 height 10
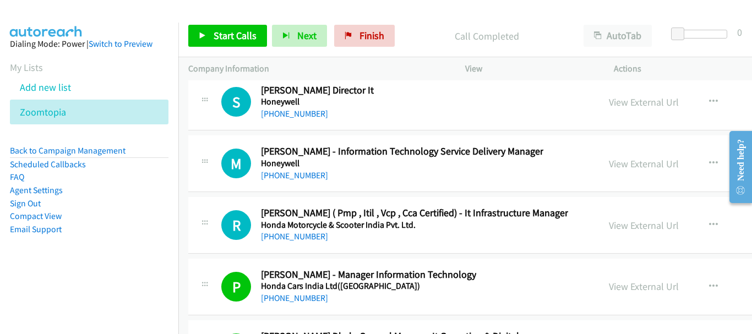
scroll to position [38427, 0]
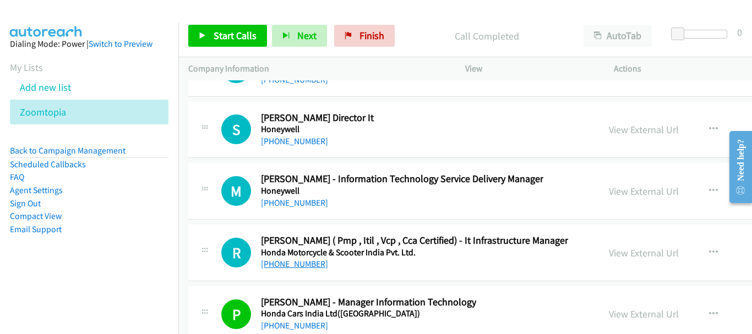
click at [277, 262] on link "+91 98910 17411" at bounding box center [294, 264] width 67 height 10
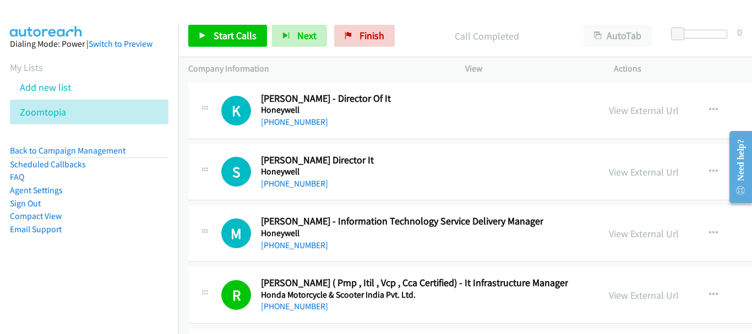
scroll to position [38372, 0]
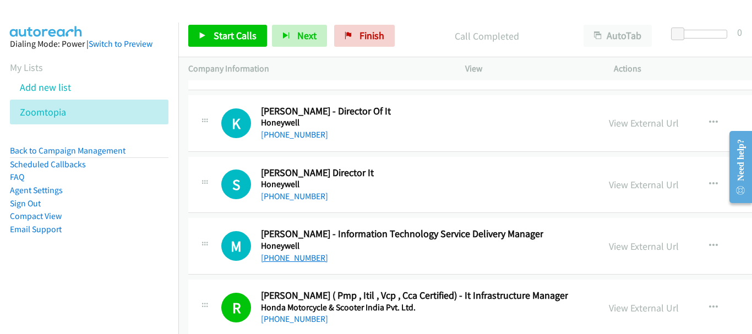
click at [301, 255] on link "+91 97427 78466" at bounding box center [294, 258] width 67 height 10
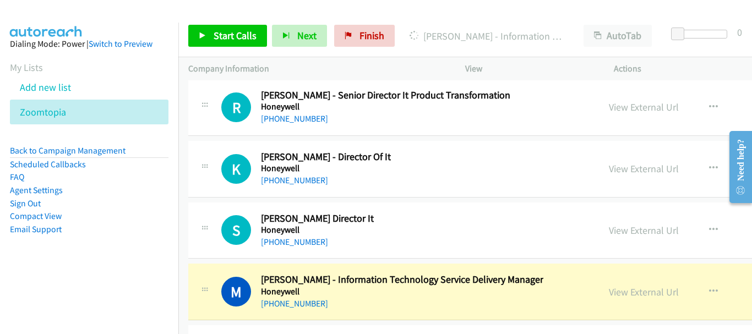
scroll to position [38317, 0]
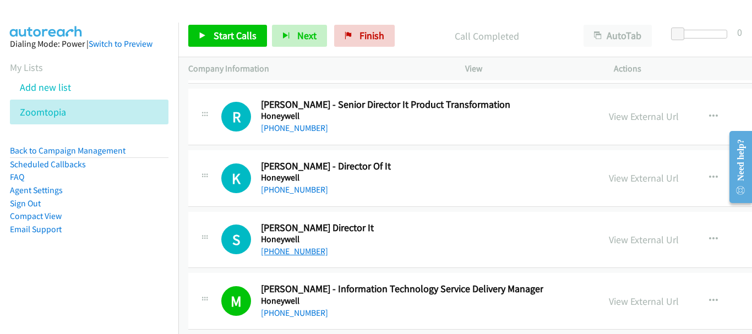
click at [276, 249] on link "+91 99000 64971" at bounding box center [294, 251] width 67 height 10
click at [304, 250] on link "+91 99000 64971" at bounding box center [294, 251] width 67 height 10
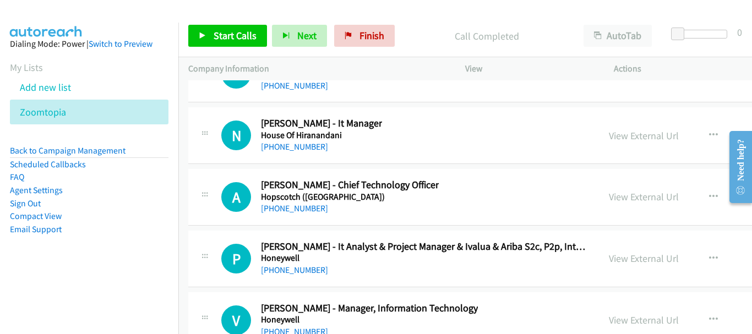
scroll to position [36170, 0]
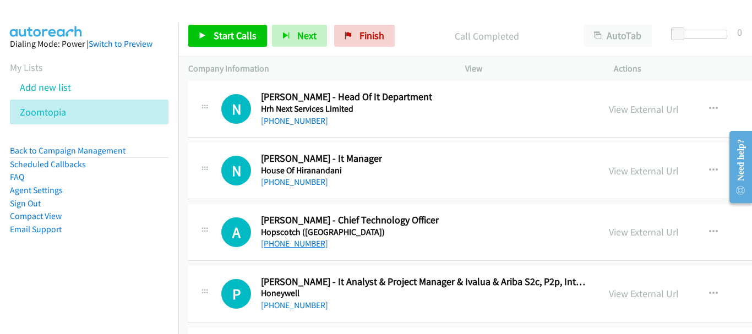
click at [298, 243] on link "+91 98860 21895" at bounding box center [294, 243] width 67 height 10
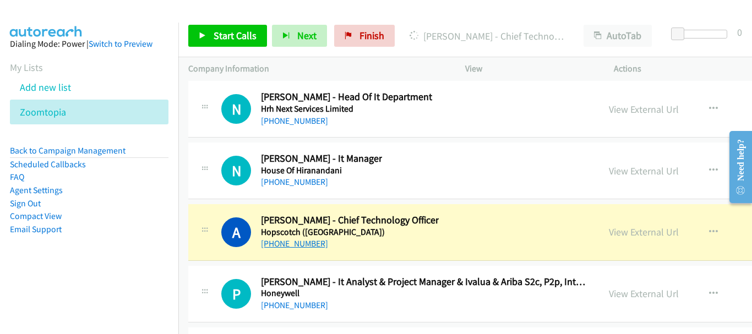
click at [287, 245] on link "+91 98860 21895" at bounding box center [294, 243] width 67 height 10
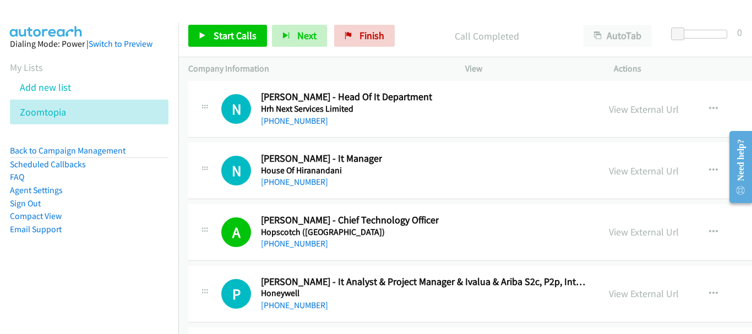
scroll to position [36115, 0]
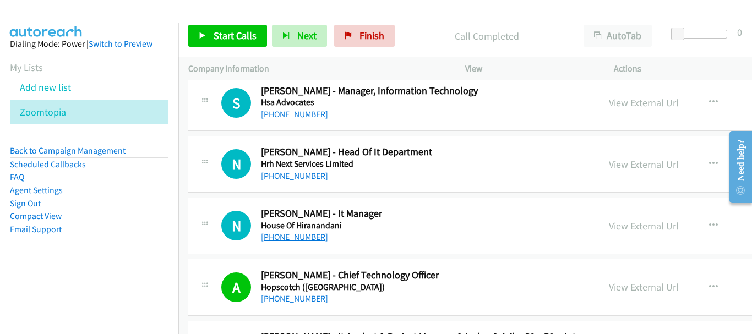
click at [289, 238] on link "+91 98199 18824" at bounding box center [294, 237] width 67 height 10
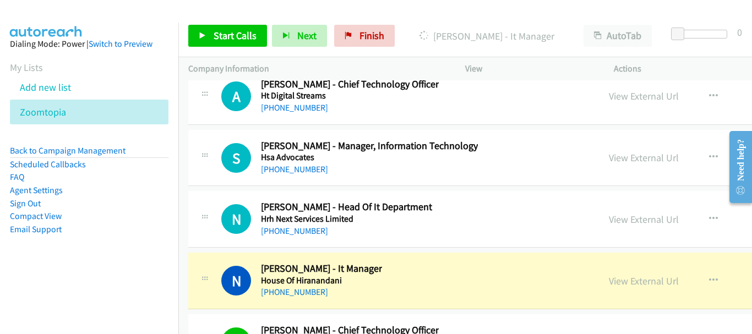
scroll to position [36005, 0]
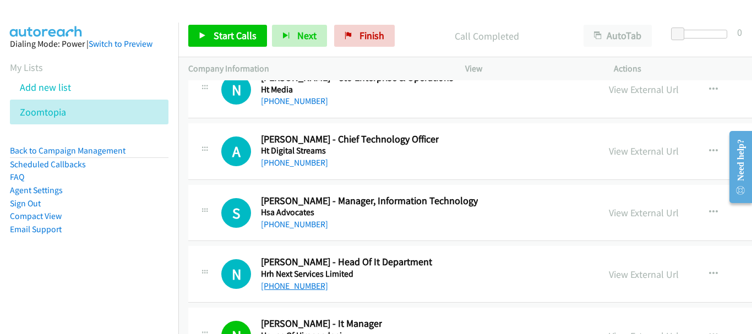
click at [309, 286] on link "+91 94931 91550" at bounding box center [294, 286] width 67 height 10
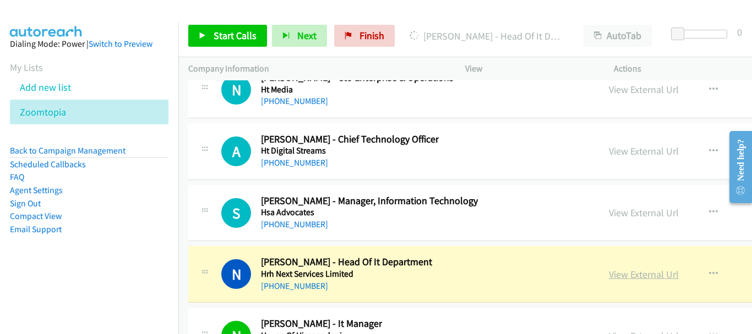
click at [609, 270] on link "View External Url" at bounding box center [644, 274] width 70 height 13
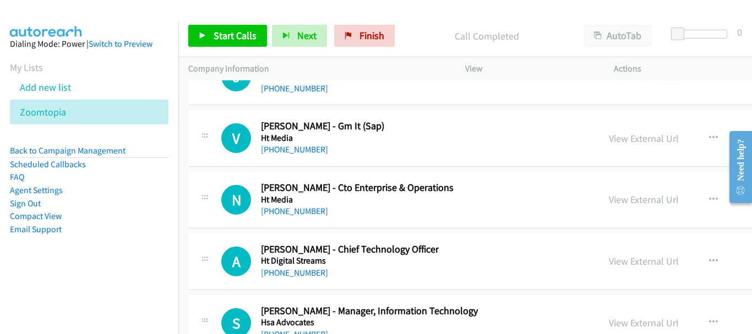
scroll to position [35949, 0]
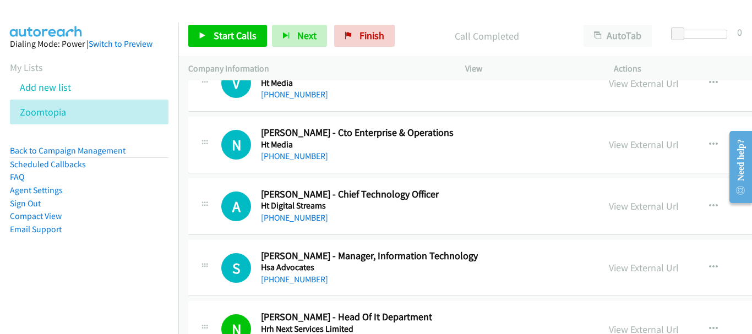
click at [312, 272] on h5 "Hsa Advocates" at bounding box center [369, 267] width 217 height 11
click at [312, 278] on link "+91 95601 32102" at bounding box center [294, 279] width 67 height 10
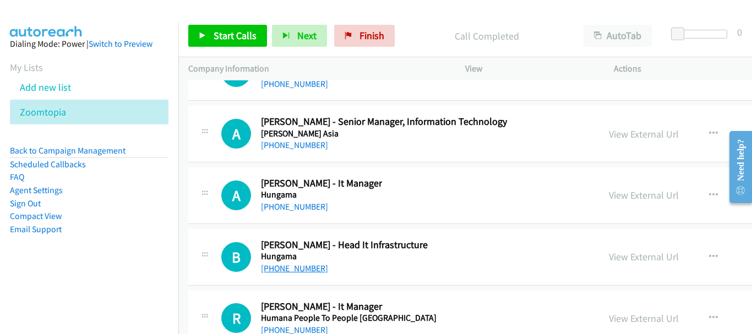
scroll to position [35564, 0]
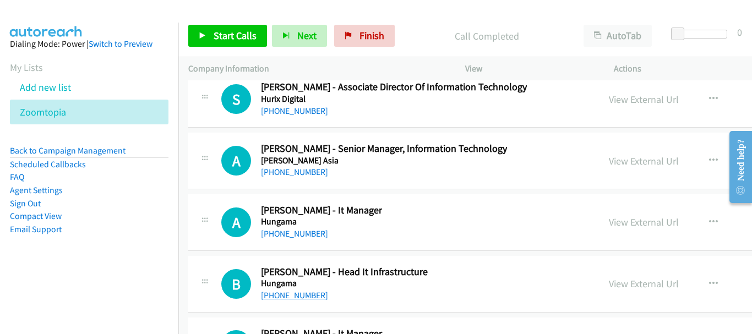
click at [303, 296] on link "+91 98200 44287" at bounding box center [294, 295] width 67 height 10
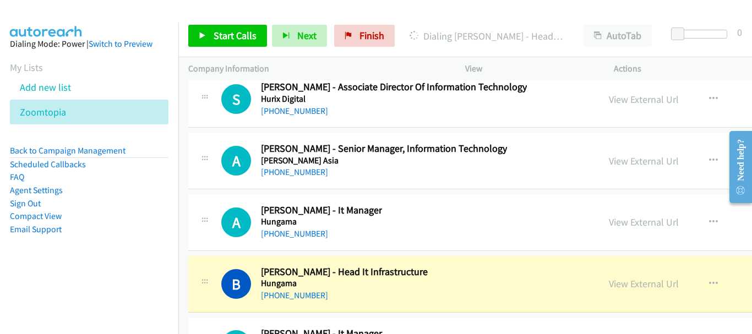
scroll to position [35509, 0]
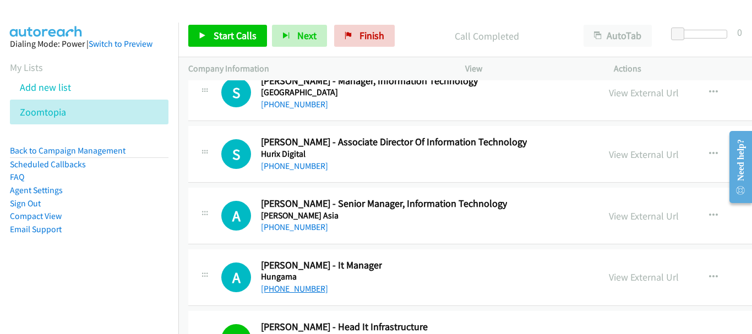
click at [309, 290] on link "+91 98215 69710" at bounding box center [294, 289] width 67 height 10
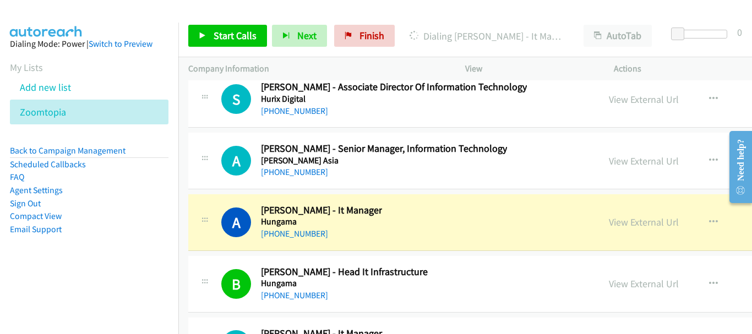
scroll to position [35454, 0]
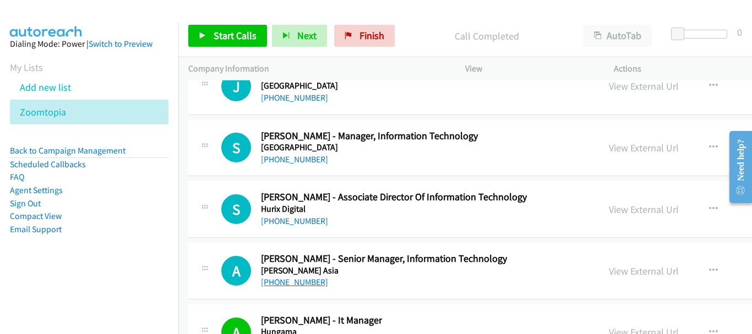
click at [308, 281] on link "+91 77381 52121" at bounding box center [294, 282] width 67 height 10
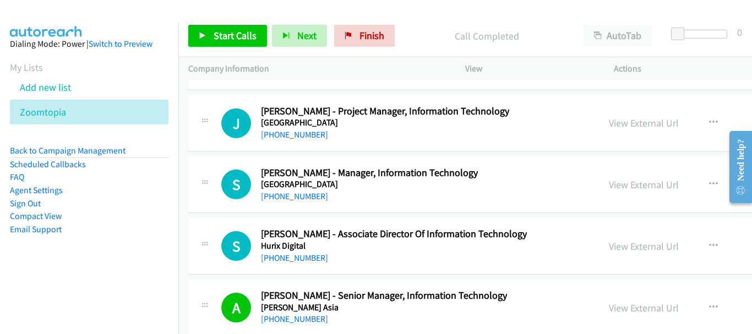
scroll to position [35399, 0]
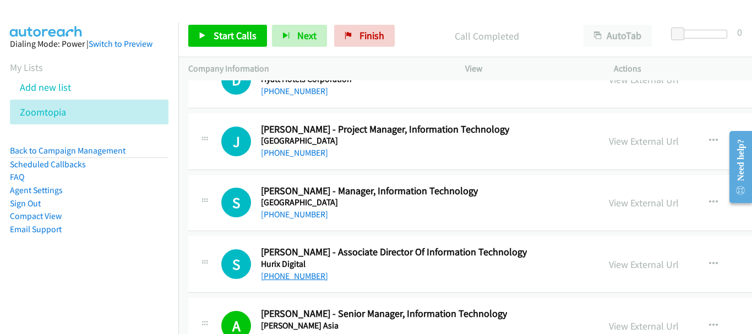
click at [296, 280] on link "+91 99200 66695" at bounding box center [294, 276] width 67 height 10
click at [304, 216] on link "+91 75938 80425" at bounding box center [294, 214] width 67 height 10
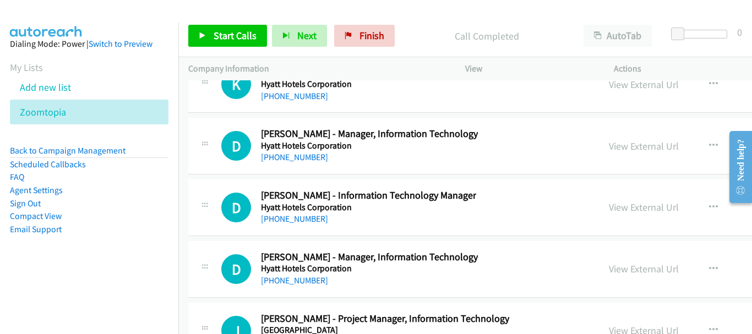
scroll to position [35179, 0]
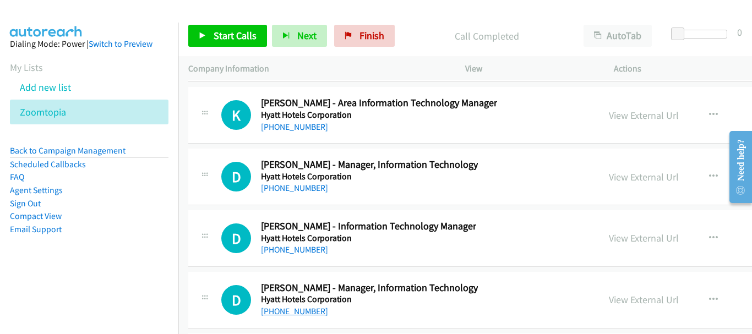
click at [301, 310] on link "+91 72170 15108" at bounding box center [294, 311] width 67 height 10
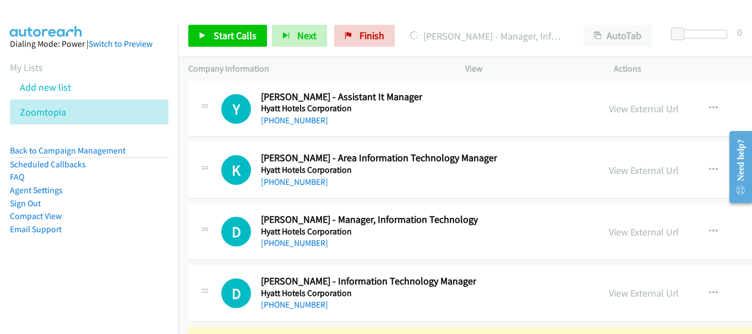
scroll to position [35234, 0]
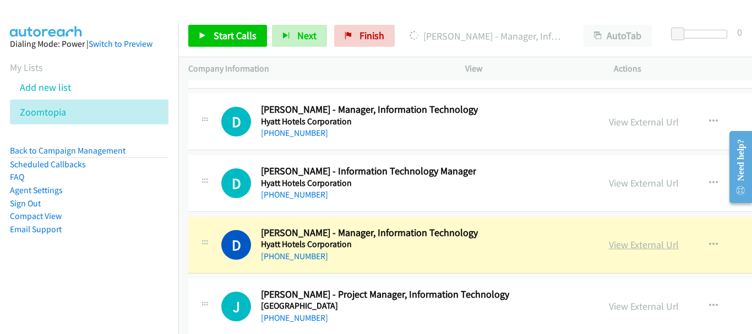
click at [609, 241] on link "View External Url" at bounding box center [644, 244] width 70 height 13
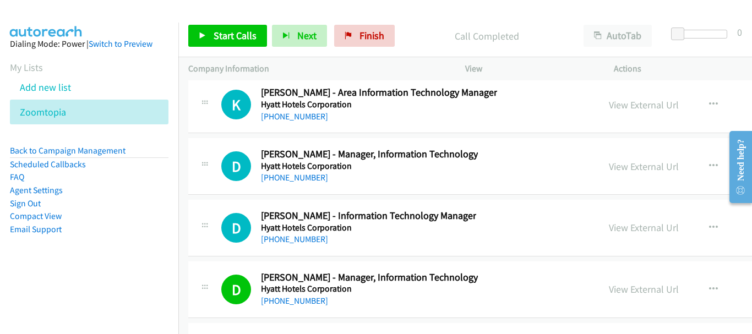
scroll to position [35179, 0]
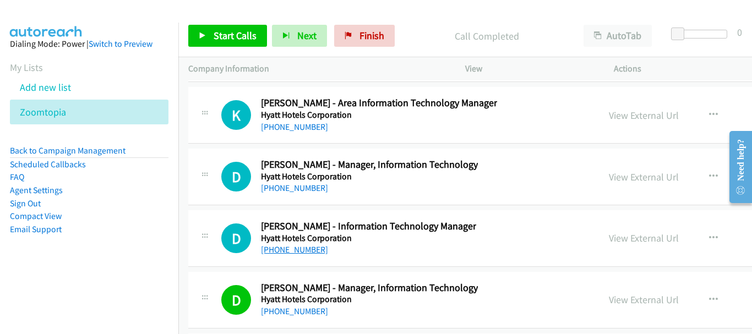
click at [312, 253] on link "+91 99774 45044" at bounding box center [294, 249] width 67 height 10
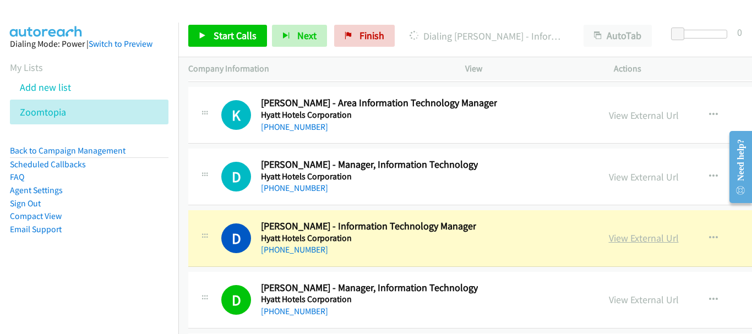
click at [609, 240] on link "View External Url" at bounding box center [644, 238] width 70 height 13
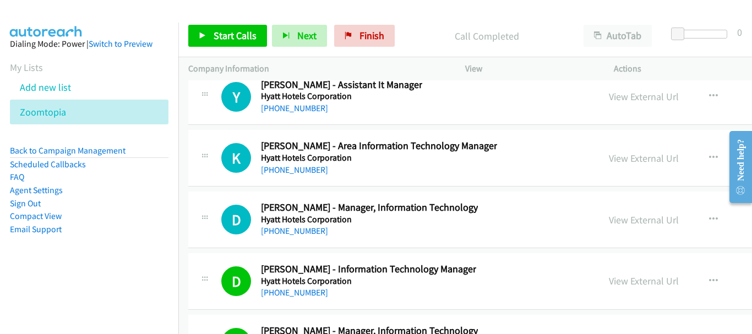
scroll to position [35124, 0]
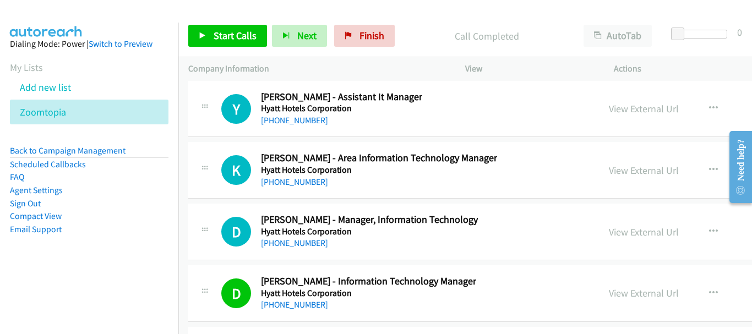
click at [311, 249] on div "+91 90990 08276" at bounding box center [369, 243] width 217 height 13
click at [311, 245] on link "+91 90990 08276" at bounding box center [294, 243] width 67 height 10
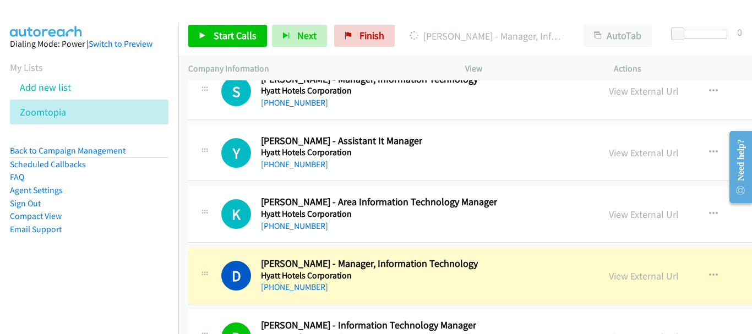
scroll to position [35069, 0]
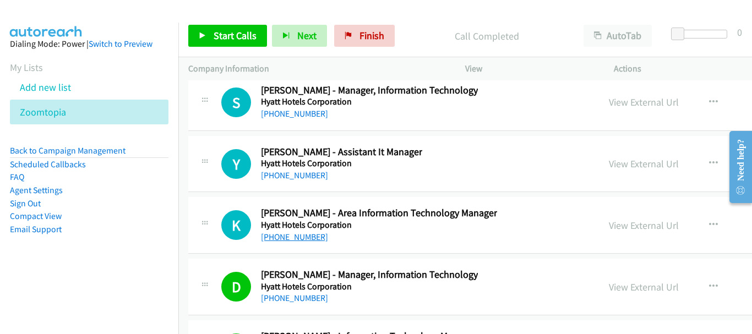
click at [304, 240] on link "+91 97626 63562" at bounding box center [294, 237] width 67 height 10
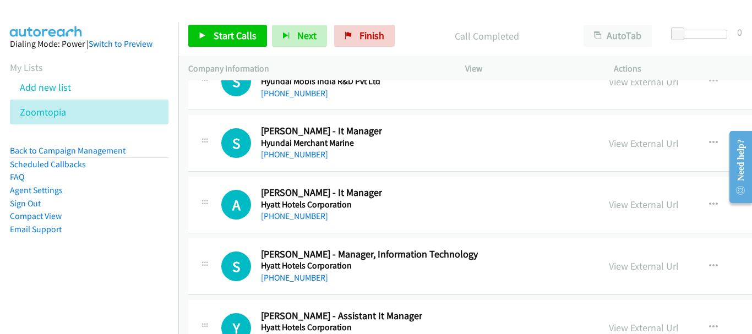
scroll to position [34903, 0]
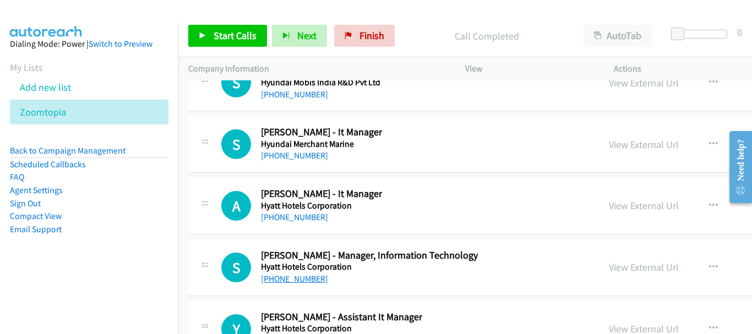
click at [298, 283] on link "+91 87991 77145" at bounding box center [294, 279] width 67 height 10
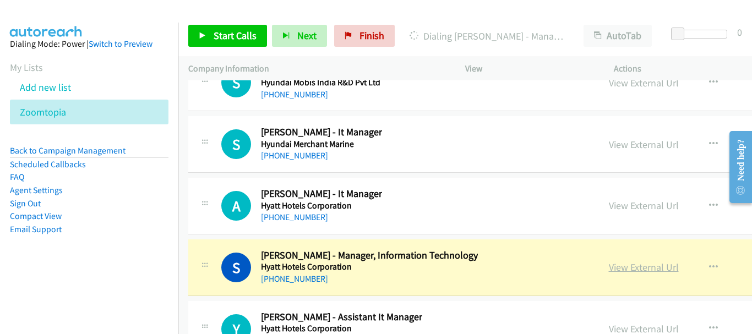
click at [609, 270] on link "View External Url" at bounding box center [644, 267] width 70 height 13
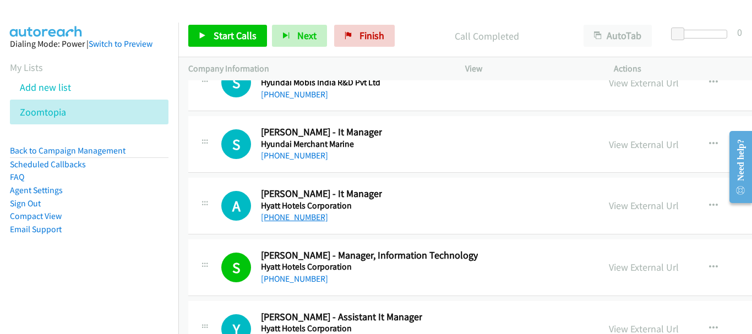
click at [312, 216] on link "+91 96433 31967" at bounding box center [294, 217] width 67 height 10
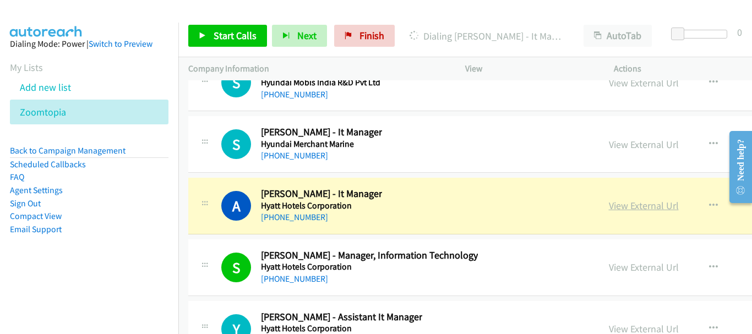
click at [609, 206] on link "View External Url" at bounding box center [644, 205] width 70 height 13
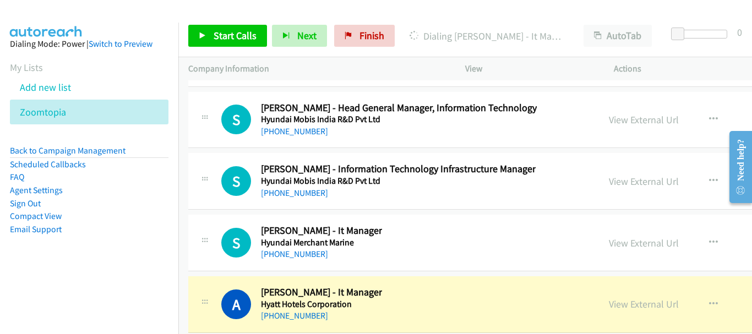
scroll to position [34793, 0]
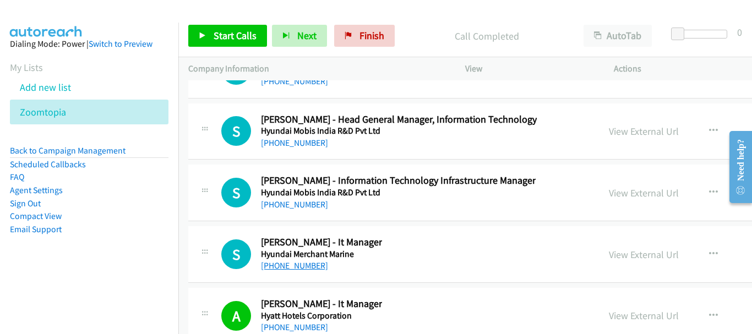
click at [297, 265] on link "+91 98338 97839" at bounding box center [294, 265] width 67 height 10
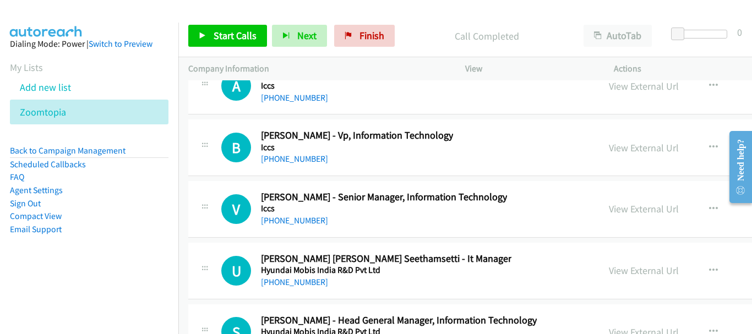
scroll to position [34573, 0]
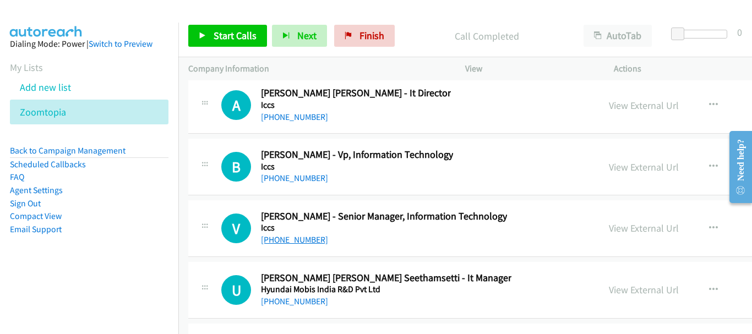
click at [303, 243] on link "+91 92121 06656" at bounding box center [294, 240] width 67 height 10
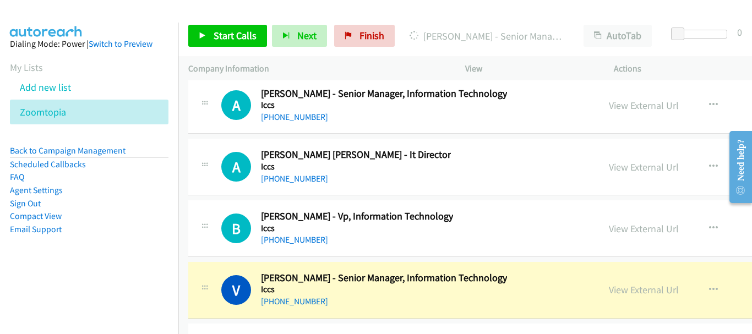
scroll to position [34463, 0]
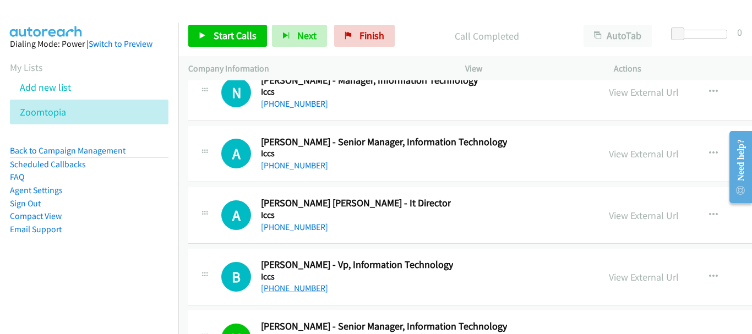
click at [287, 294] on div "+91 98717 02000" at bounding box center [357, 288] width 192 height 13
click at [288, 285] on link "+91 98717 02000" at bounding box center [294, 288] width 67 height 10
click at [266, 225] on link "+91 99585 55139" at bounding box center [294, 227] width 67 height 10
click at [298, 164] on link "+91 98674 08180" at bounding box center [294, 165] width 67 height 10
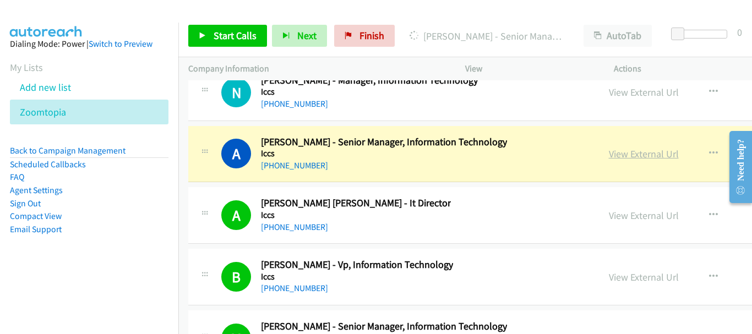
click at [609, 156] on link "View External Url" at bounding box center [644, 154] width 70 height 13
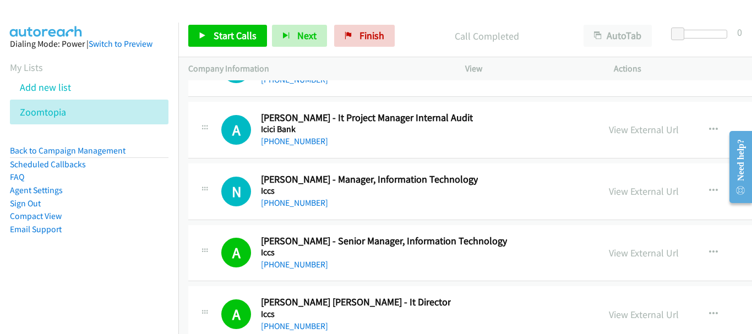
scroll to position [34353, 0]
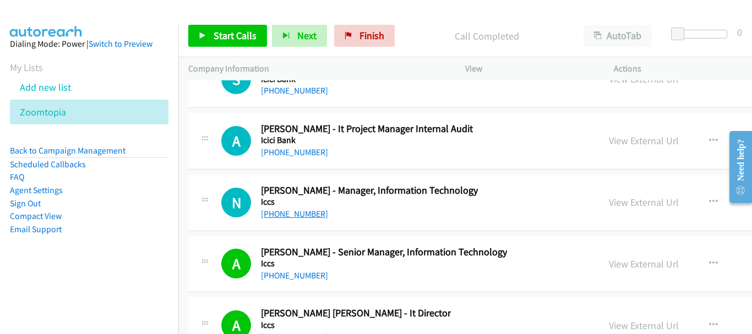
click at [307, 213] on link "+91 86602 82261" at bounding box center [294, 214] width 67 height 10
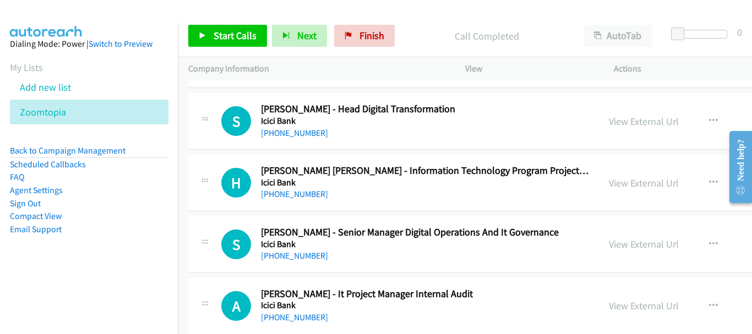
scroll to position [34078, 0]
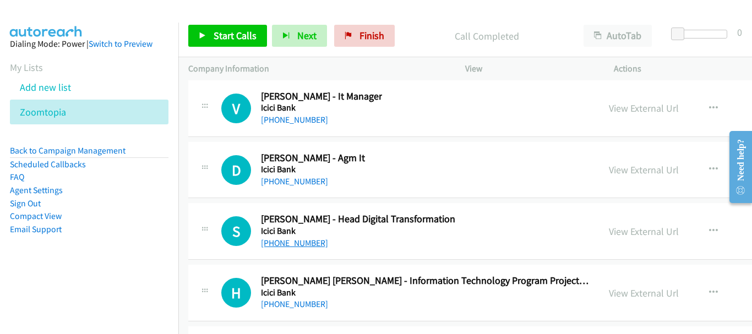
click at [308, 246] on link "+91 88797 70622" at bounding box center [294, 243] width 67 height 10
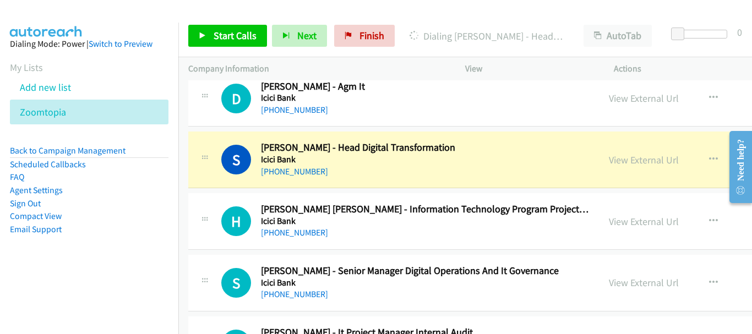
scroll to position [34188, 0]
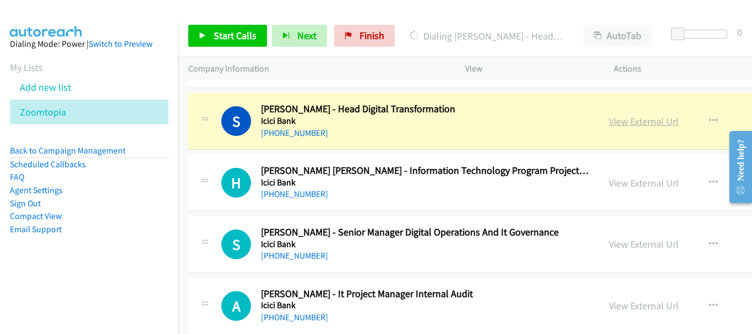
click at [611, 120] on link "View External Url" at bounding box center [644, 121] width 70 height 13
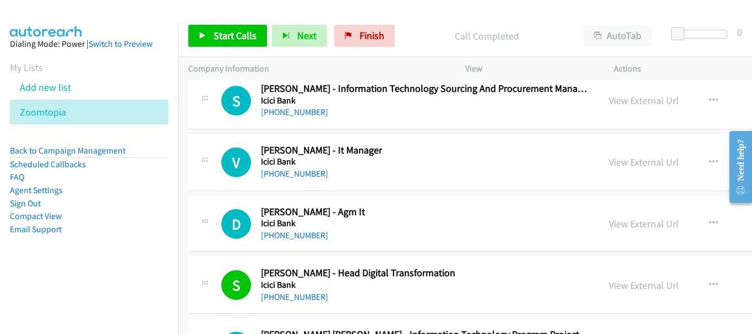
scroll to position [34023, 0]
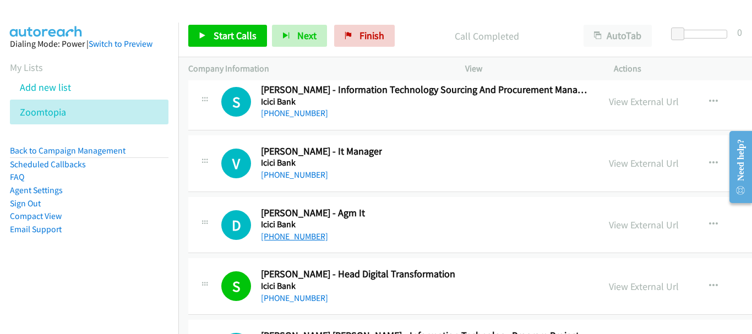
click at [306, 236] on link "+91 98337 91897" at bounding box center [294, 236] width 67 height 10
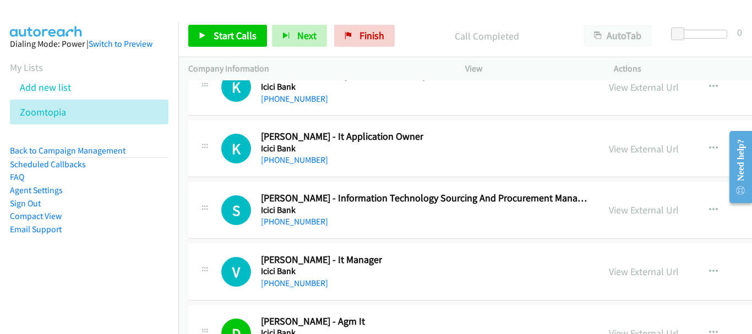
scroll to position [33913, 0]
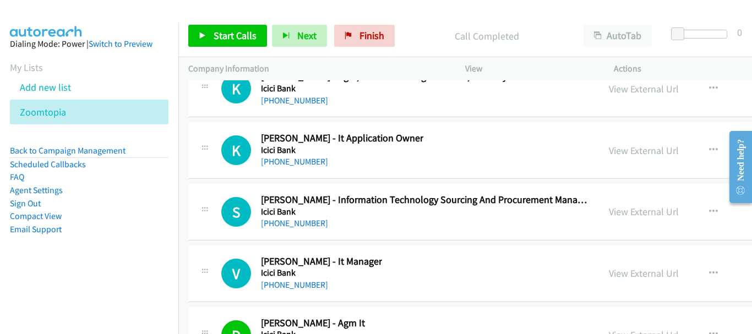
click at [273, 277] on h5 "Icici Bank" at bounding box center [321, 273] width 121 height 11
click at [272, 284] on link "+91 88188 04305" at bounding box center [294, 285] width 67 height 10
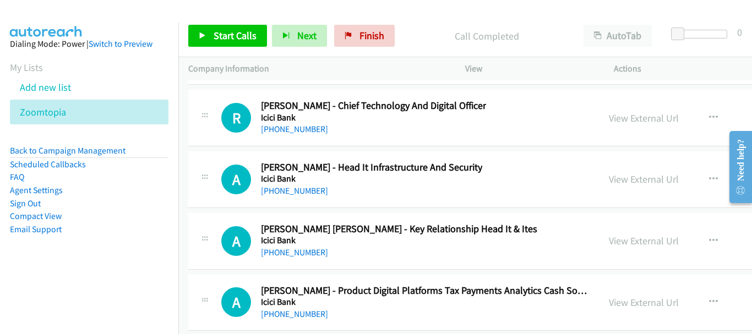
scroll to position [33582, 0]
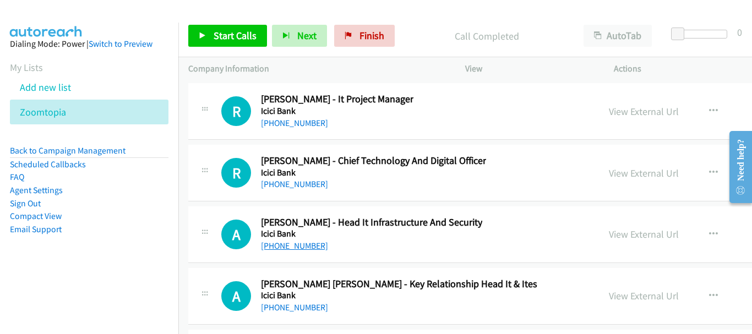
click at [297, 243] on link "+91 98197 75576" at bounding box center [294, 246] width 67 height 10
click at [299, 249] on link "+91 98197 75576" at bounding box center [294, 246] width 67 height 10
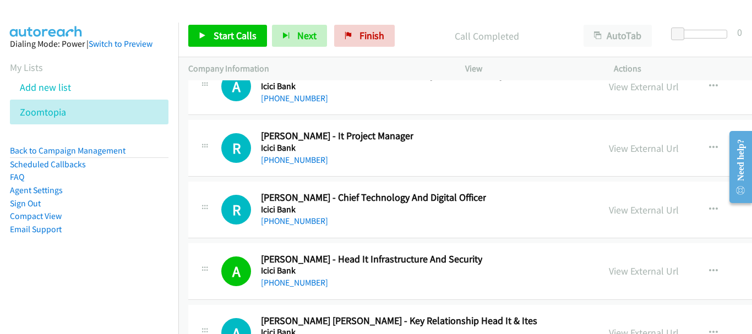
scroll to position [33527, 0]
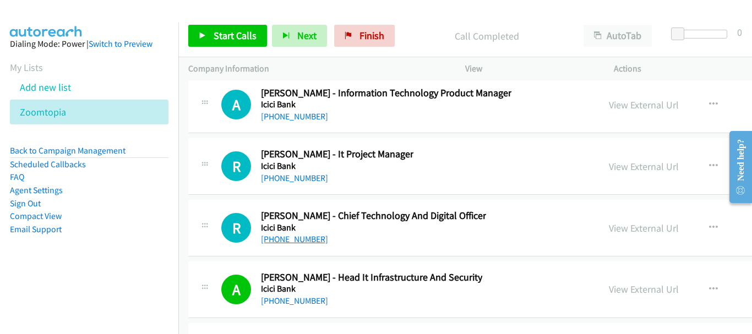
click at [291, 239] on link "+91 95383 22996" at bounding box center [294, 239] width 67 height 10
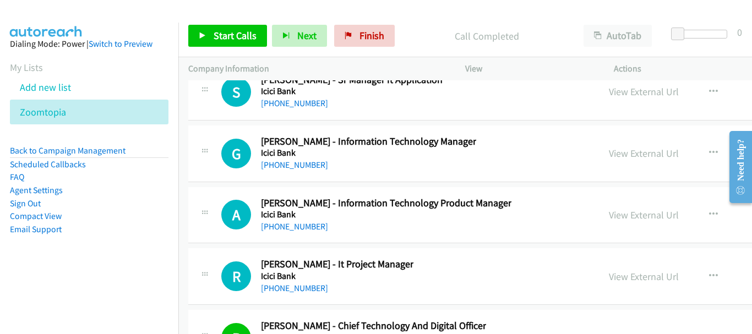
scroll to position [33472, 0]
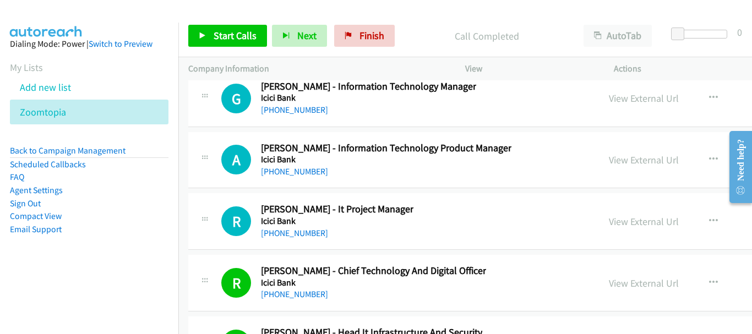
click at [304, 236] on link "+91 96636 61156" at bounding box center [294, 233] width 67 height 10
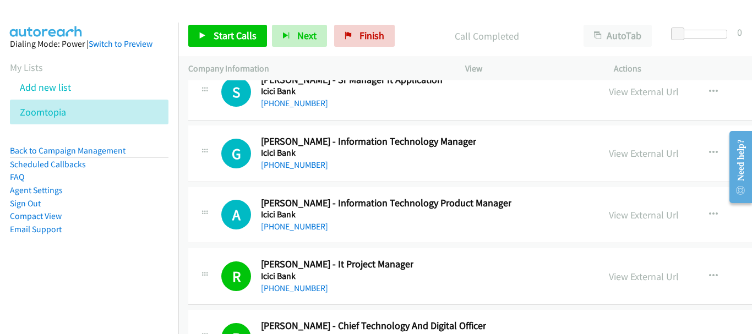
scroll to position [33362, 0]
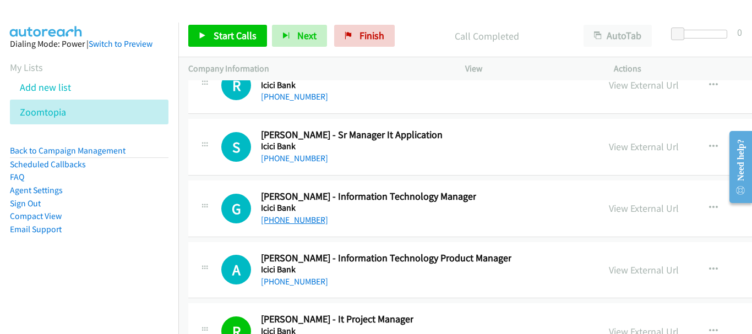
click at [267, 222] on link "+91 88268 94618" at bounding box center [294, 220] width 67 height 10
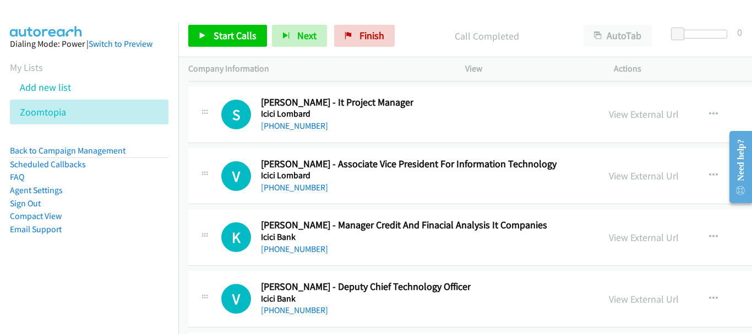
scroll to position [33197, 0]
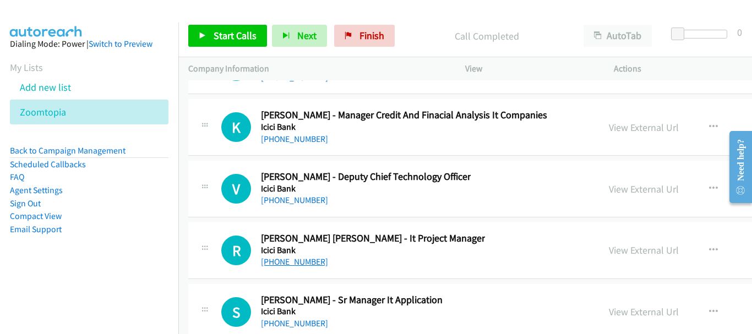
click at [306, 264] on link "+91 73037 59687" at bounding box center [294, 262] width 67 height 10
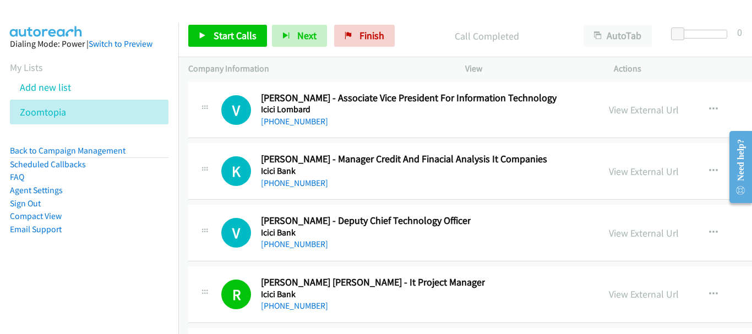
scroll to position [33142, 0]
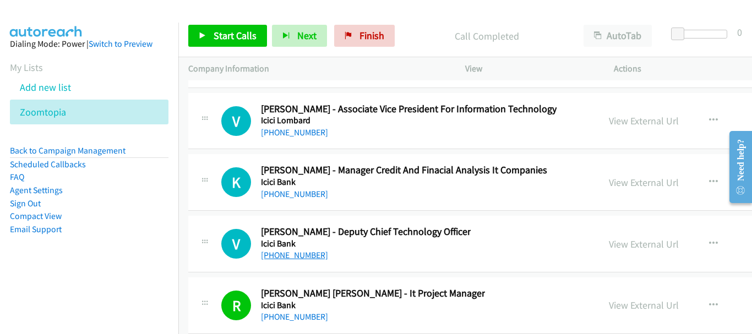
click at [281, 257] on link "+91 91677 80485" at bounding box center [294, 255] width 67 height 10
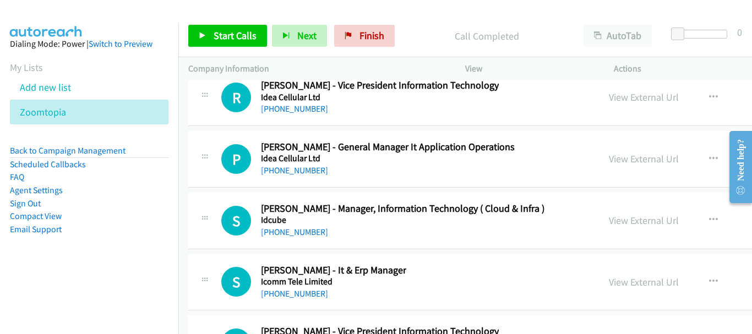
scroll to position [31435, 0]
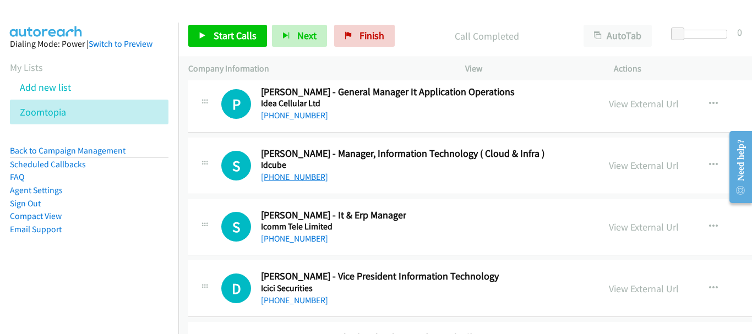
click at [310, 177] on link "+91 98212 73640" at bounding box center [294, 177] width 67 height 10
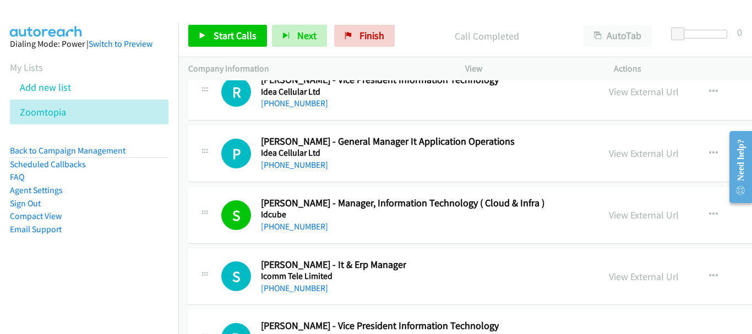
scroll to position [31380, 0]
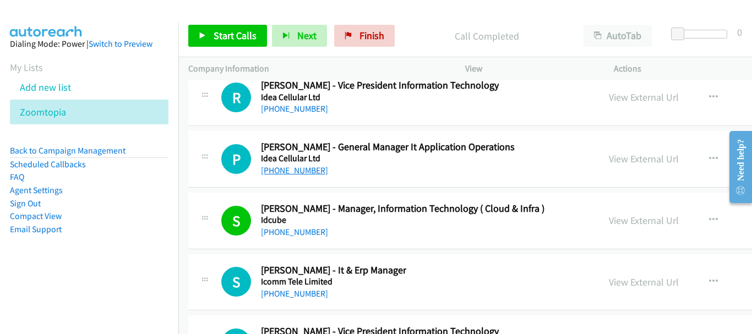
click at [272, 170] on link "+91 98220 03812" at bounding box center [294, 170] width 67 height 10
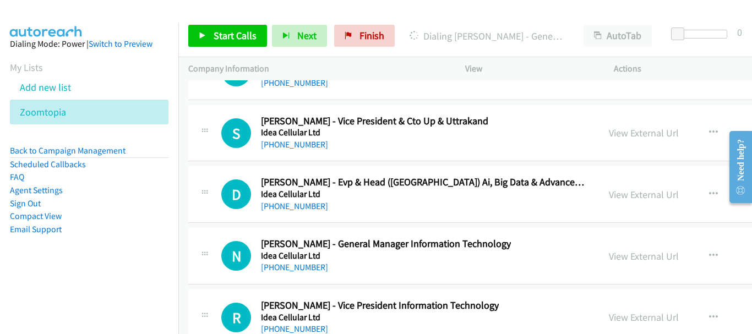
scroll to position [31215, 0]
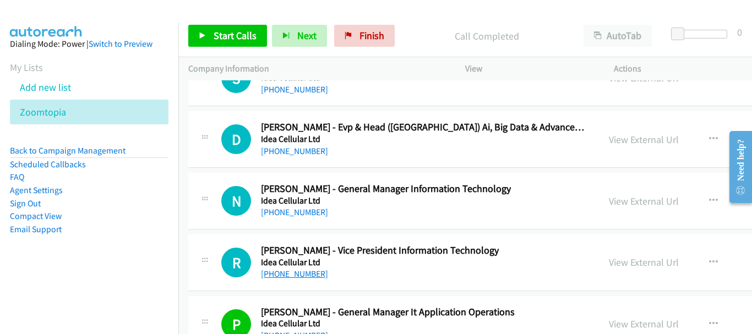
click at [318, 274] on link "+91 97020 04802" at bounding box center [294, 274] width 67 height 10
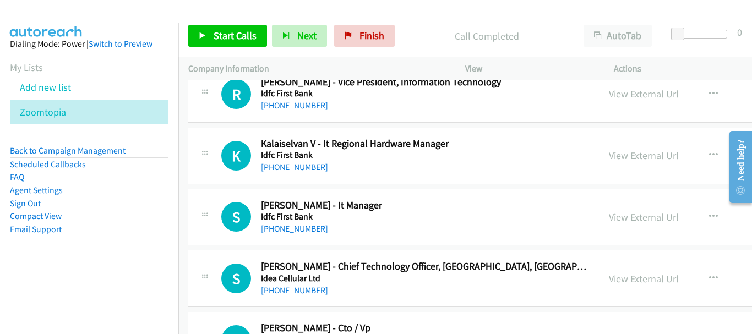
scroll to position [29453, 0]
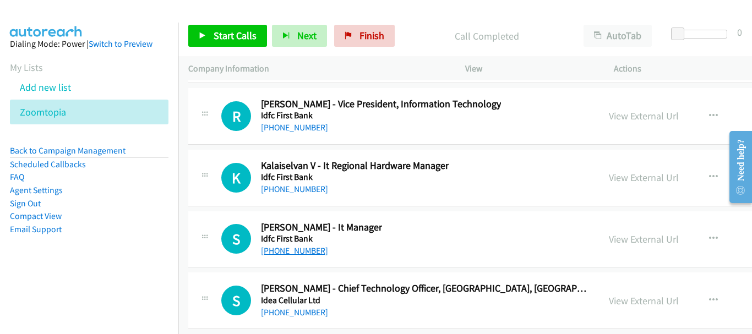
click at [314, 249] on link "+91 98263 86976" at bounding box center [294, 251] width 67 height 10
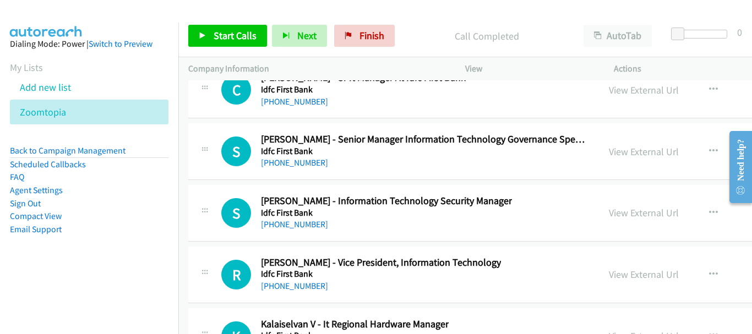
scroll to position [29288, 0]
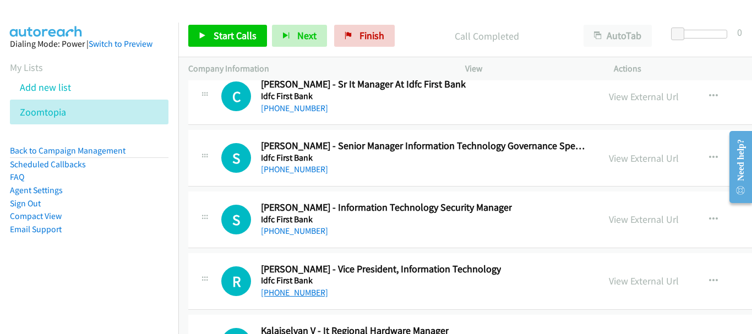
click at [313, 297] on link "+91 95900 98972" at bounding box center [294, 292] width 67 height 10
click at [313, 292] on link "+91 95900 98972" at bounding box center [294, 292] width 67 height 10
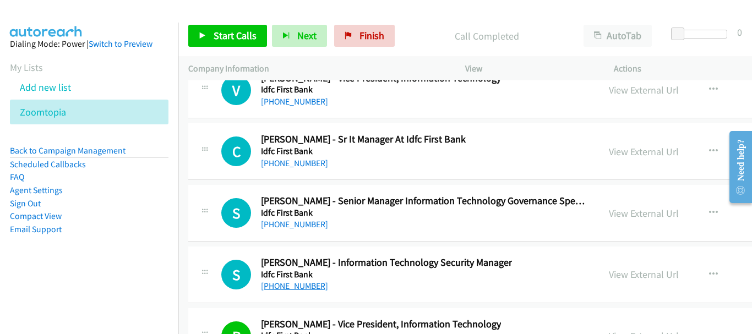
click at [284, 289] on link "+91 98331 51585" at bounding box center [294, 286] width 67 height 10
